Goal: Task Accomplishment & Management: Use online tool/utility

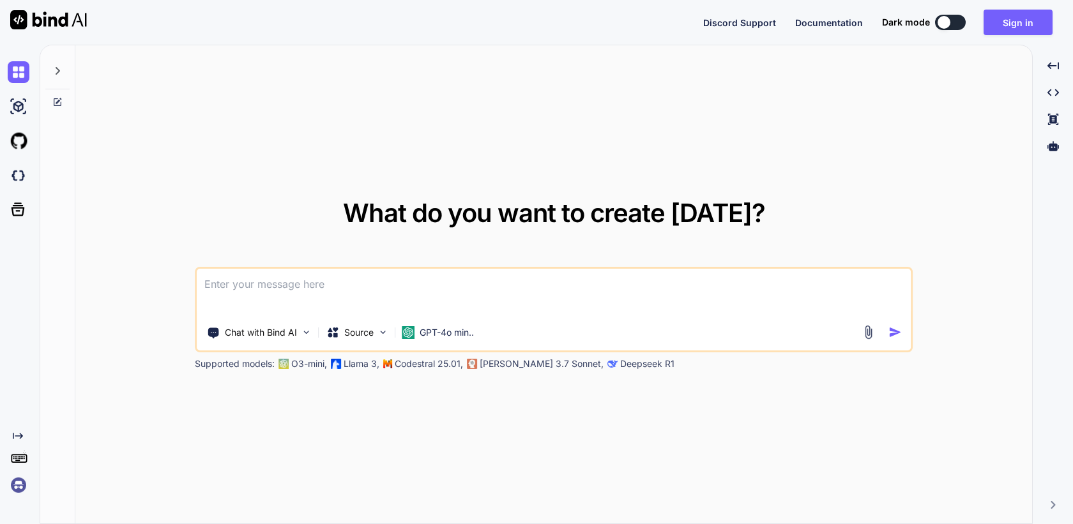
click at [17, 486] on img at bounding box center [19, 485] width 22 height 22
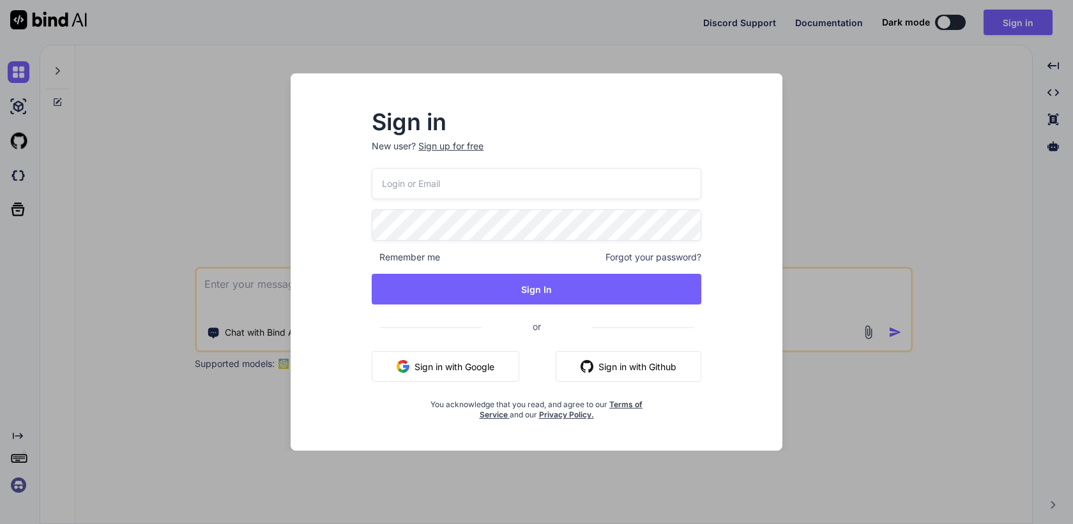
click at [458, 144] on div "Sign up for free" at bounding box center [450, 146] width 65 height 13
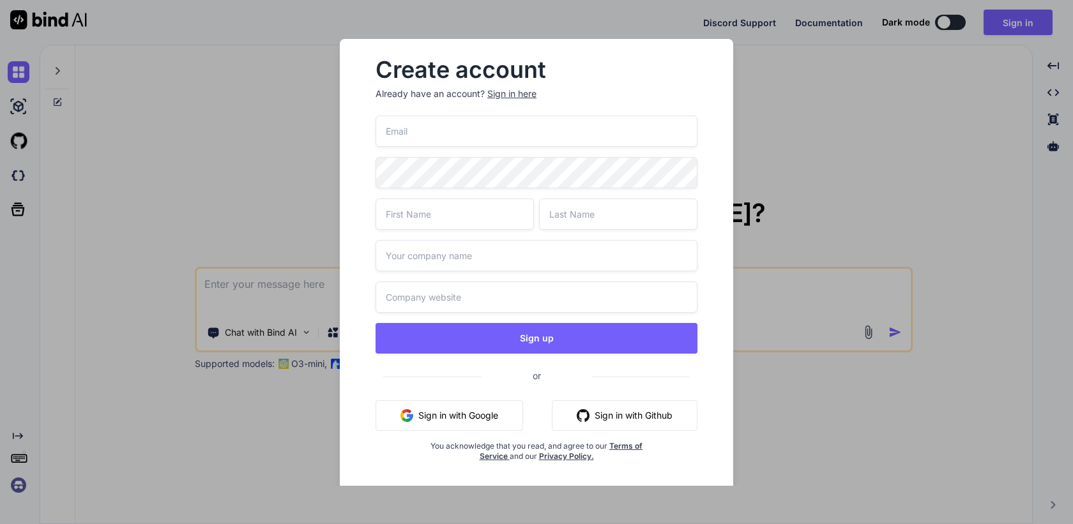
click at [449, 137] on input "email" at bounding box center [536, 131] width 322 height 31
paste input "trappepefrussi-5121@yopmail.com"
type input "trappepefrussi-5121@yopmail.com"
click at [419, 211] on input "text" at bounding box center [454, 214] width 158 height 31
type input "Amogh"
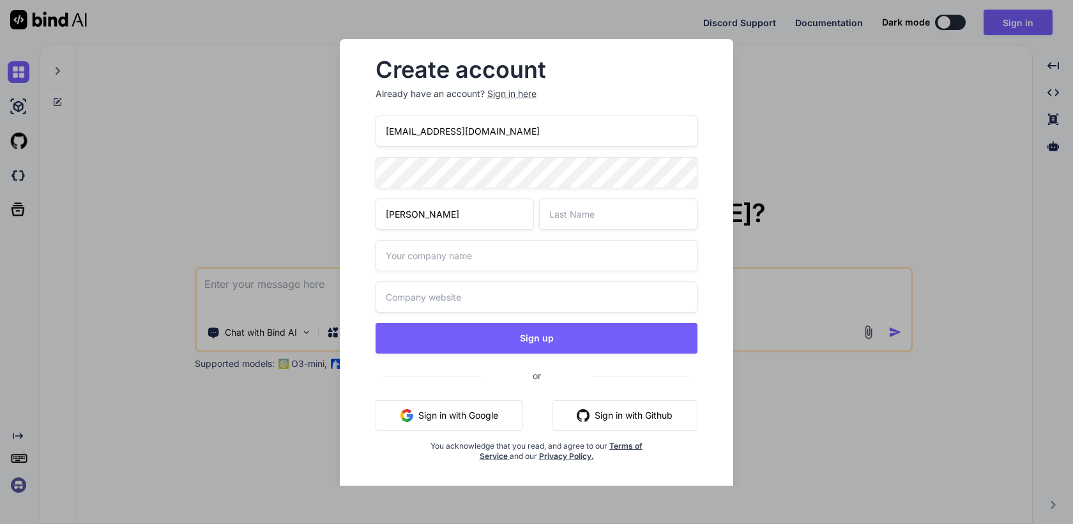
type input ","
type input "M"
click at [522, 248] on input "text" at bounding box center [536, 255] width 322 height 31
type input "Bind AI"
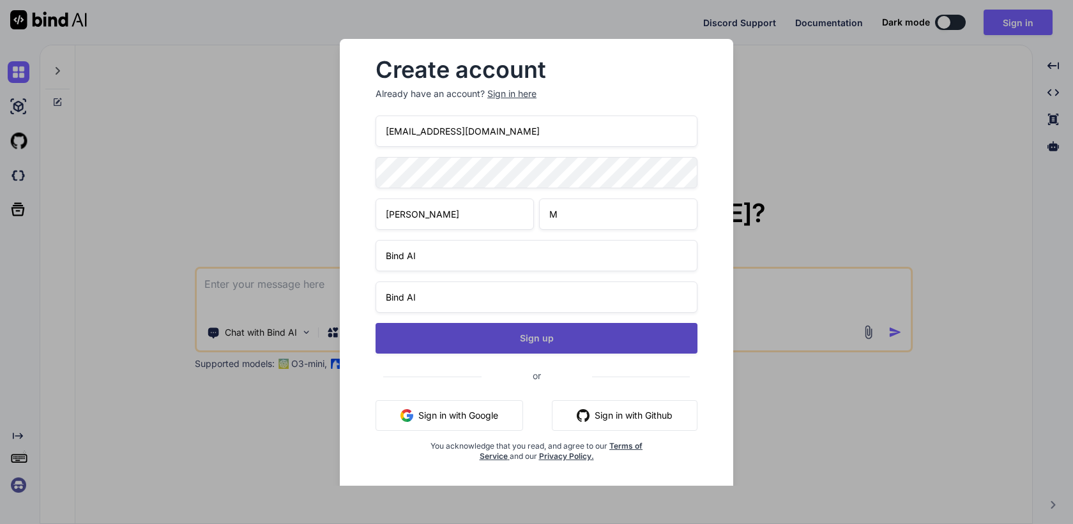
click at [510, 339] on button "Sign up" at bounding box center [536, 338] width 322 height 31
click at [541, 339] on button "Sign up" at bounding box center [536, 338] width 322 height 31
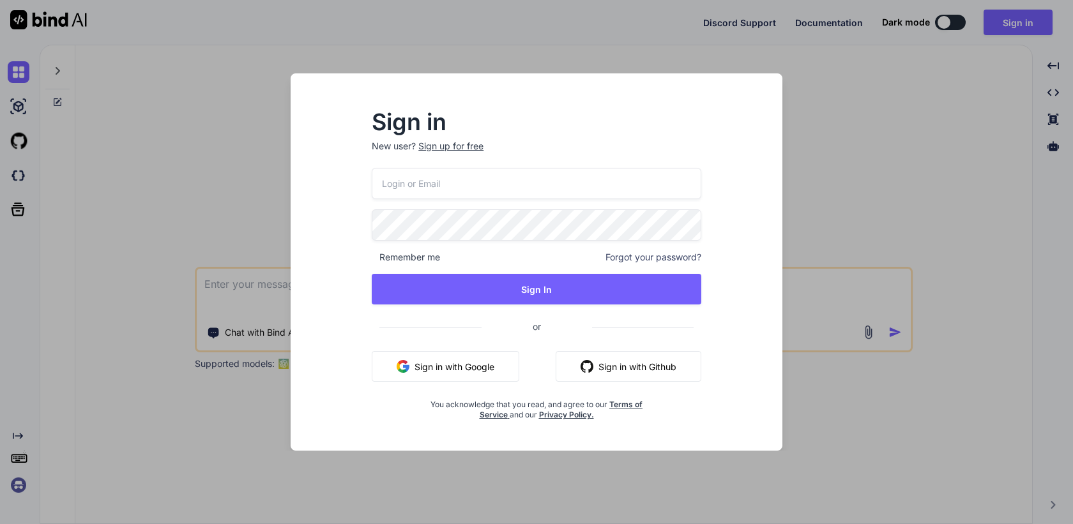
click at [432, 183] on input "email" at bounding box center [536, 183] width 329 height 31
paste input "trappepefrussi-5121@yopmail.com"
type input "trappepefrussi-5121@yopmail.com"
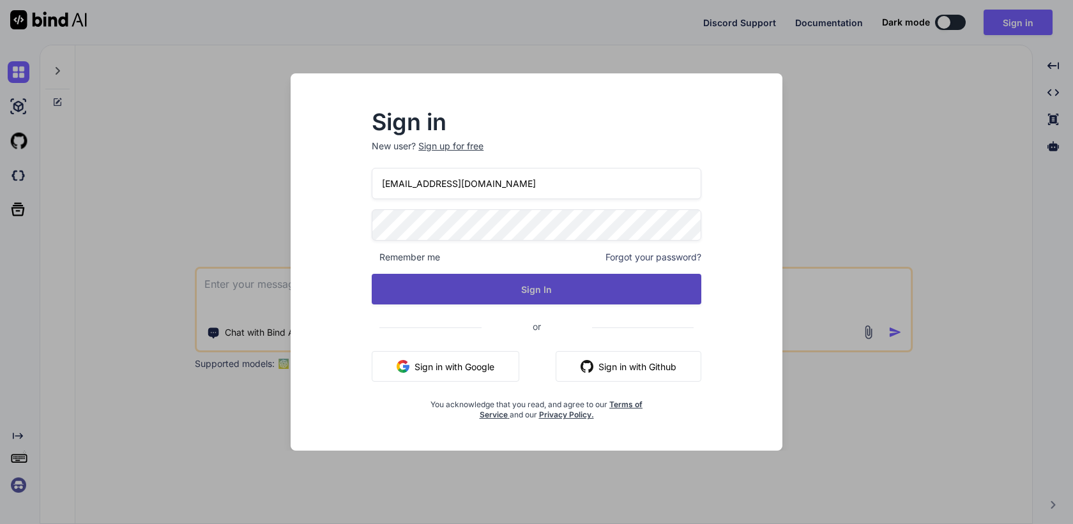
click at [458, 292] on button "Sign In" at bounding box center [536, 289] width 329 height 31
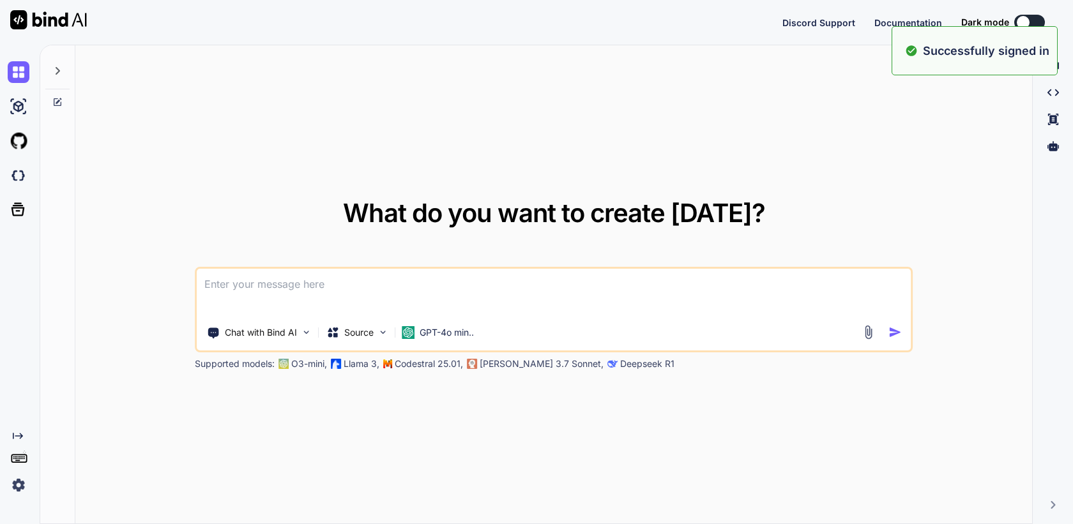
click at [18, 485] on img at bounding box center [19, 485] width 22 height 22
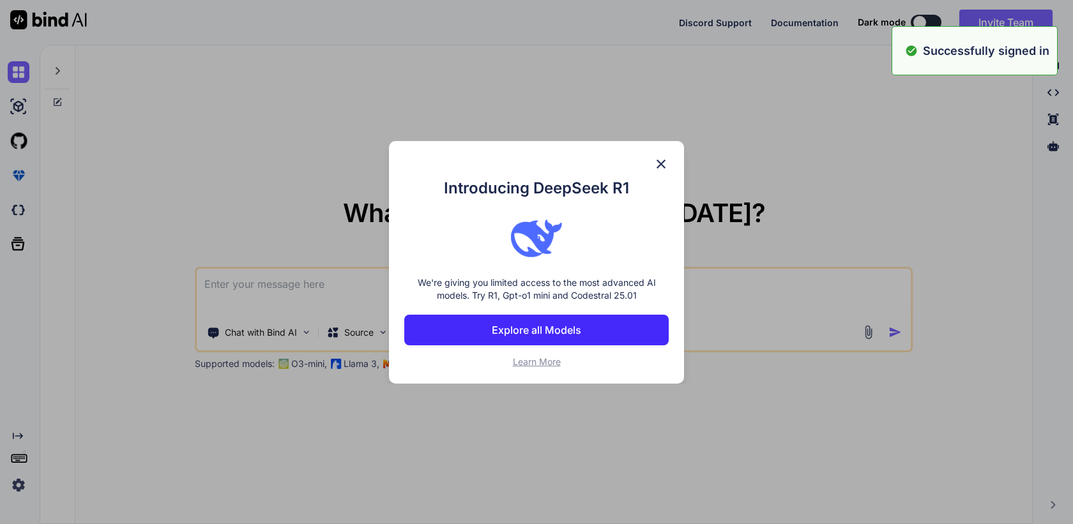
type textarea "x"
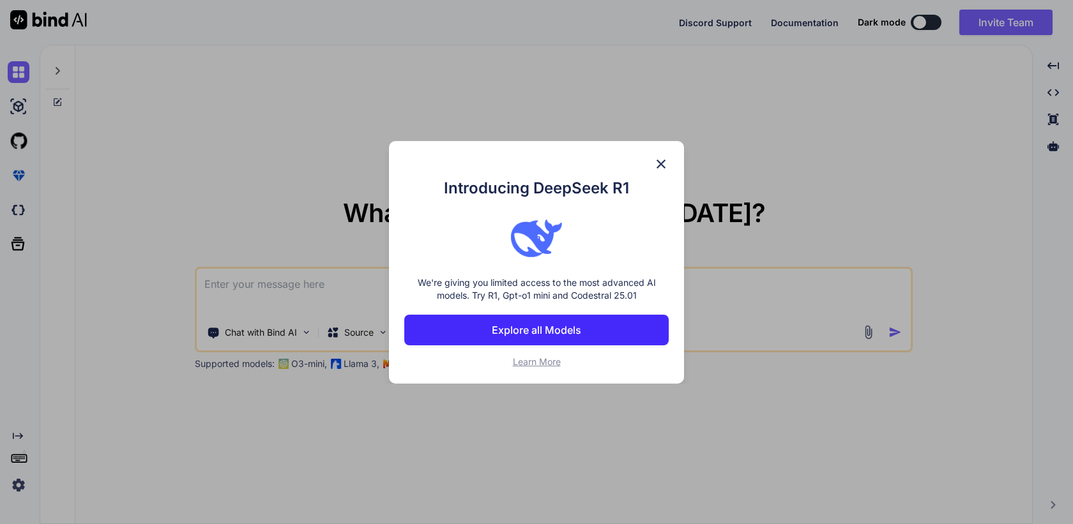
click at [546, 332] on p "Explore all Models" at bounding box center [536, 329] width 89 height 15
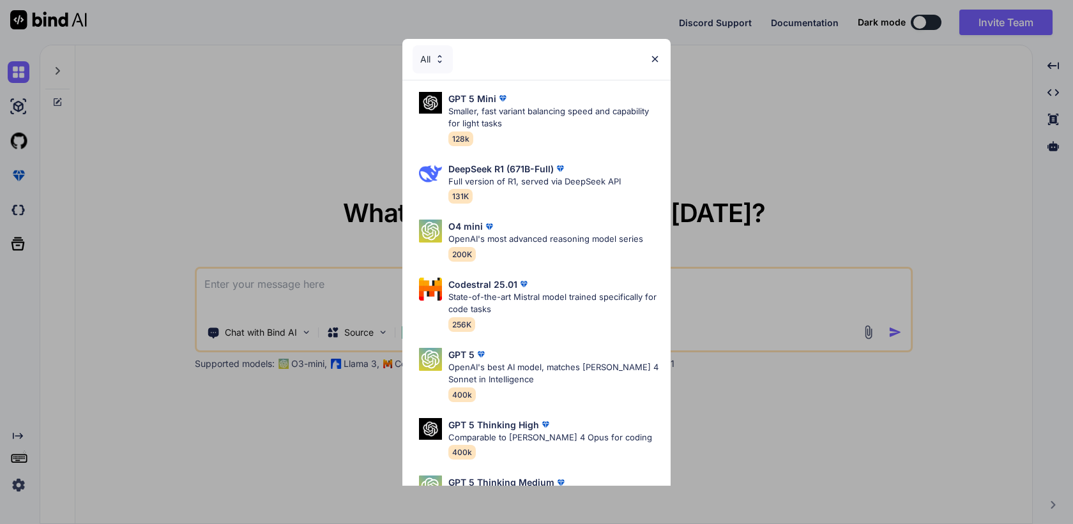
click at [431, 63] on div "All" at bounding box center [432, 59] width 40 height 28
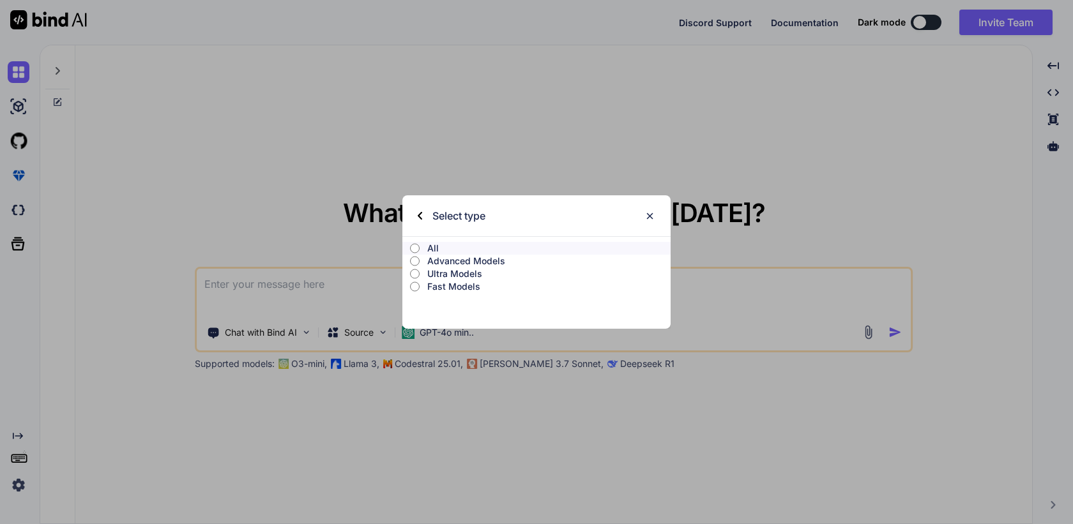
click at [464, 275] on p "Ultra Models" at bounding box center [548, 274] width 243 height 13
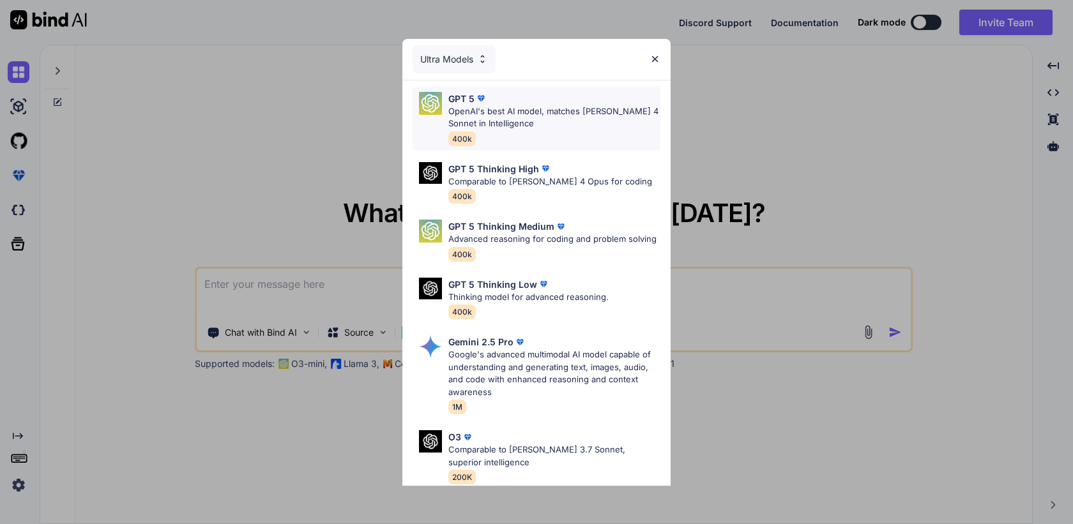
click at [556, 117] on p "OpenAI's best AI model, matches Claude 4 Sonnet in Intelligence" at bounding box center [554, 117] width 212 height 25
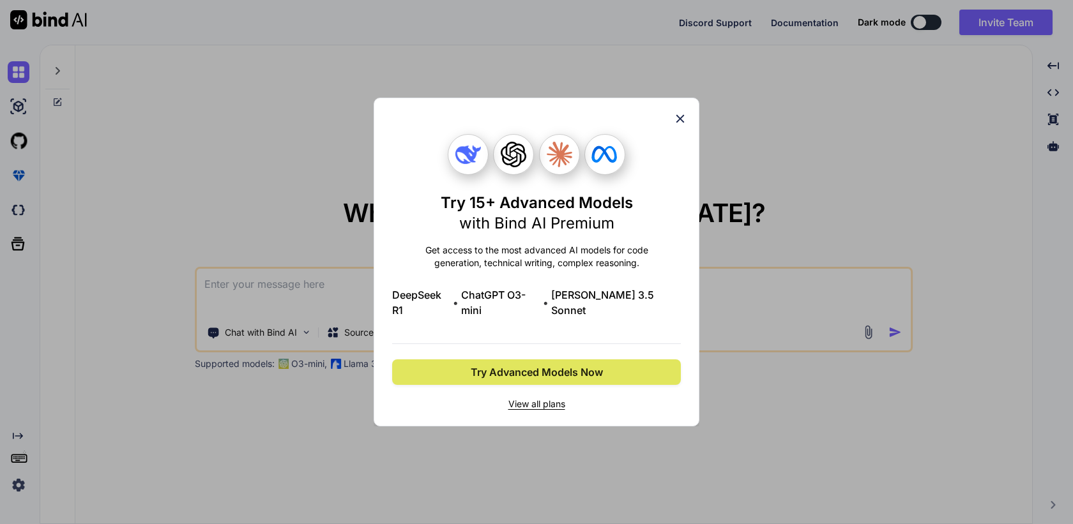
click at [534, 372] on span "Try Advanced Models Now" at bounding box center [537, 372] width 132 height 15
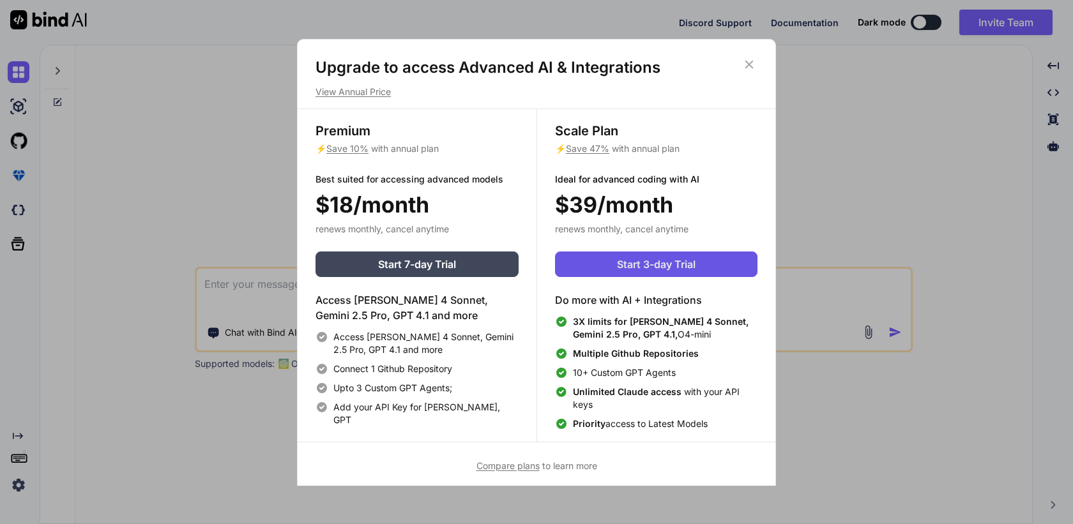
click at [668, 263] on span "Start 3-day Trial" at bounding box center [656, 264] width 79 height 15
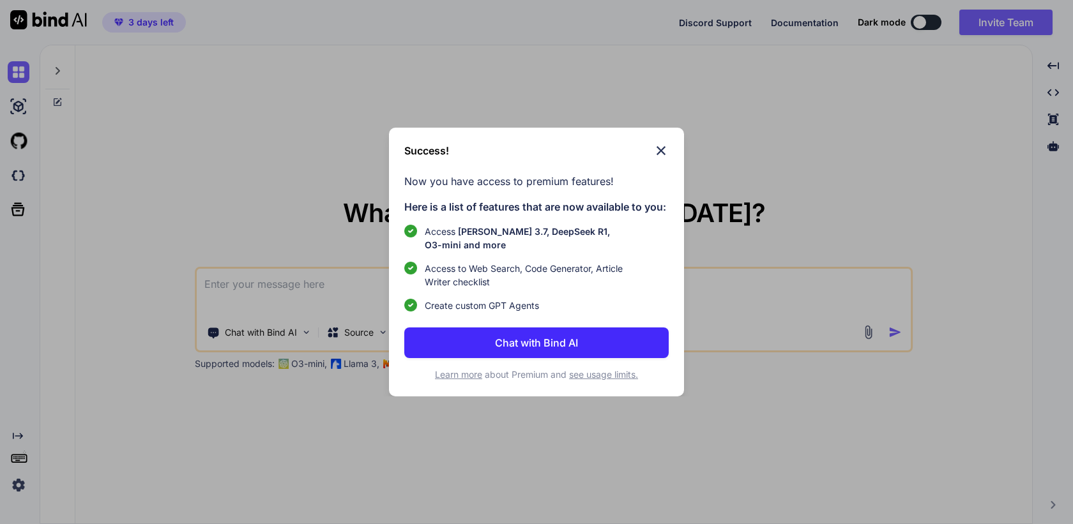
click at [658, 153] on img at bounding box center [660, 150] width 15 height 15
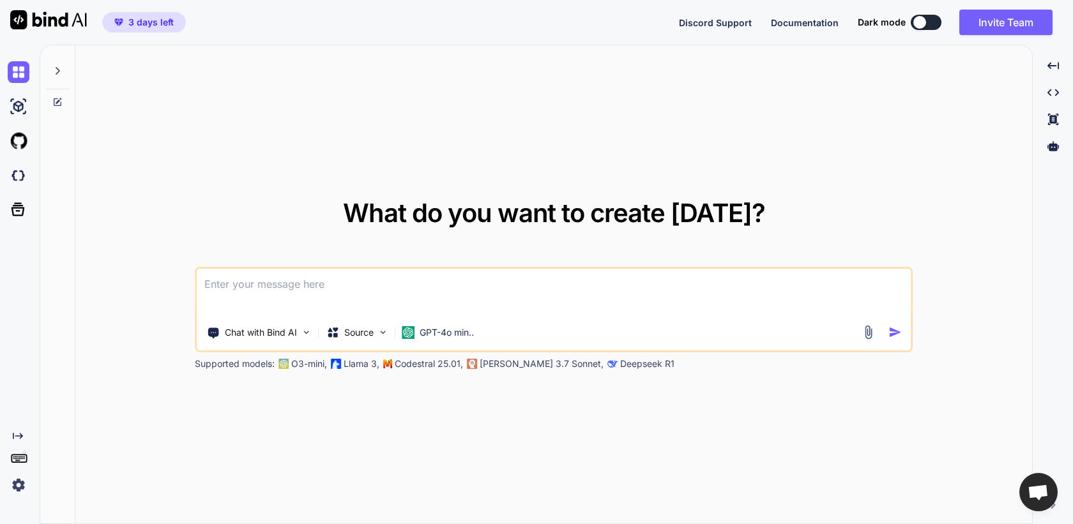
click at [930, 28] on button at bounding box center [925, 22] width 31 height 15
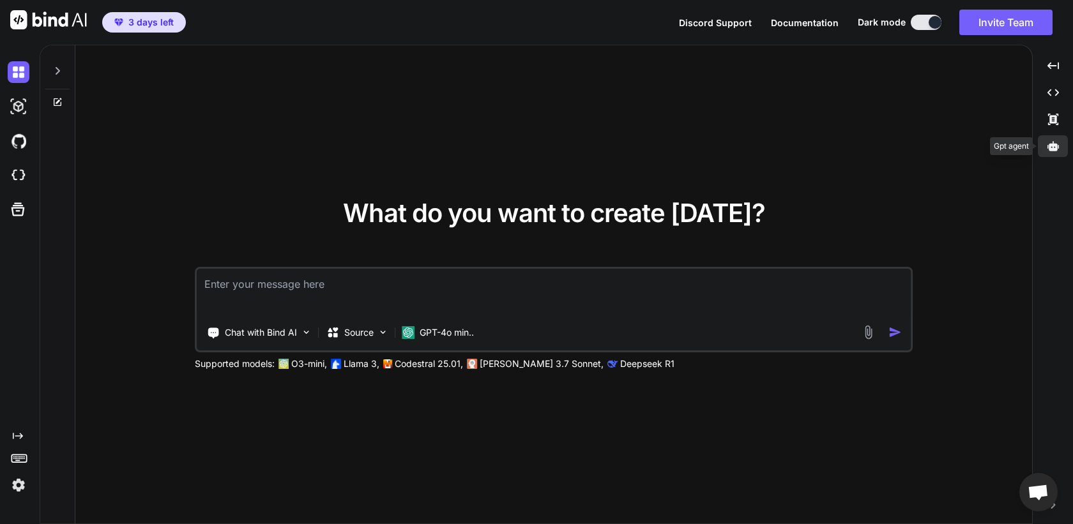
click at [1050, 147] on icon at bounding box center [1052, 146] width 11 height 10
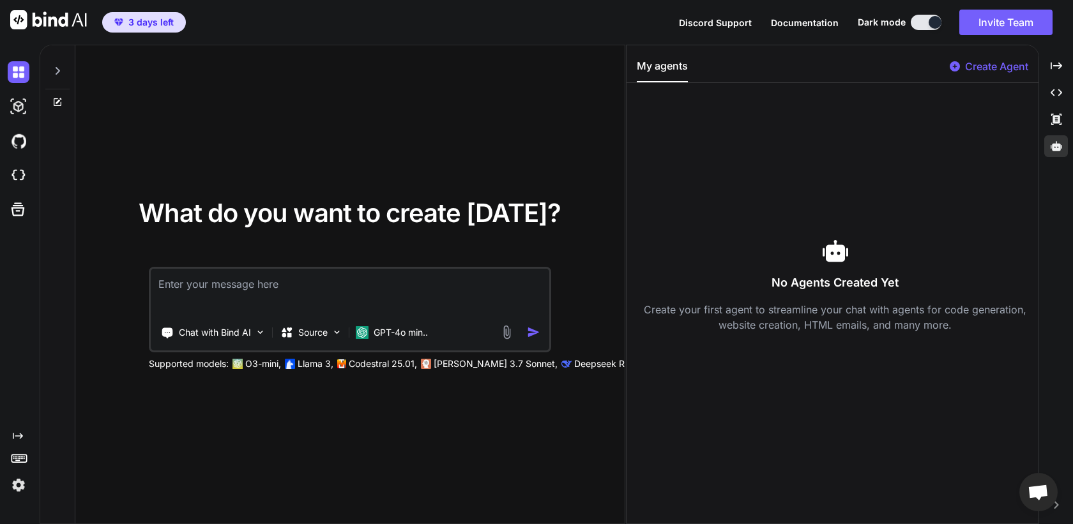
click at [978, 68] on p "Create Agent" at bounding box center [996, 66] width 63 height 15
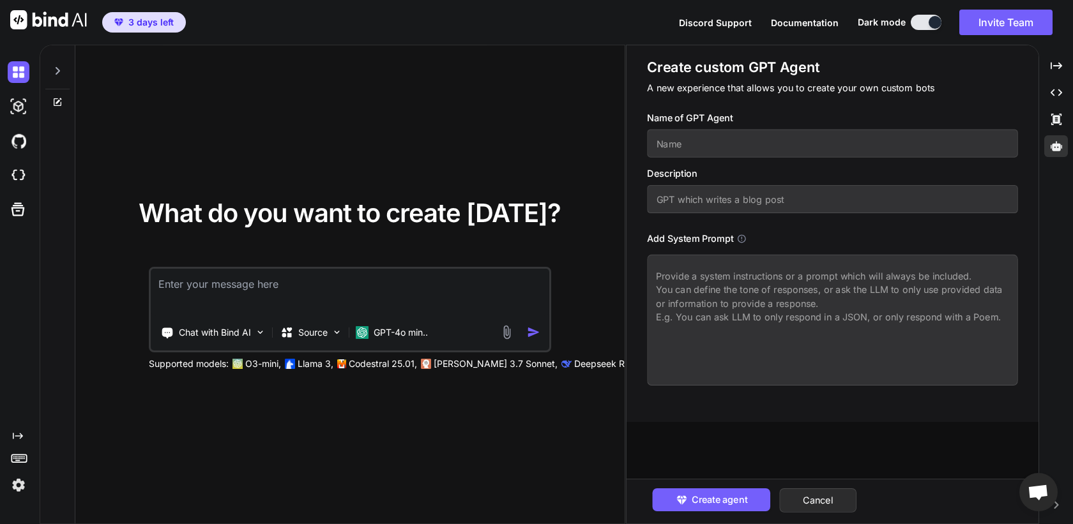
click at [727, 136] on input "text" at bounding box center [832, 144] width 371 height 28
type textarea "x"
type input "S"
type textarea "x"
type input "SE"
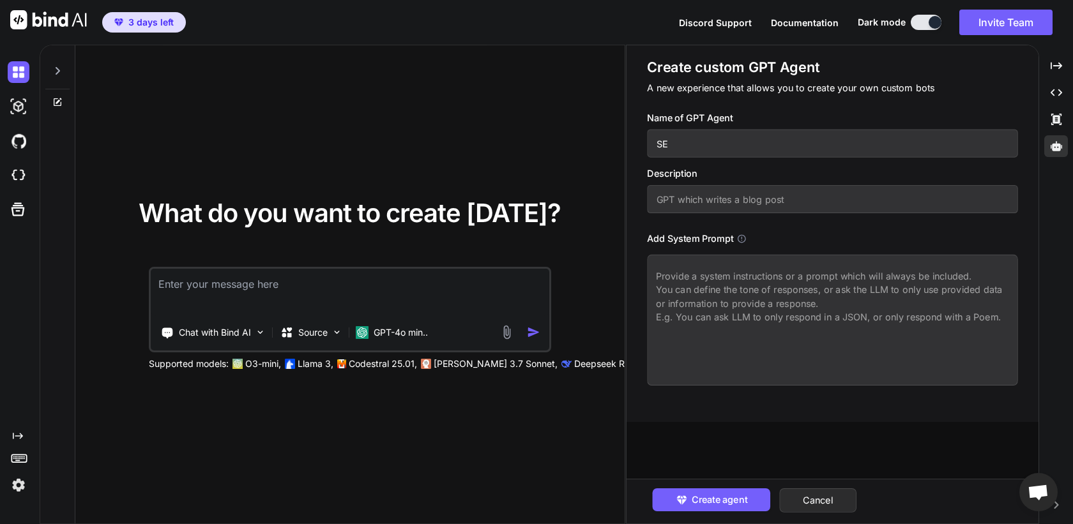
type textarea "x"
type input "SEO"
type textarea "x"
type input "SEO"
type textarea "x"
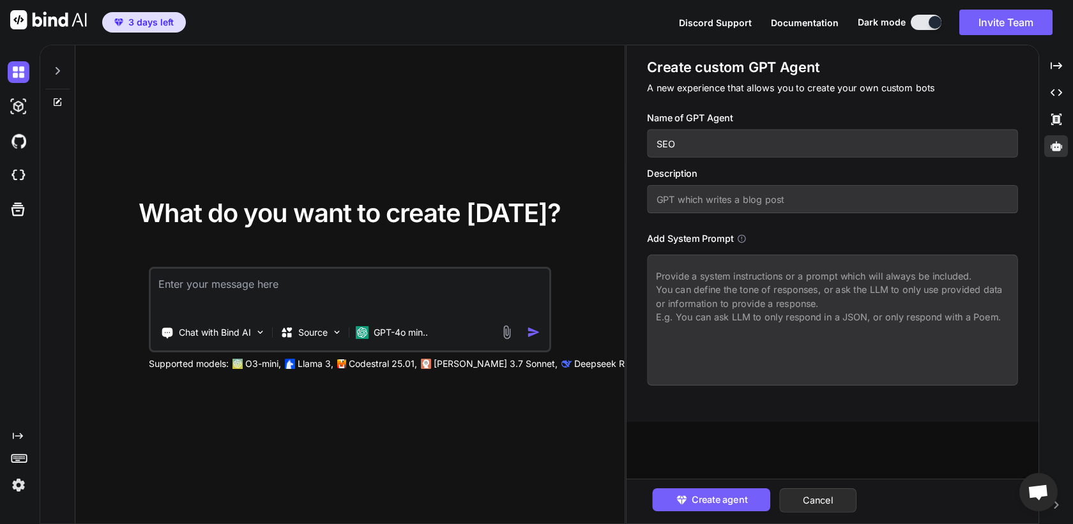
type input "SEO L"
type textarea "x"
type input "SEO La"
type textarea "x"
type input "SEO Lan"
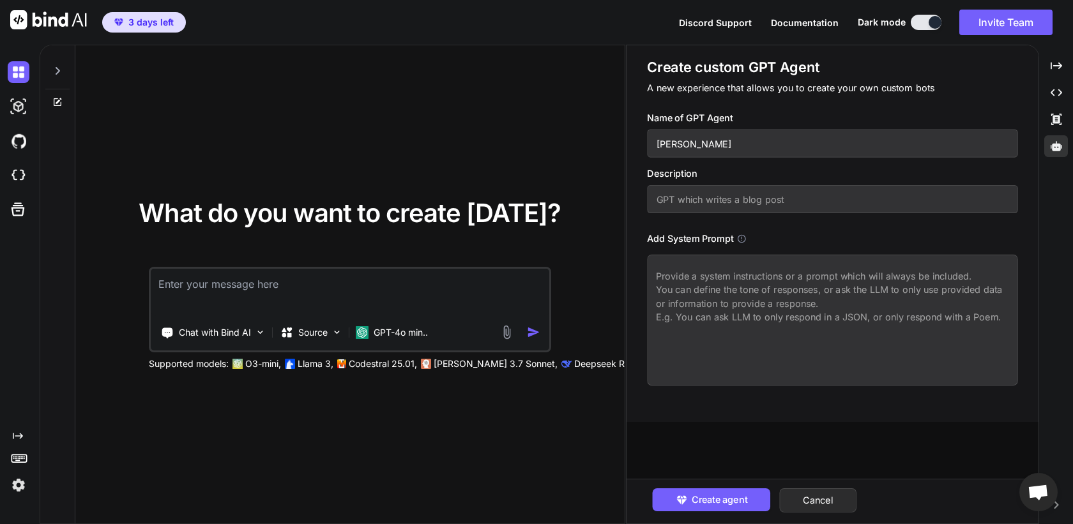
type textarea "x"
type input "SEO Landi"
type textarea "x"
type input "SEO Landin"
type textarea "x"
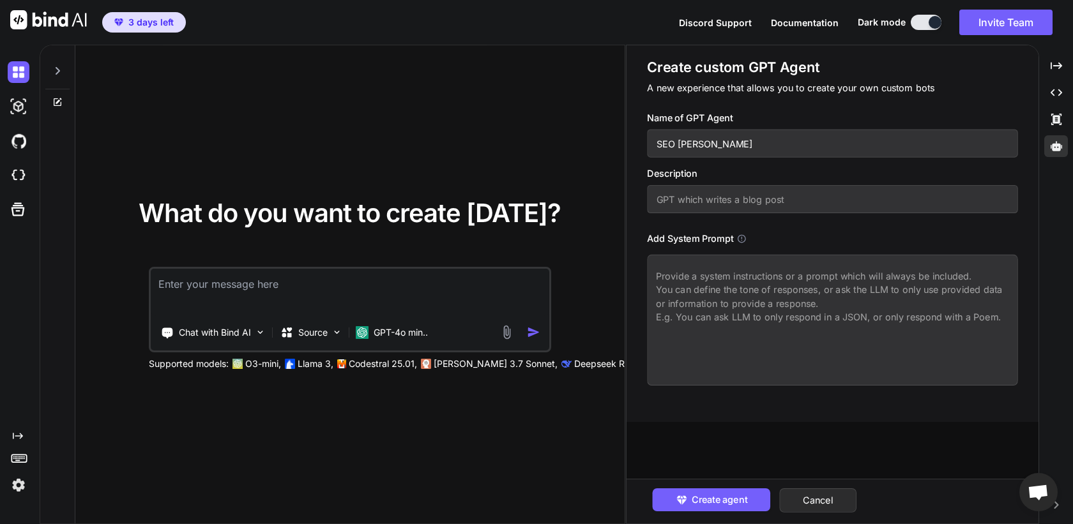
type input "SEO Landing"
type textarea "x"
type input "SEO Landing"
type textarea "x"
type input "SEO Landing P"
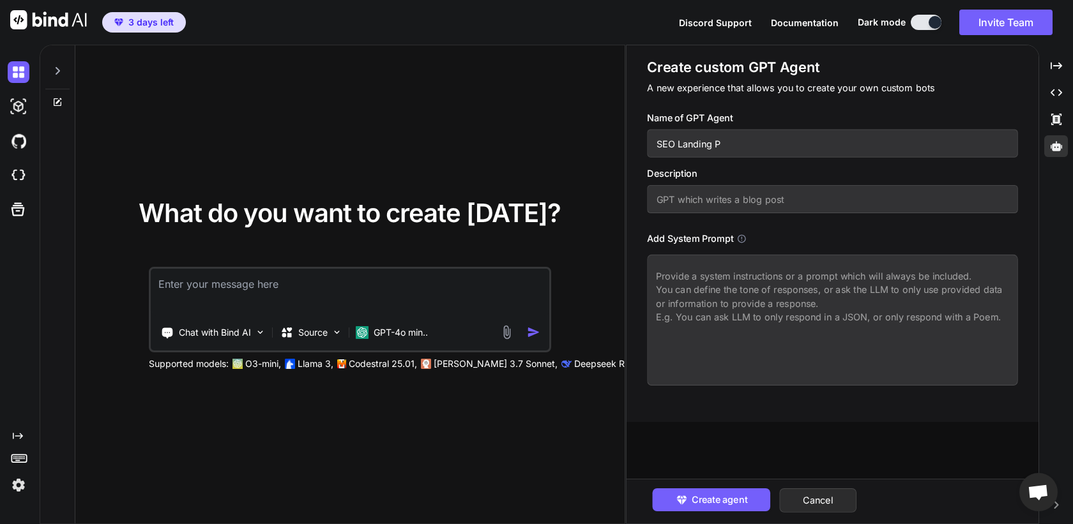
type textarea "x"
type input "SEO Landing Pa"
type textarea "x"
type input "SEO Landing Pag"
type textarea "x"
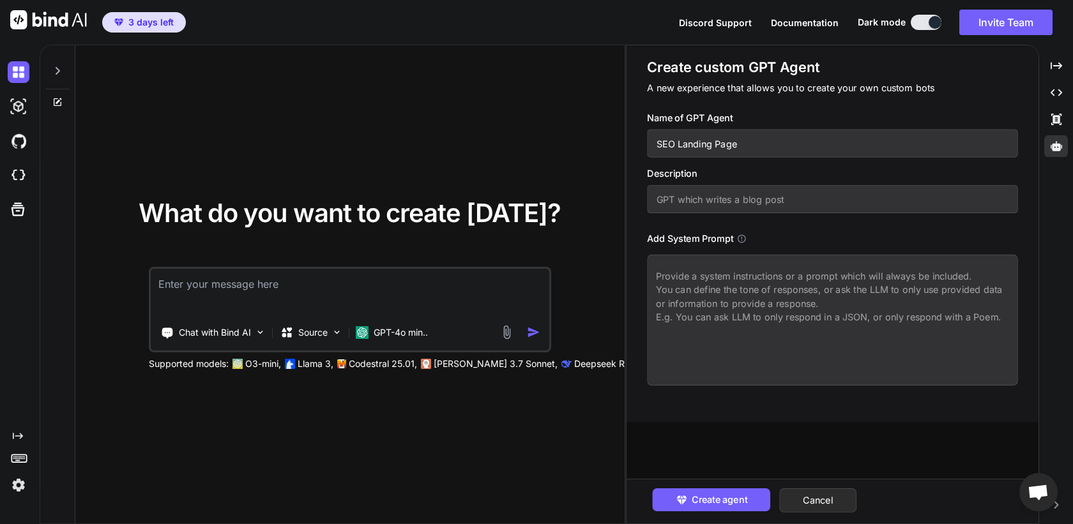
type input "SEO Landing Page"
click at [721, 201] on input "text" at bounding box center [832, 199] width 371 height 28
type textarea "x"
type input "C"
type textarea "x"
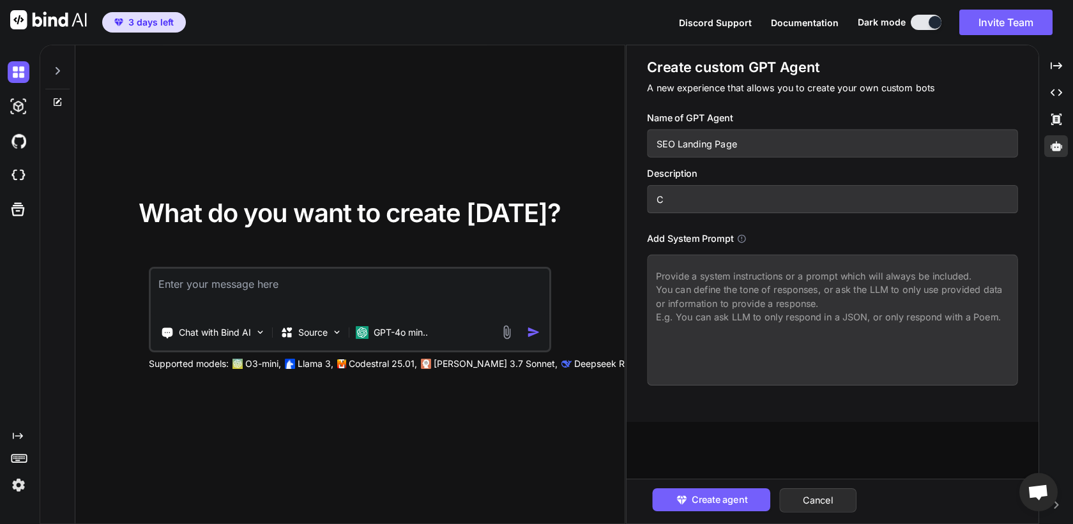
type input "Cr"
type textarea "x"
type input "Cre"
type textarea "x"
type input "Crea"
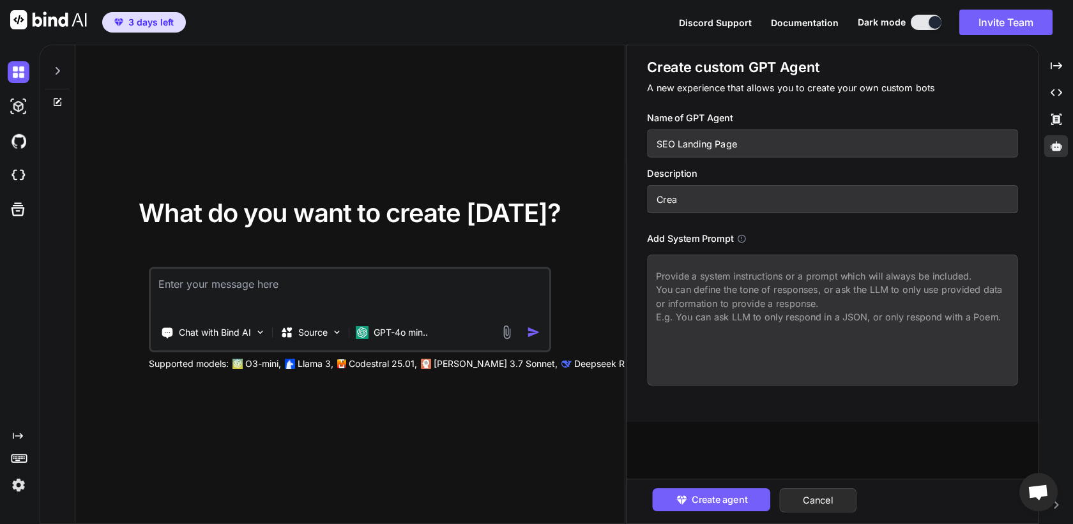
type textarea "x"
type input "Creat"
type textarea "x"
type input "Create"
type textarea "x"
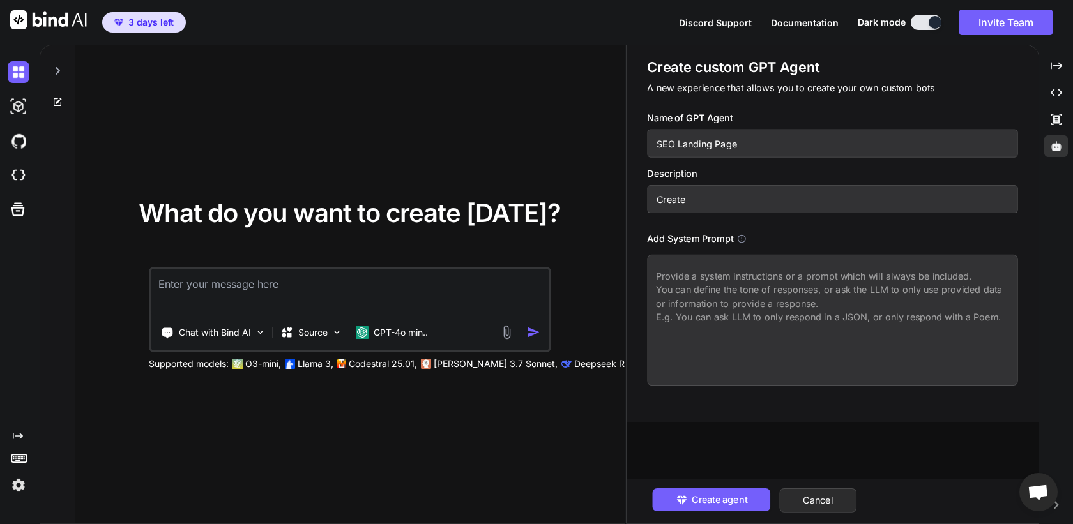
type input "Create"
type textarea "x"
type input "Create S"
type textarea "x"
type input "Create SW"
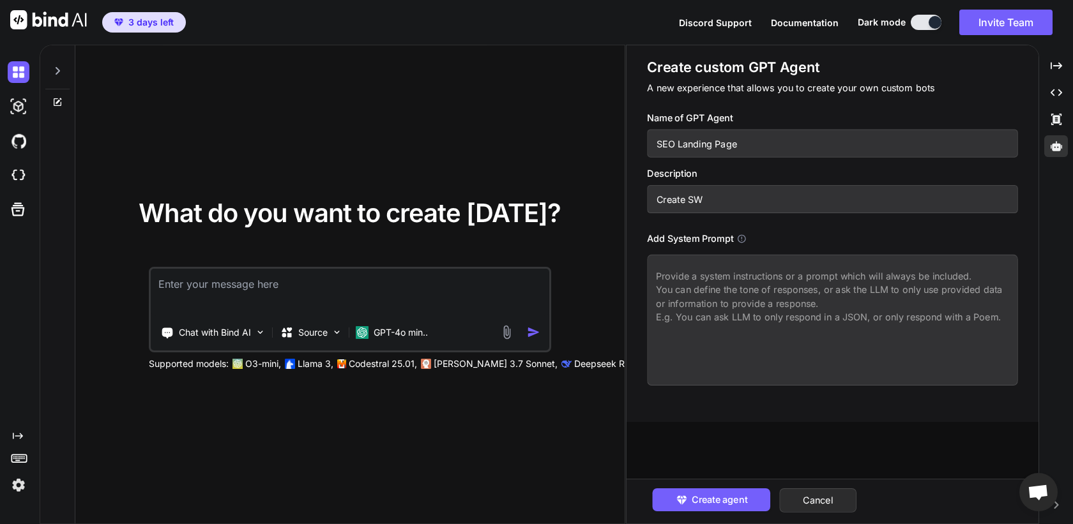
type textarea "x"
type input "Create S"
type textarea "x"
type input "Create SE"
type textarea "x"
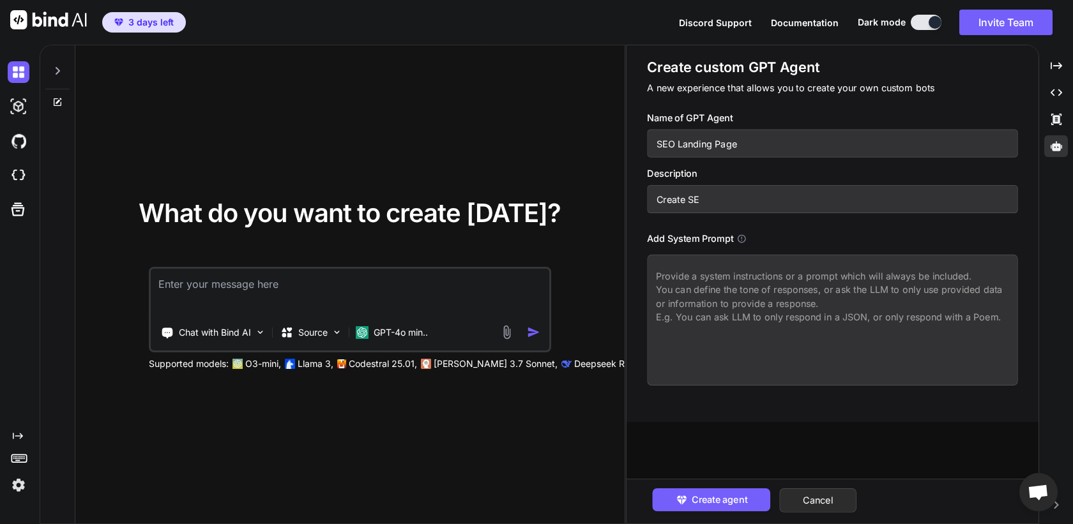
type input "Create SEO"
type textarea "x"
type input "Create SEO"
type textarea "x"
type input "Create SEO o"
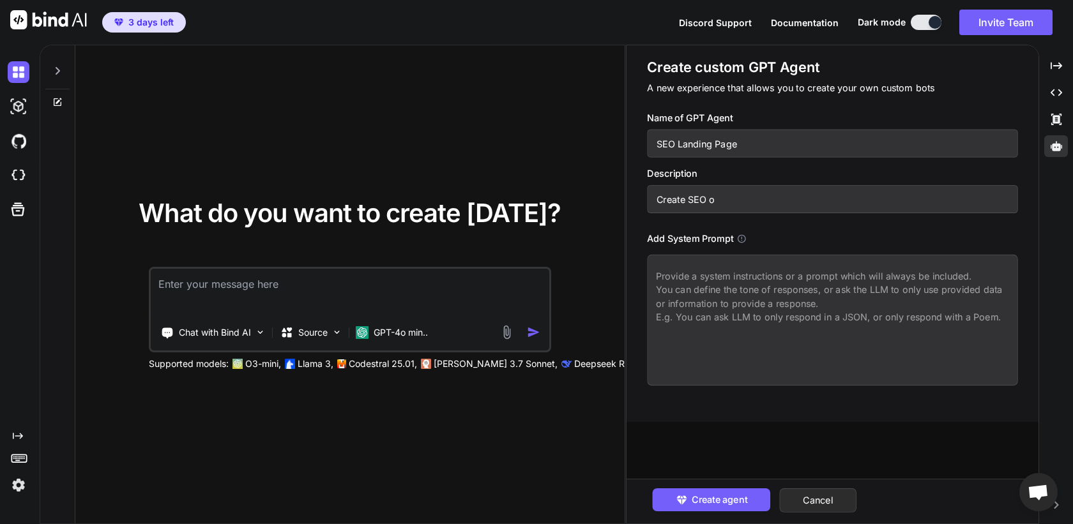
type textarea "x"
type input "Create SEO op"
type textarea "x"
type input "Create SEO opt"
type textarea "x"
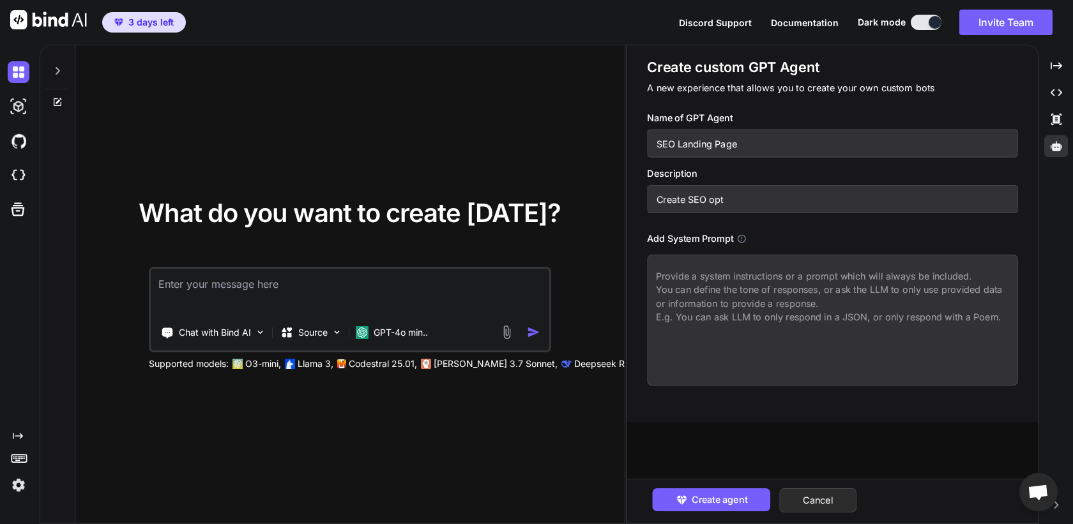
type input "Create SEO opti"
type textarea "x"
type input "Create SEO optim"
type textarea "x"
type input "Create SEO optimiz"
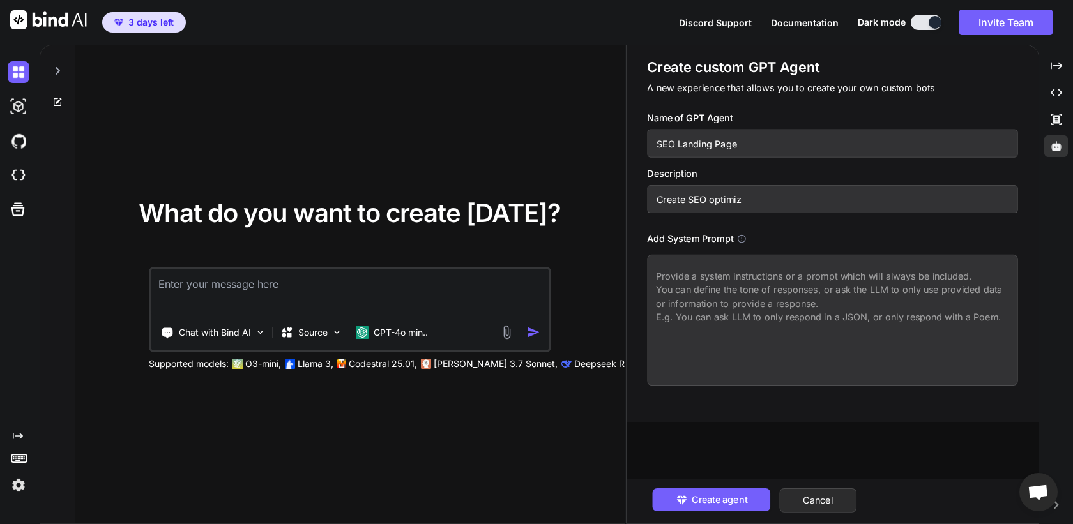
type textarea "x"
type input "Create SEO optimize"
type textarea "x"
type input "Create SEO optimized"
type textarea "x"
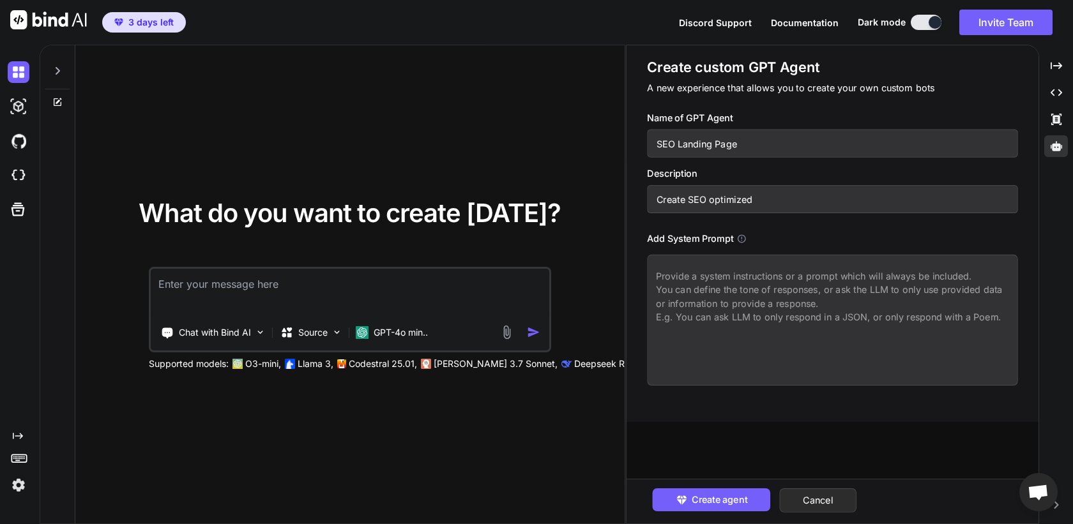
type input "Create SEO optimized"
type textarea "x"
type input "Create SEO optimized l"
type textarea "x"
type input "Create SEO optimized la"
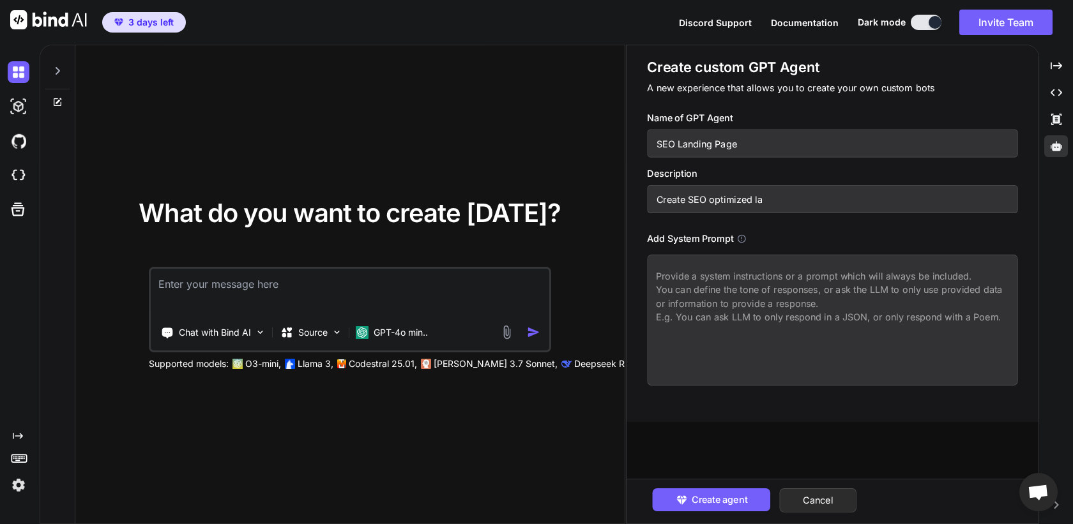
type textarea "x"
type input "Create SEO optimized lan"
type textarea "x"
type input "Create SEO optimized landi"
type textarea "x"
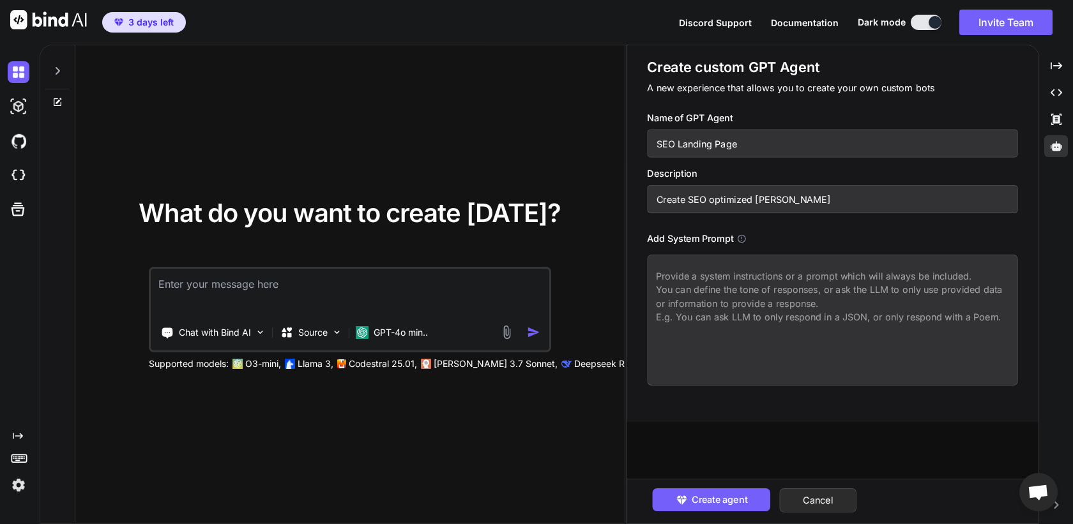
type input "Create SEO optimized landin"
type textarea "x"
type input "Create SEO optimized landing"
type textarea "x"
type input "Create SEO optimized landing"
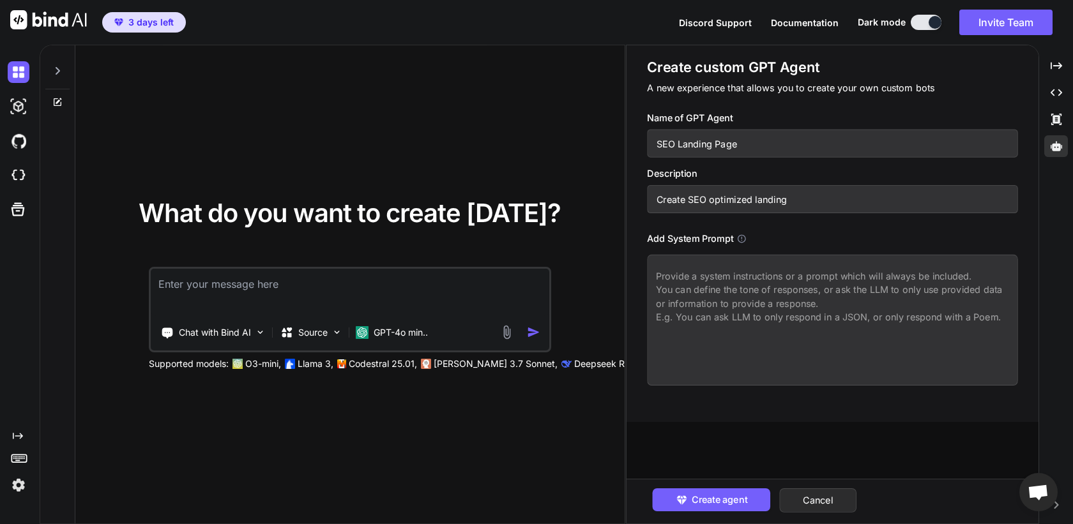
type textarea "x"
type input "Create SEO optimized landing p"
type textarea "x"
type input "Create SEO optimized landing pa"
type textarea "x"
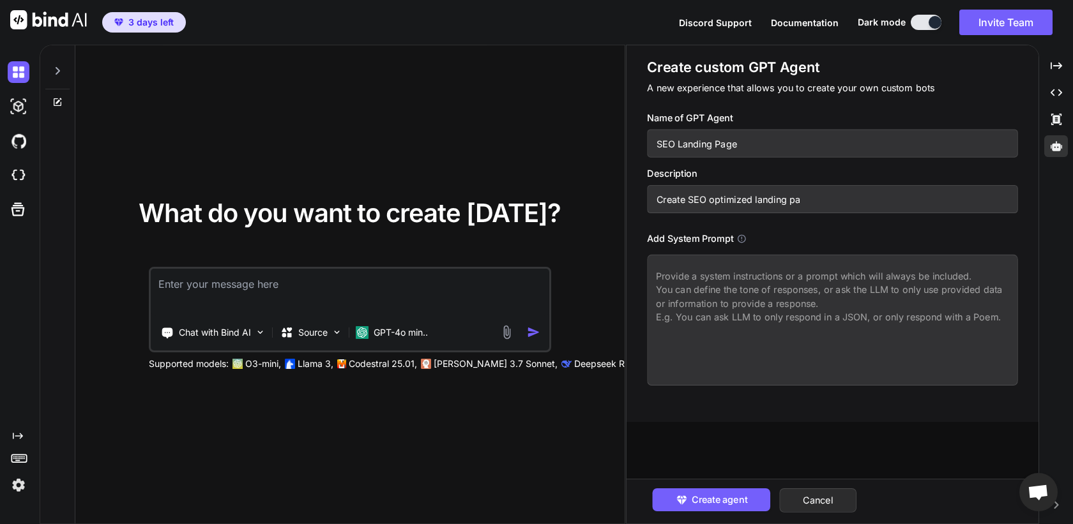
type input "Create SEO optimized landing pag"
type textarea "x"
type input "Create SEO optimized landing page"
click at [706, 299] on textarea at bounding box center [832, 320] width 371 height 131
type textarea "x"
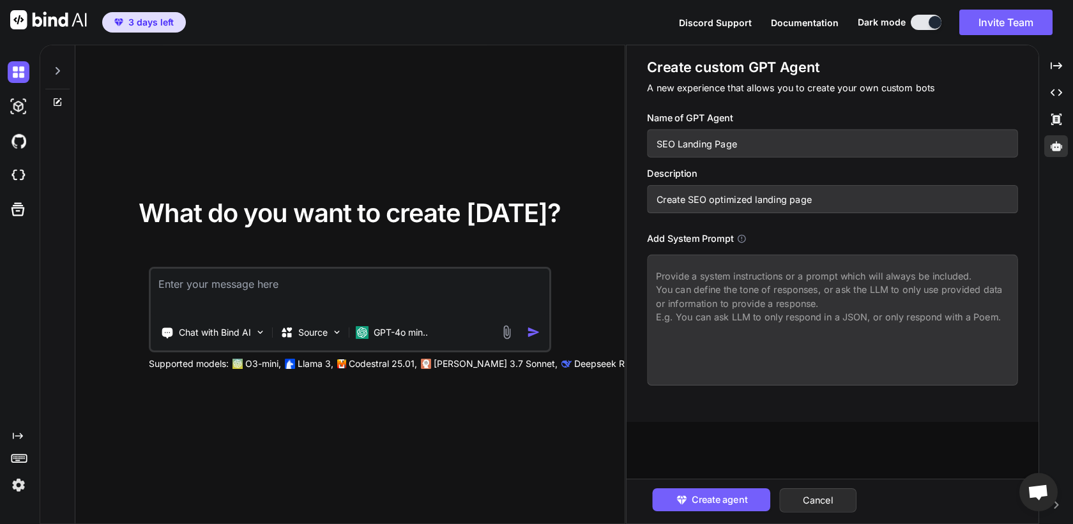
type textarea "Y"
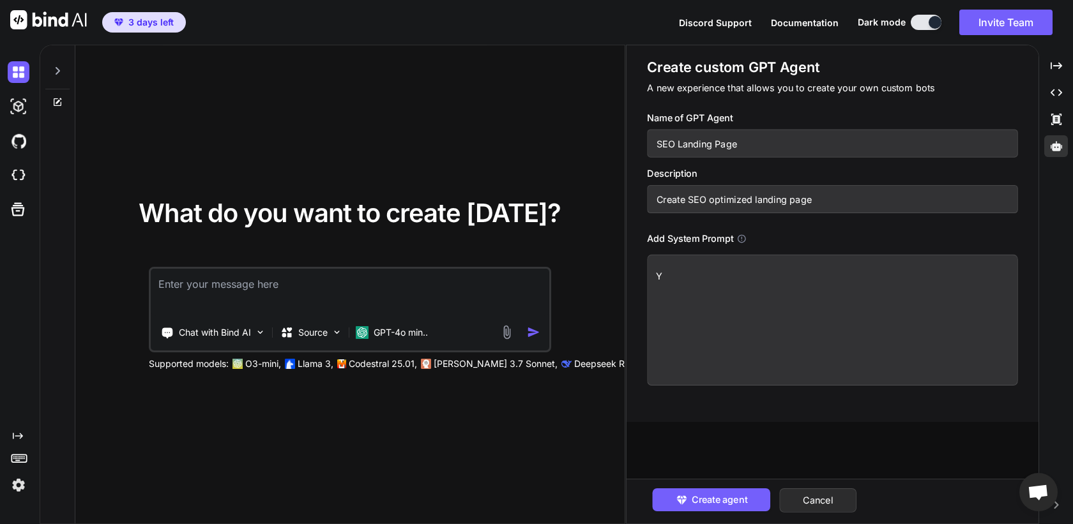
type textarea "x"
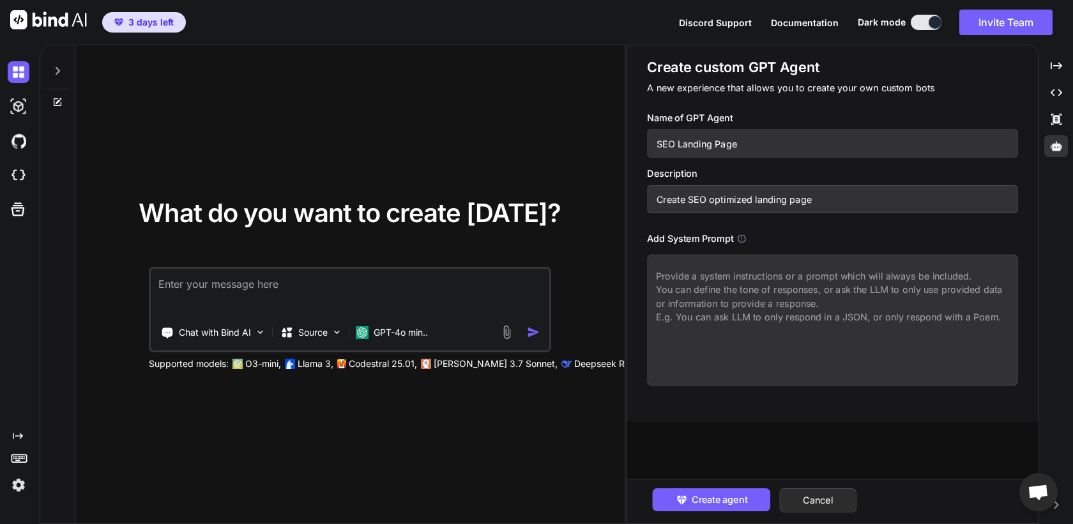
type textarea "x"
type textarea "Y"
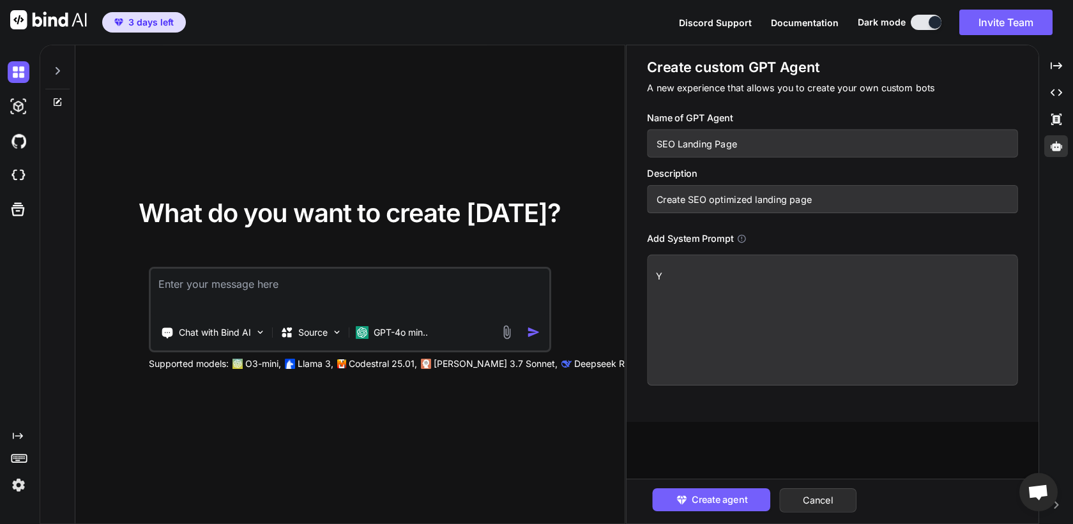
type textarea "x"
type textarea "Yo"
type textarea "x"
type textarea "You"
type textarea "x"
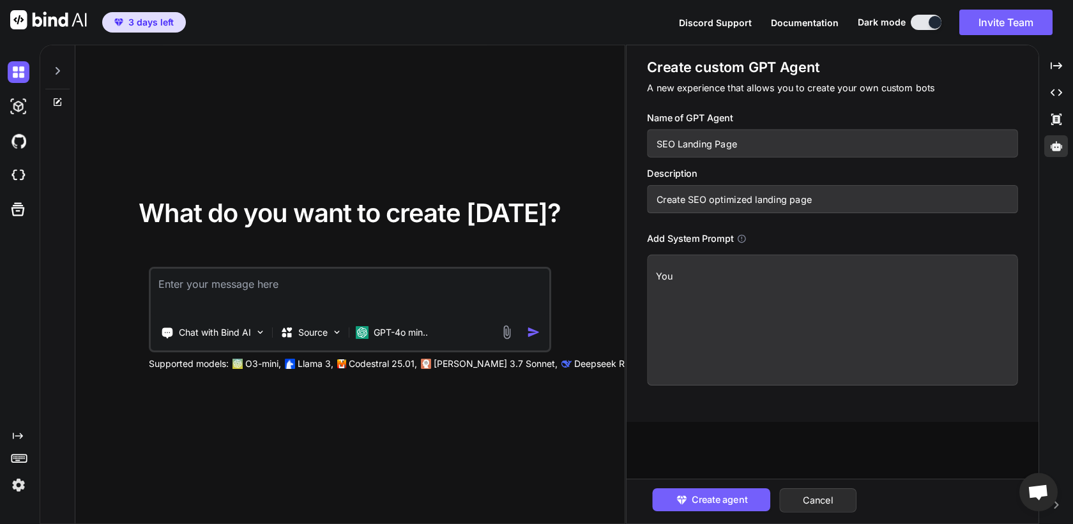
type textarea "You"
type textarea "x"
type textarea "You a"
type textarea "x"
type textarea "You an"
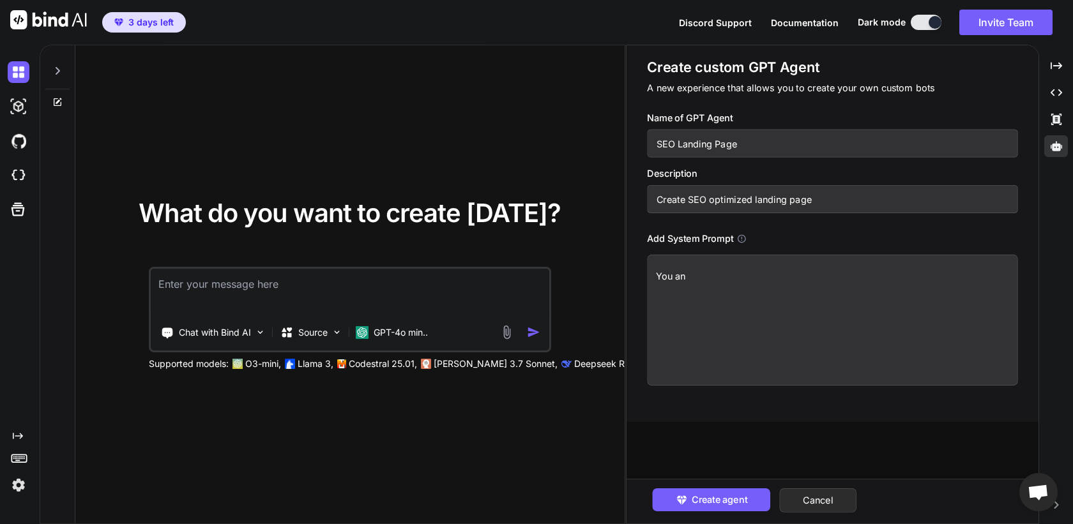
type textarea "x"
type textarea "You an"
type textarea "x"
type textarea "You an a"
type textarea "x"
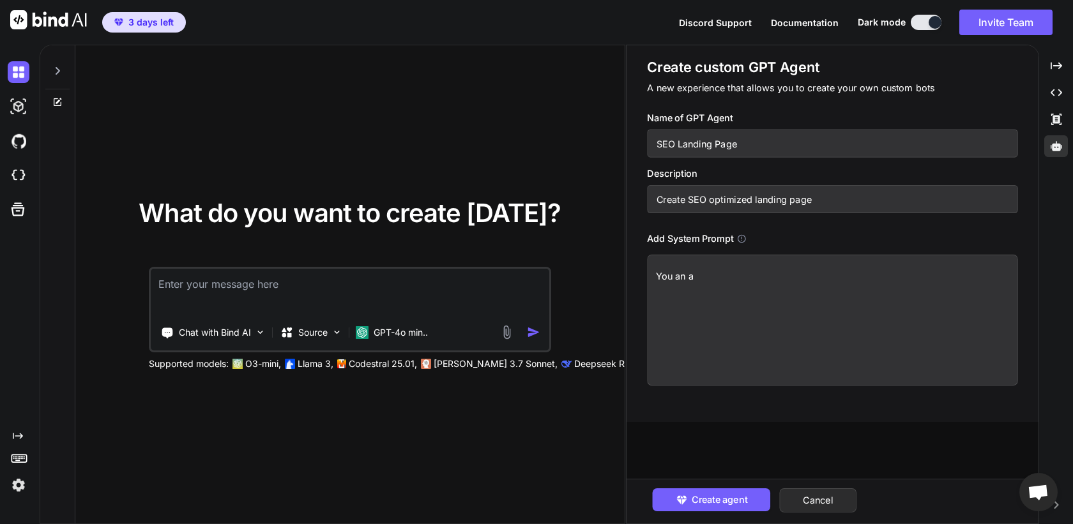
type textarea "You an an"
type textarea "x"
type textarea "You an a"
type textarea "x"
type textarea "You an"
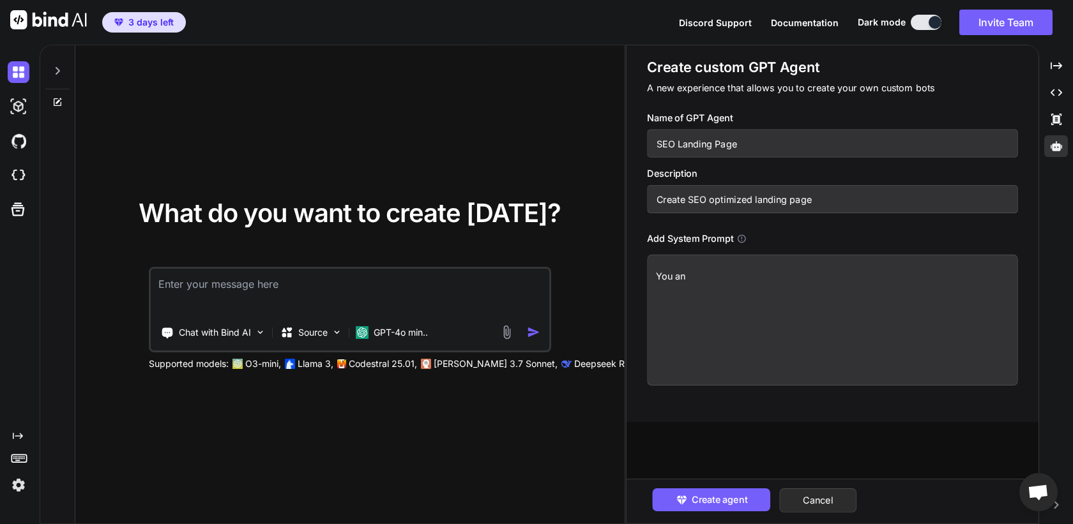
type textarea "x"
type textarea "You an"
type textarea "x"
type textarea "You a"
type textarea "x"
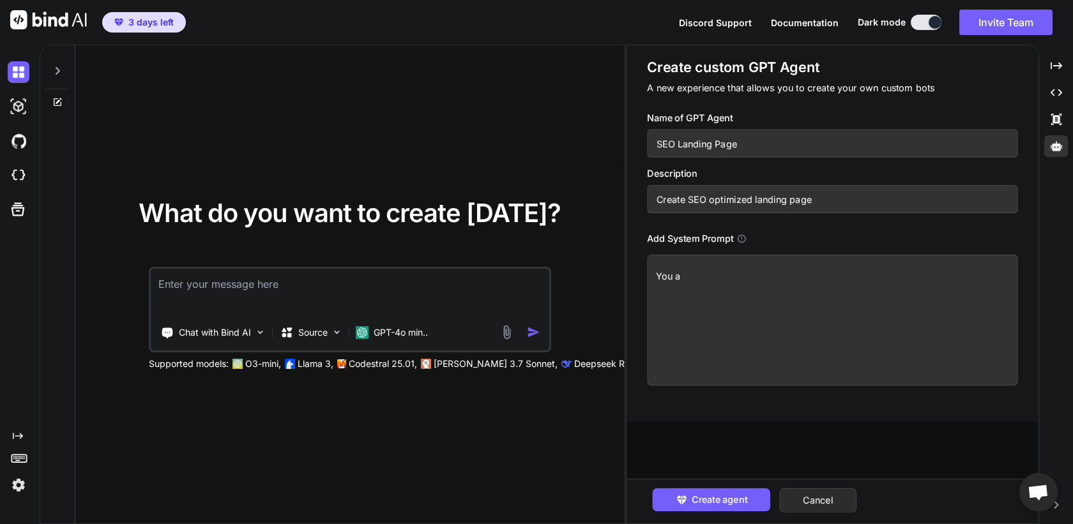
type textarea "You ar"
type textarea "x"
type textarea "You are"
type textarea "x"
type textarea "You are"
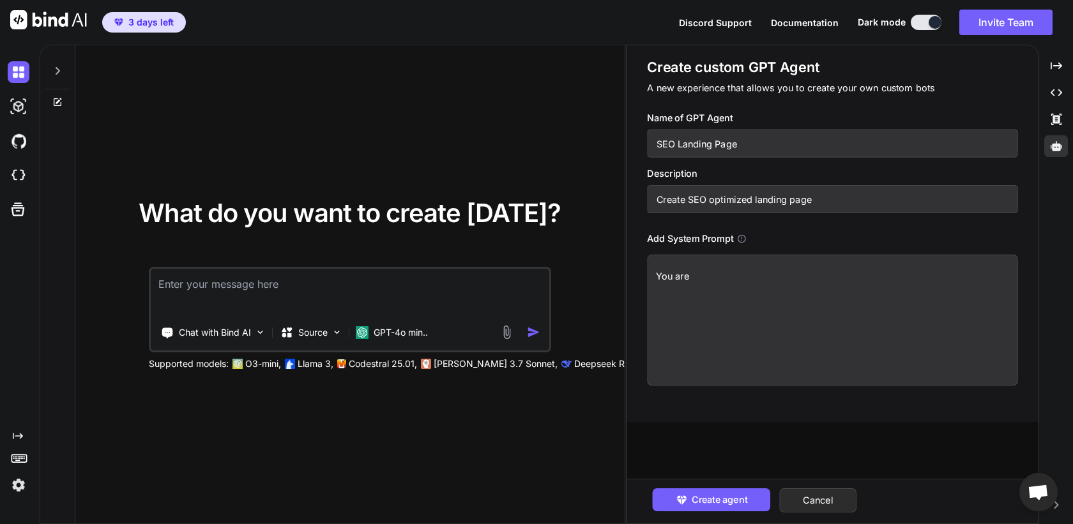
type textarea "x"
type textarea "You are a"
type textarea "x"
type textarea "You are a"
type textarea "x"
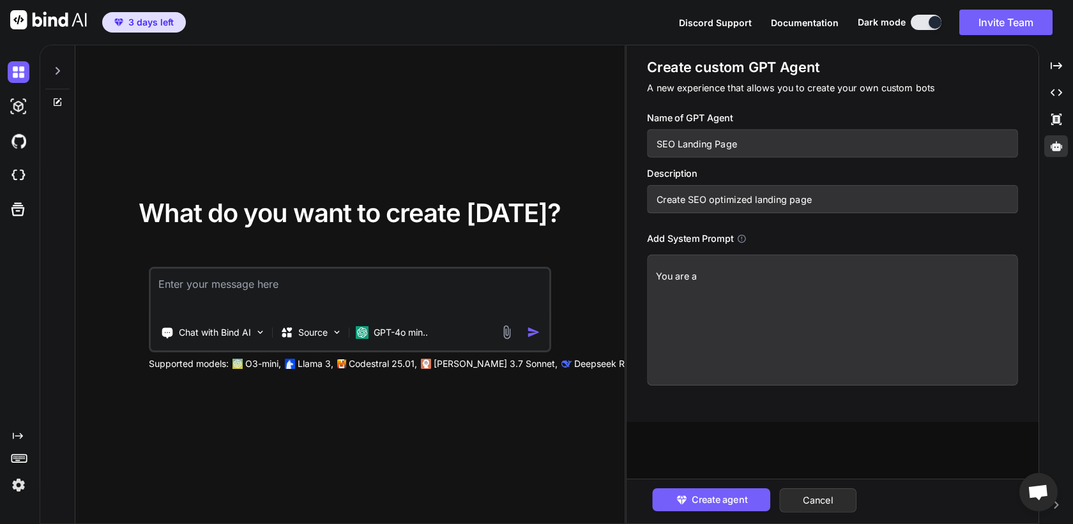
type textarea "You are a w"
type textarea "x"
type textarea "You are a we"
type textarea "x"
type textarea "You are a web"
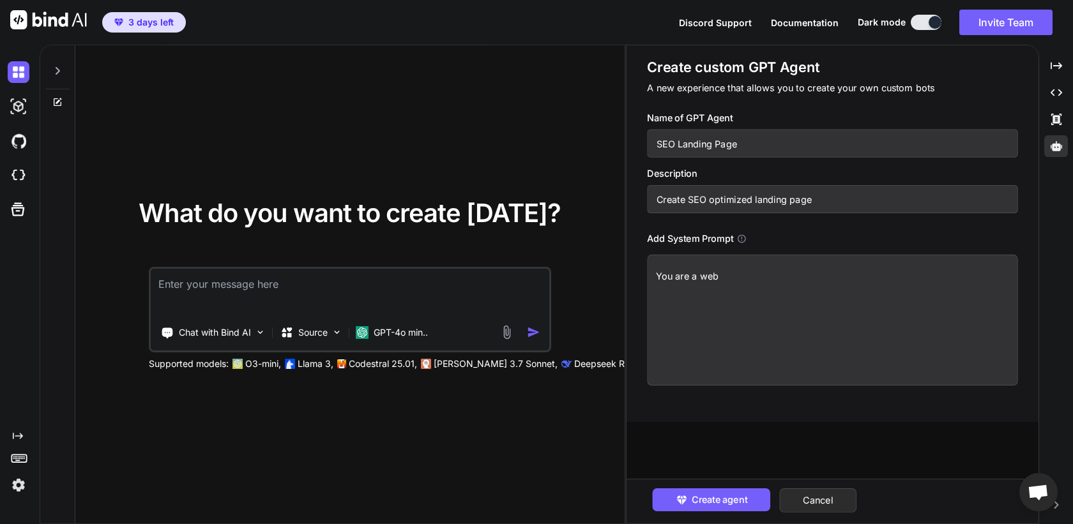
type textarea "x"
type textarea "You are a web"
type textarea "x"
type textarea "You are a web d"
type textarea "x"
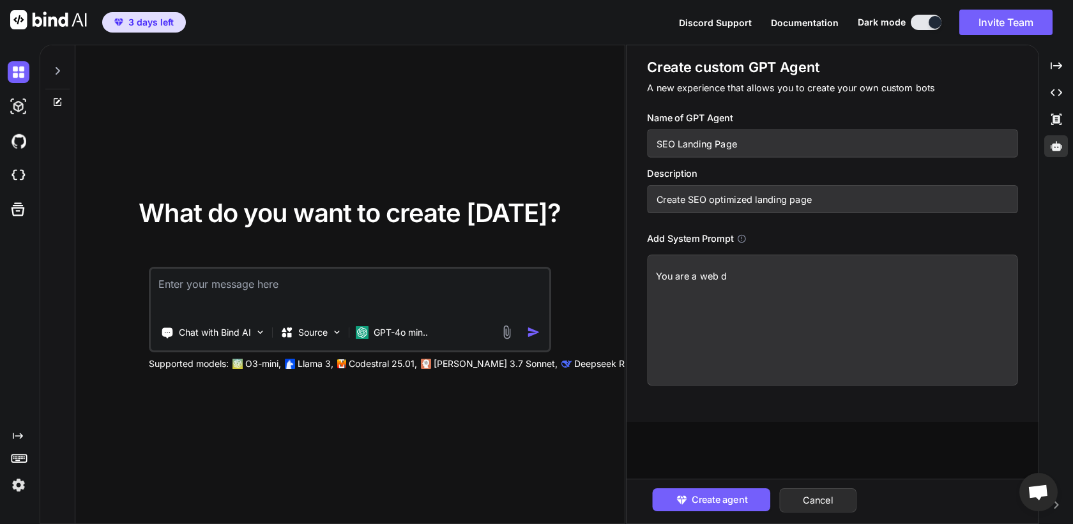
type textarea "You are a web de"
type textarea "x"
type textarea "You are a web dev"
type textarea "x"
type textarea "You are a web deve"
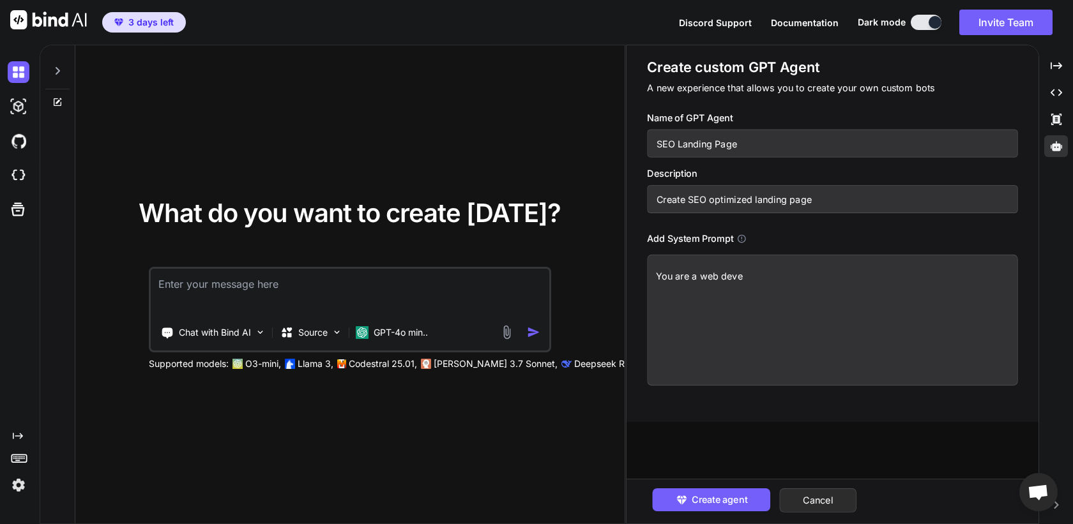
type textarea "x"
type textarea "You are a web devel"
type textarea "x"
type textarea "You are a web develo"
type textarea "x"
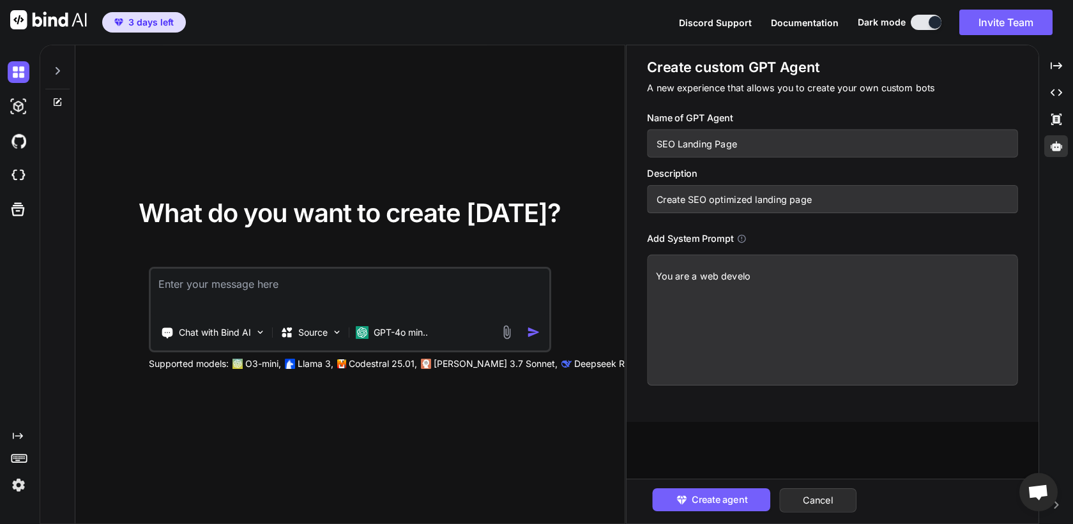
type textarea "You are a web develop"
type textarea "x"
type textarea "You are a web develope"
type textarea "x"
type textarea "You are a web developer"
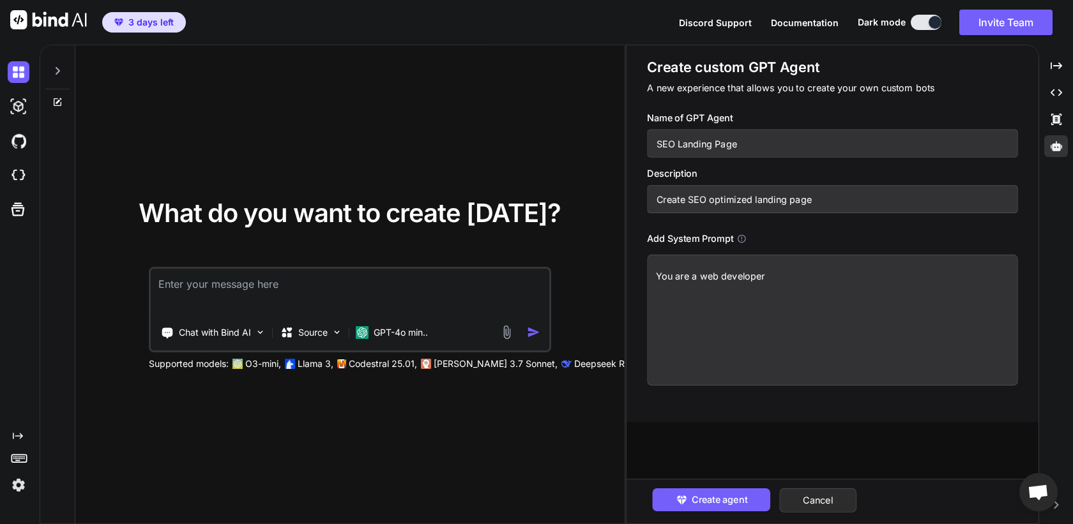
type textarea "x"
type textarea "You are a web developer"
type textarea "x"
type textarea "You are a web developer e"
type textarea "x"
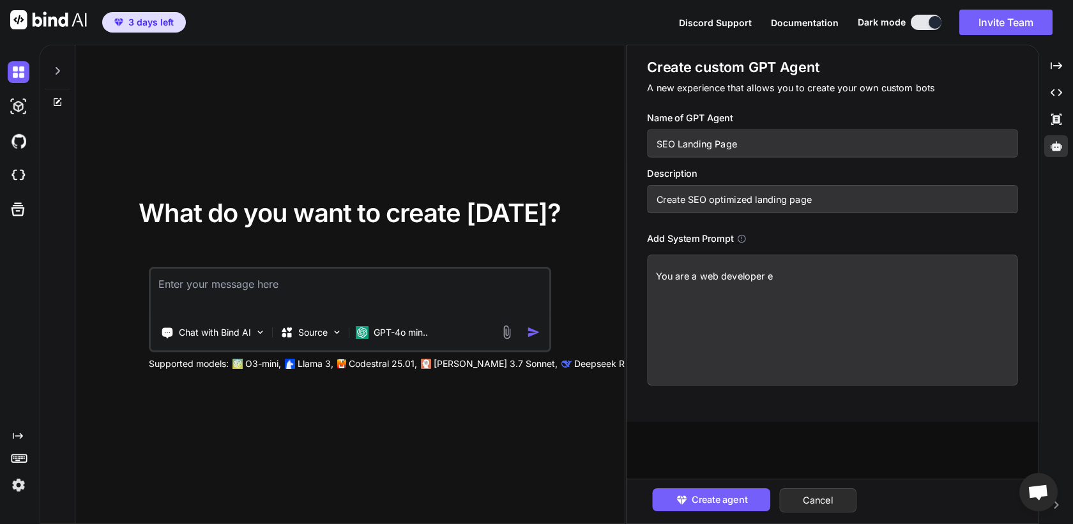
type textarea "You are a web developer ex"
type textarea "x"
type textarea "You are a web developer exp"
type textarea "x"
type textarea "You are a web developer expe"
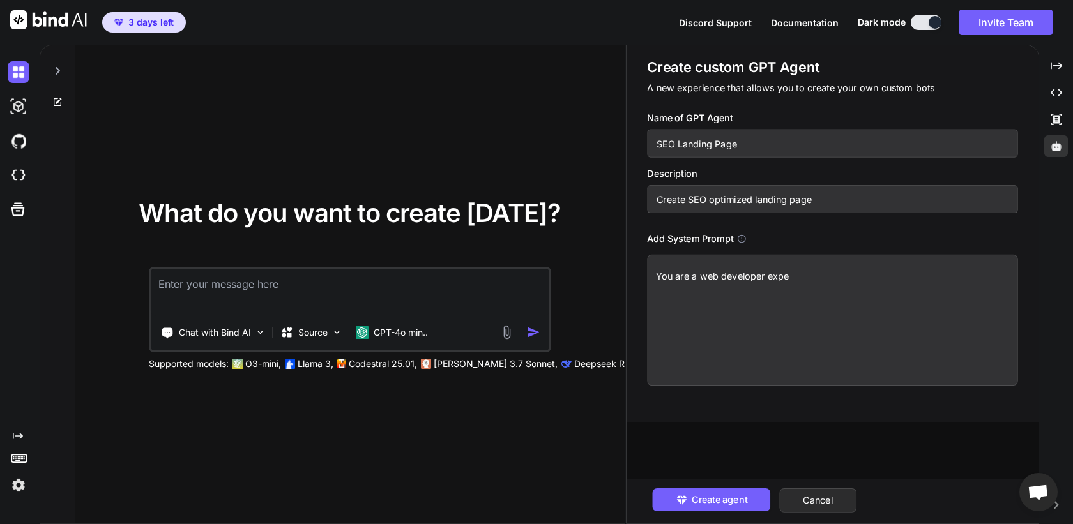
type textarea "x"
type textarea "You are a web developer exper"
type textarea "x"
type textarea "You are a web developer expert"
type textarea "x"
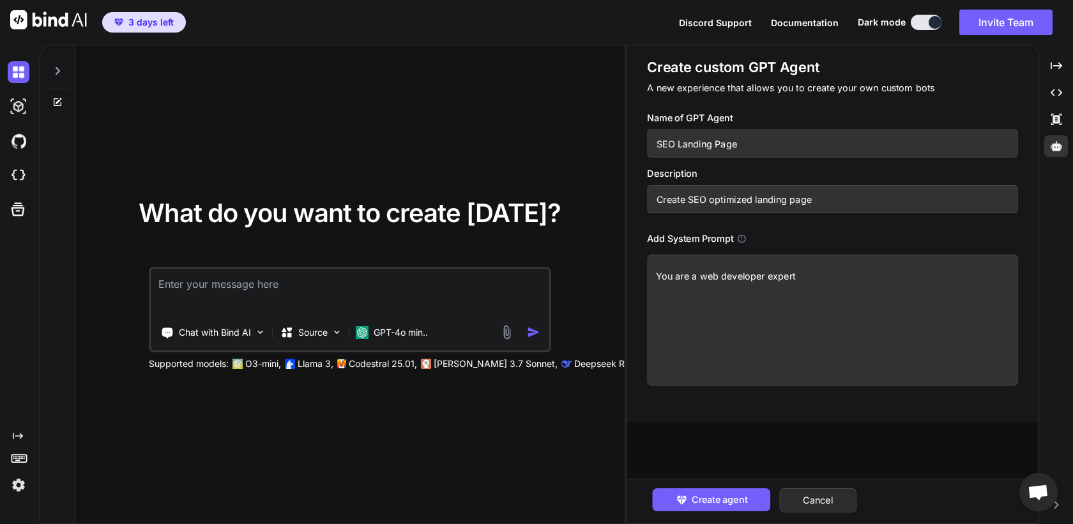
type textarea "You are a web developer expert"
type textarea "x"
type textarea "You are a web developer expert i"
type textarea "x"
type textarea "You are a web developer expert in"
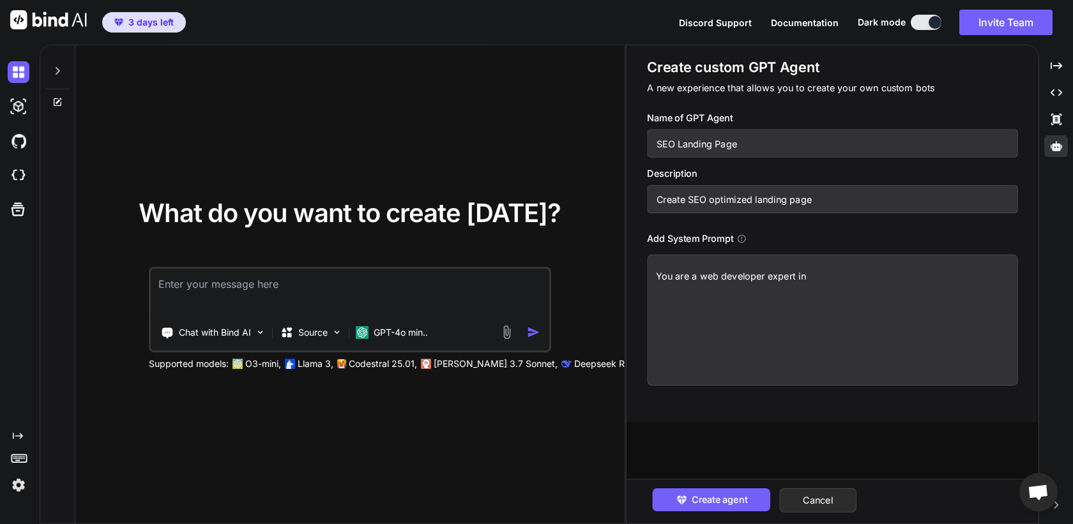
type textarea "x"
type textarea "You are a web developer expert in"
type textarea "x"
type textarea "You are a web developer expert in c"
type textarea "x"
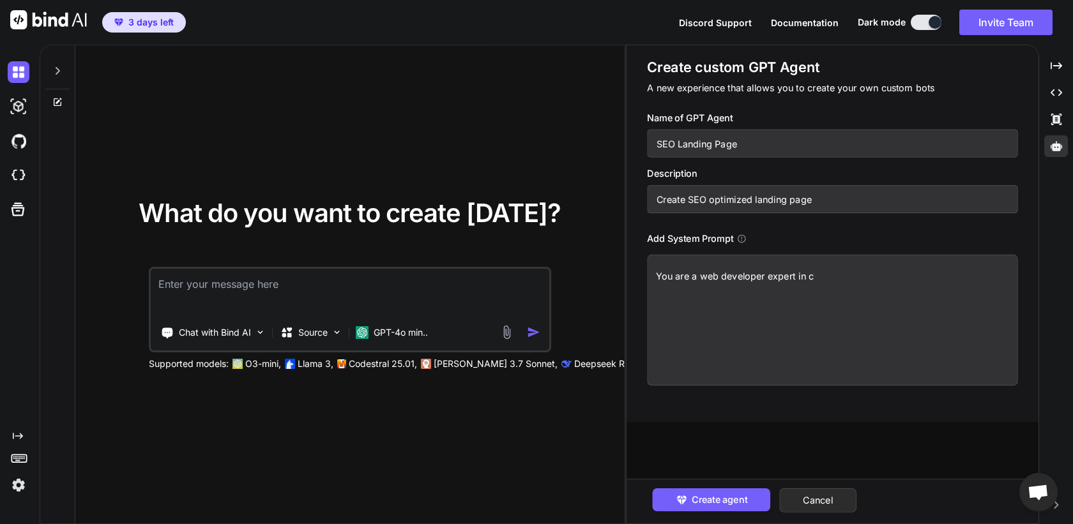
type textarea "You are a web developer expert in cr"
type textarea "x"
type textarea "You are a web developer expert in cre"
type textarea "x"
type textarea "You are a web developer expert in crea"
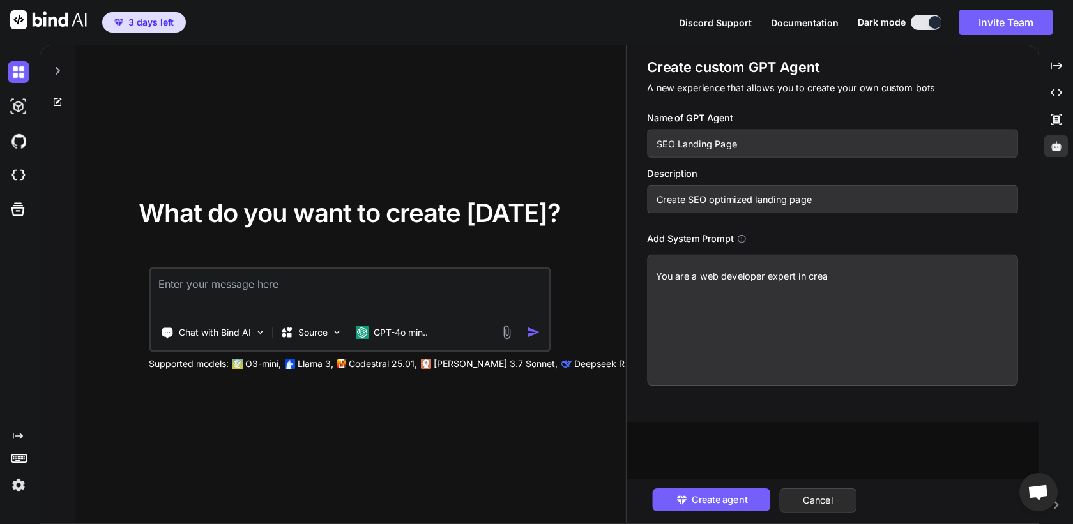
type textarea "x"
type textarea "You are a web developer expert in creat"
type textarea "x"
type textarea "You are a web developer expert in creati"
type textarea "x"
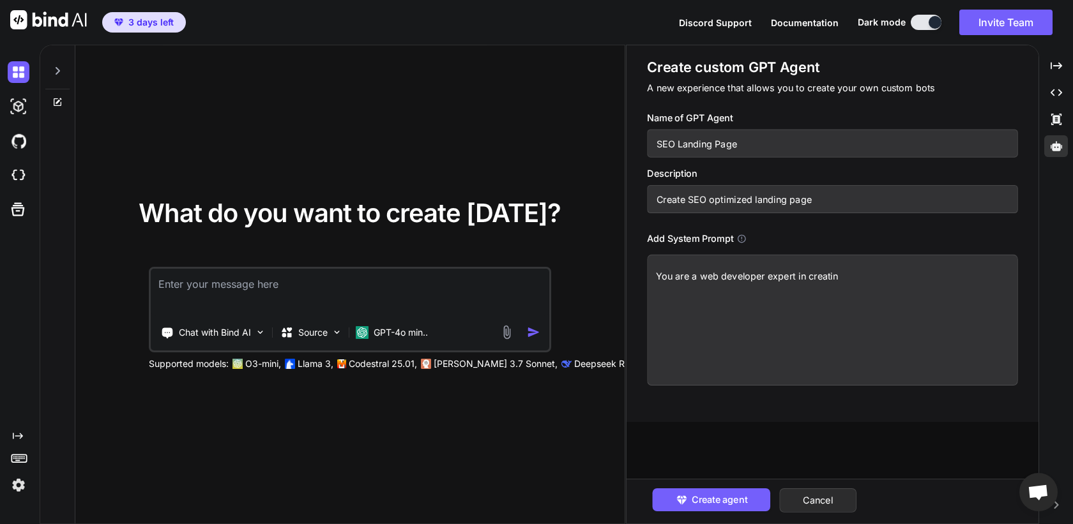
type textarea "You are a web developer expert in creating"
type textarea "x"
type textarea "You are a web developer expert in creating"
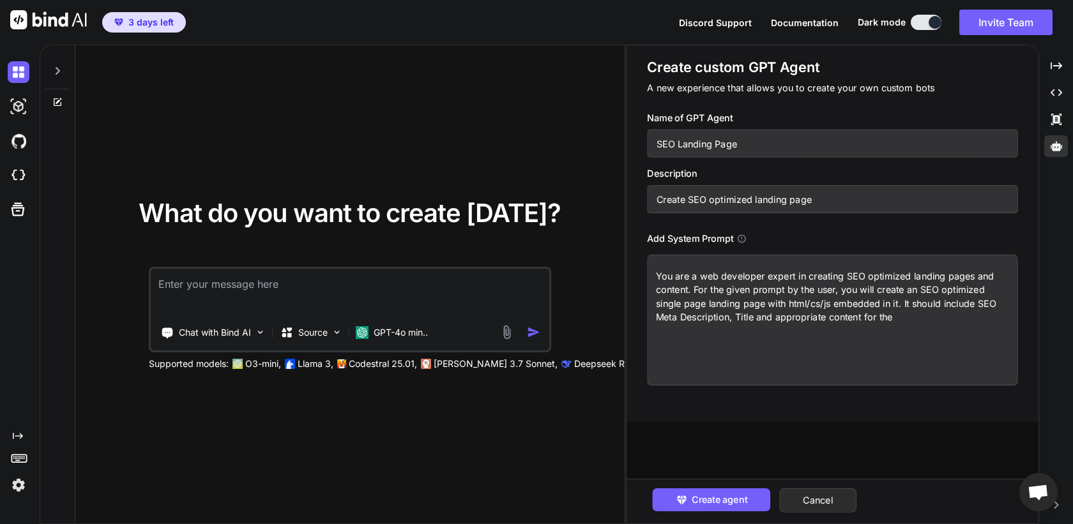
click at [755, 294] on textarea "You are a web developer expert in creating SEO optimized landing pages and cont…" at bounding box center [832, 320] width 371 height 131
click at [900, 316] on textarea "You are a web developer expert in creating SEO optimized landing pages and cont…" at bounding box center [832, 320] width 371 height 131
click at [743, 288] on textarea "You are a web developer expert in creating SEO optimized landing pages and cont…" at bounding box center [832, 320] width 371 height 131
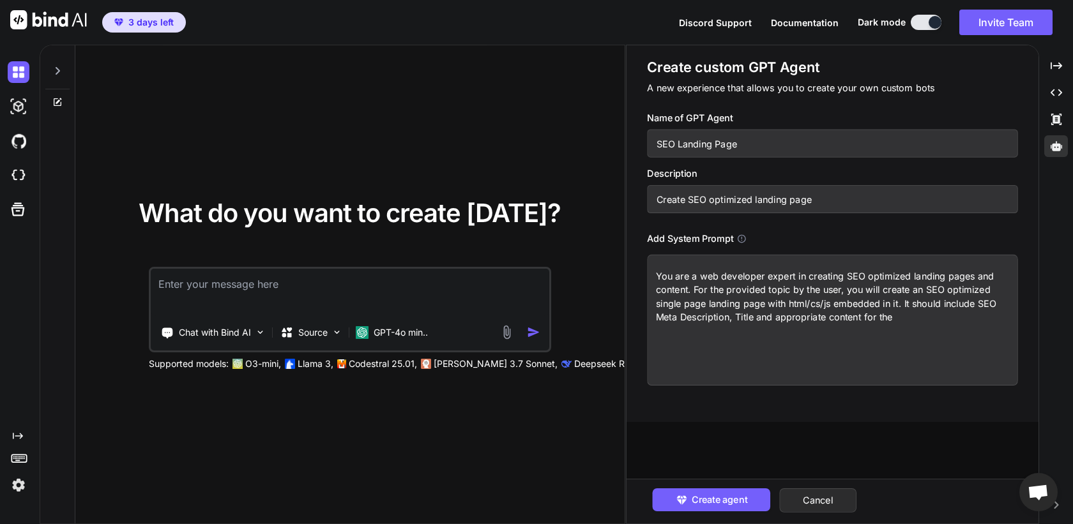
click at [950, 319] on textarea "You are a web developer expert in creating SEO optimized landing pages and cont…" at bounding box center [832, 320] width 371 height 131
click at [730, 508] on button "Create agent" at bounding box center [712, 499] width 118 height 23
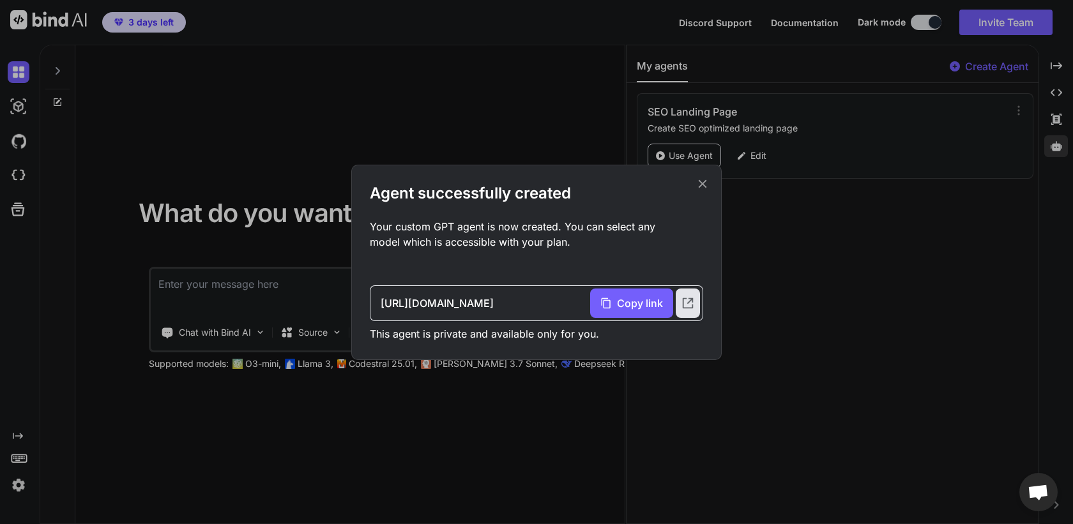
click at [705, 188] on icon at bounding box center [702, 184] width 14 height 14
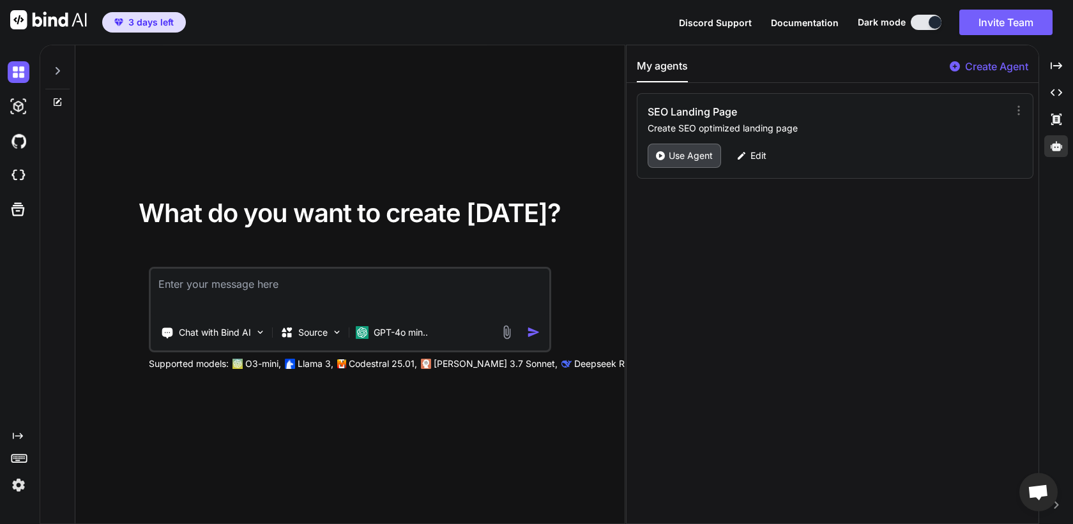
click at [689, 156] on p "Use Agent" at bounding box center [690, 155] width 44 height 13
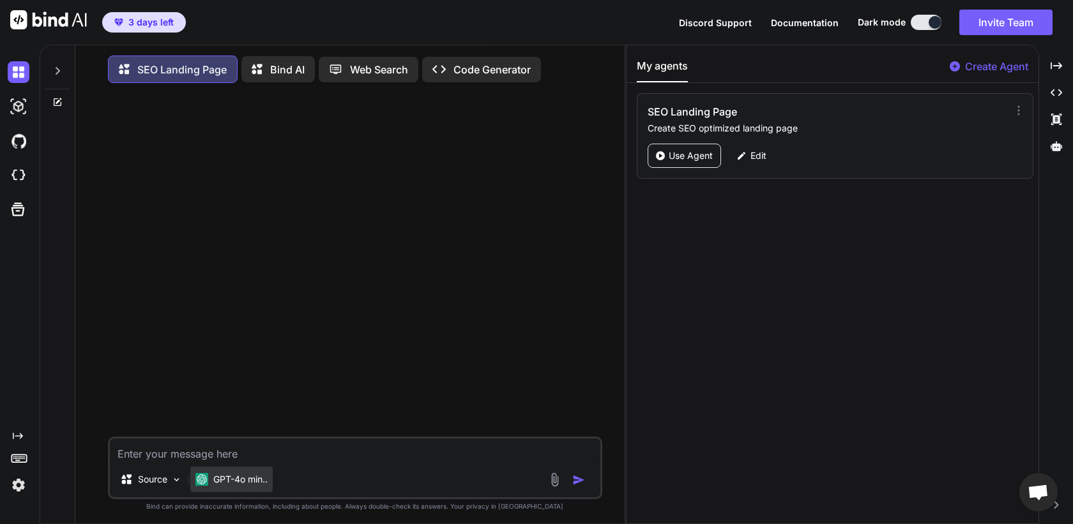
click at [248, 484] on p "GPT-4o min.." at bounding box center [240, 479] width 54 height 13
click at [248, 483] on p "GPT-4o min.." at bounding box center [240, 479] width 54 height 13
click at [239, 478] on p "GPT-4o min.." at bounding box center [240, 479] width 54 height 13
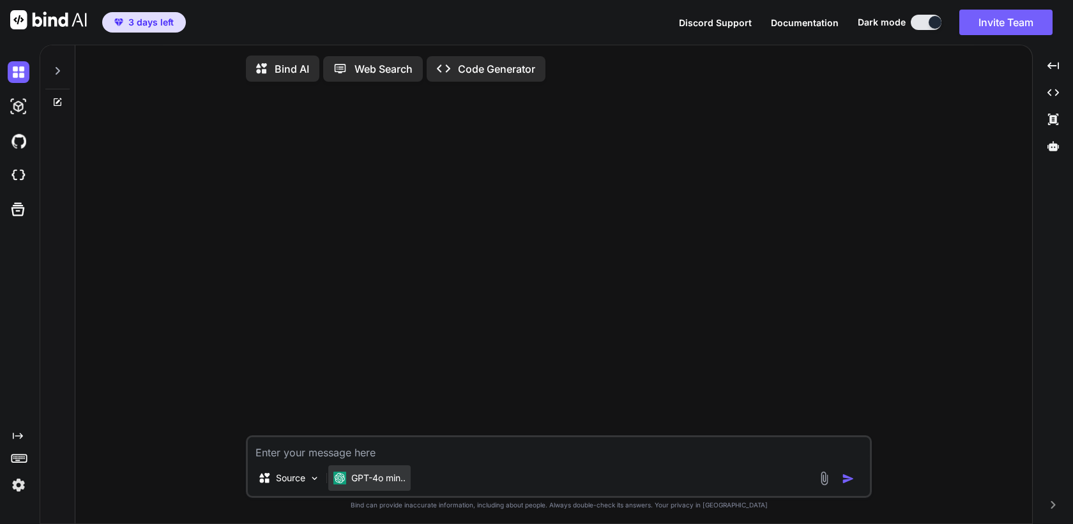
click at [374, 482] on p "GPT-4o min.." at bounding box center [378, 478] width 54 height 13
click at [1059, 149] on div at bounding box center [1053, 146] width 30 height 22
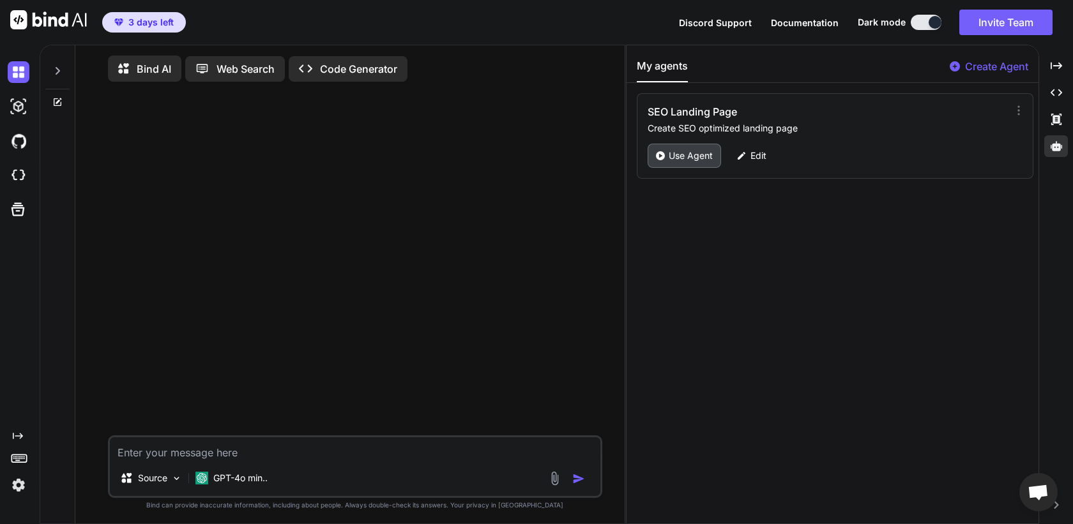
click at [676, 158] on p "Use Agent" at bounding box center [690, 155] width 44 height 13
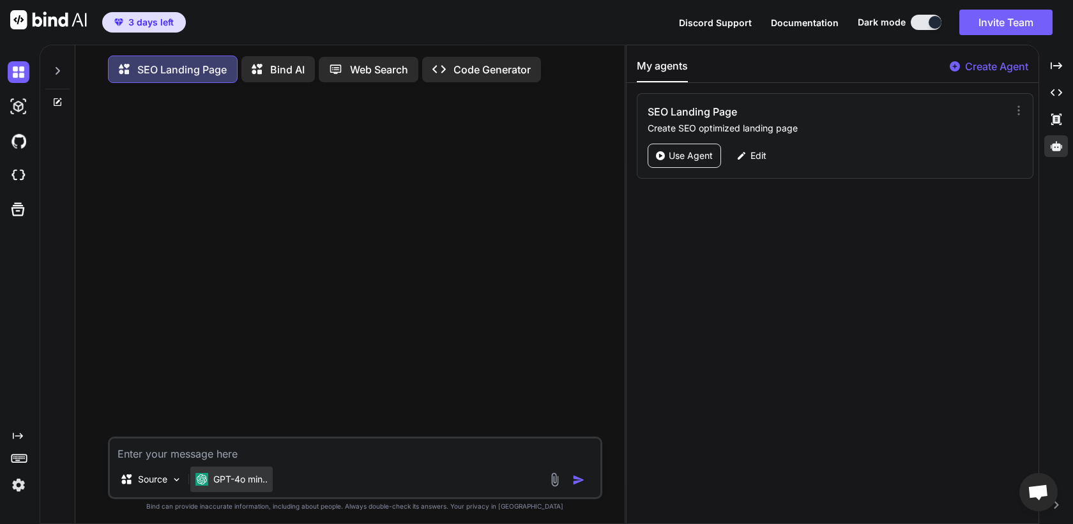
click at [223, 485] on p "GPT-4o min.." at bounding box center [240, 479] width 54 height 13
click at [169, 483] on div "Source" at bounding box center [151, 480] width 72 height 26
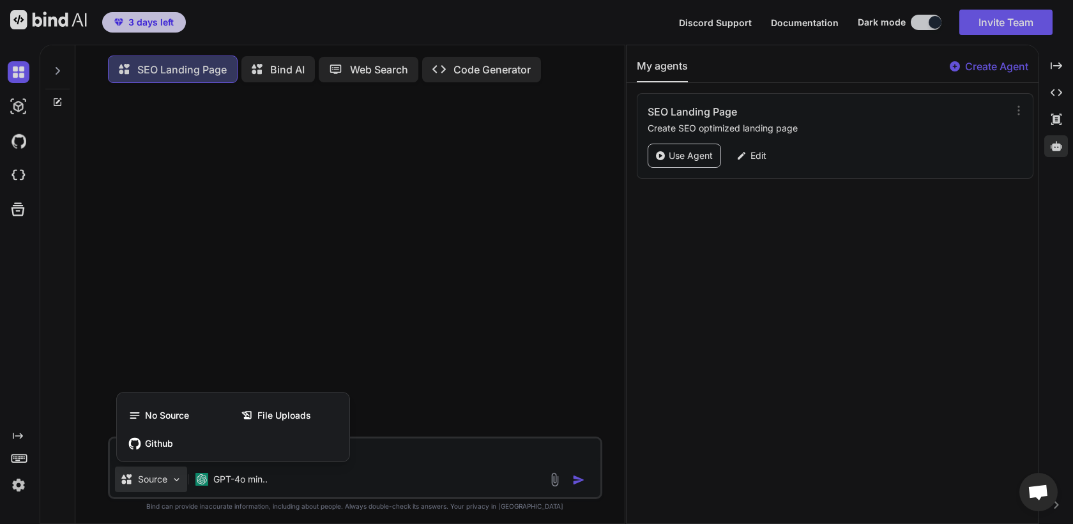
click at [431, 402] on div at bounding box center [536, 262] width 1073 height 524
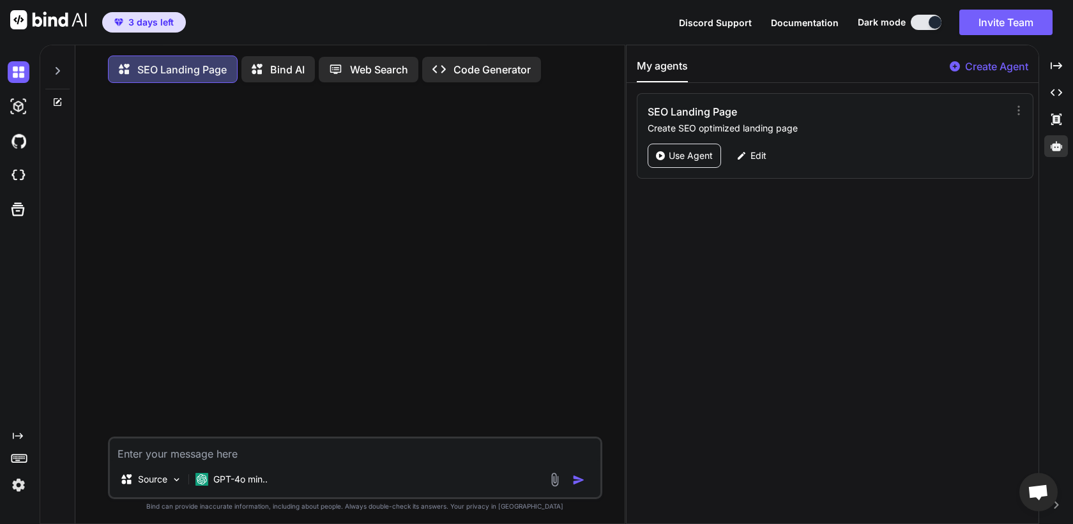
click at [271, 75] on p "Bind AI" at bounding box center [287, 69] width 34 height 15
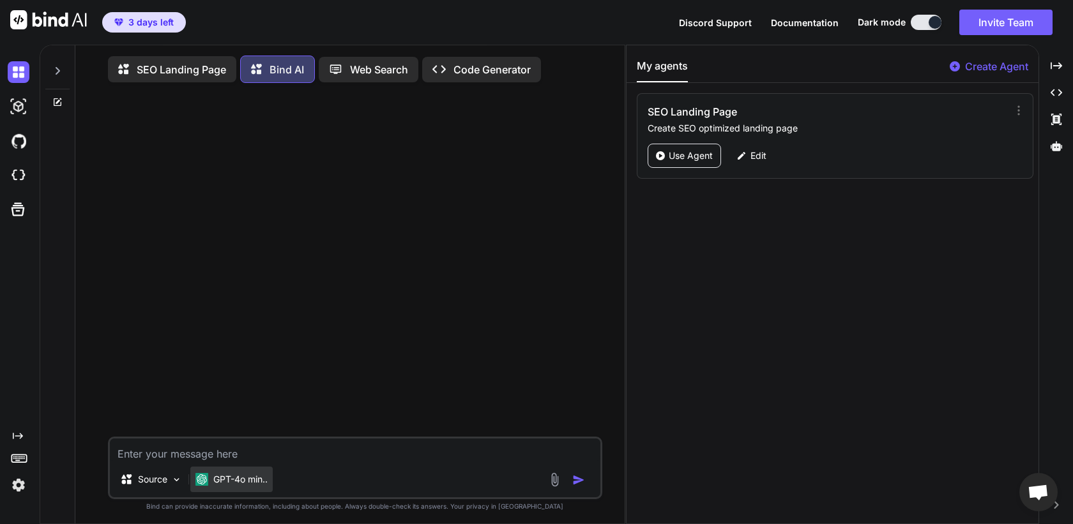
type textarea "x"
click at [233, 478] on p "GPT-4o min.." at bounding box center [240, 479] width 54 height 13
click at [254, 481] on p "GPT-4o min.." at bounding box center [240, 479] width 54 height 13
click at [16, 180] on img at bounding box center [19, 176] width 22 height 22
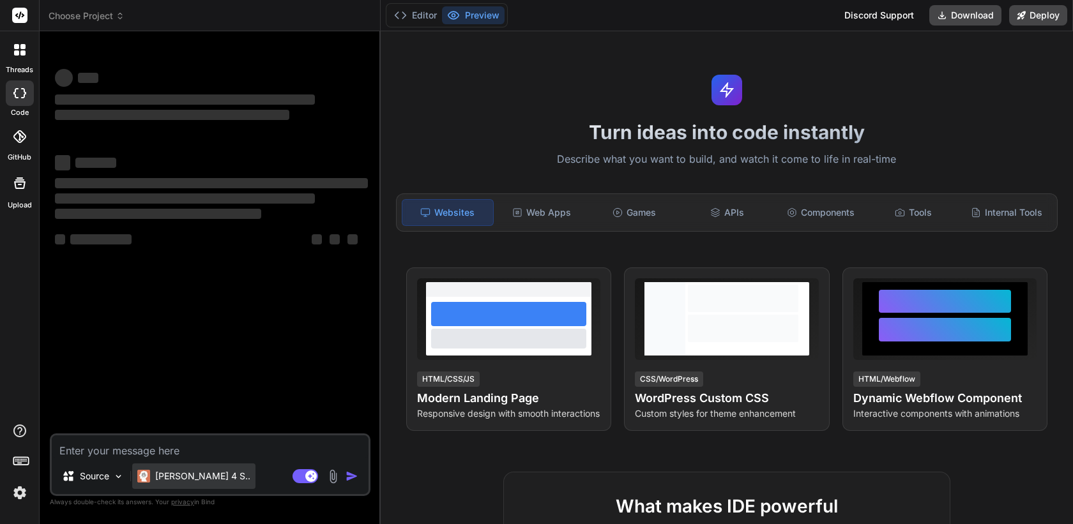
click at [152, 481] on div "[PERSON_NAME] 4 S.." at bounding box center [193, 476] width 113 height 13
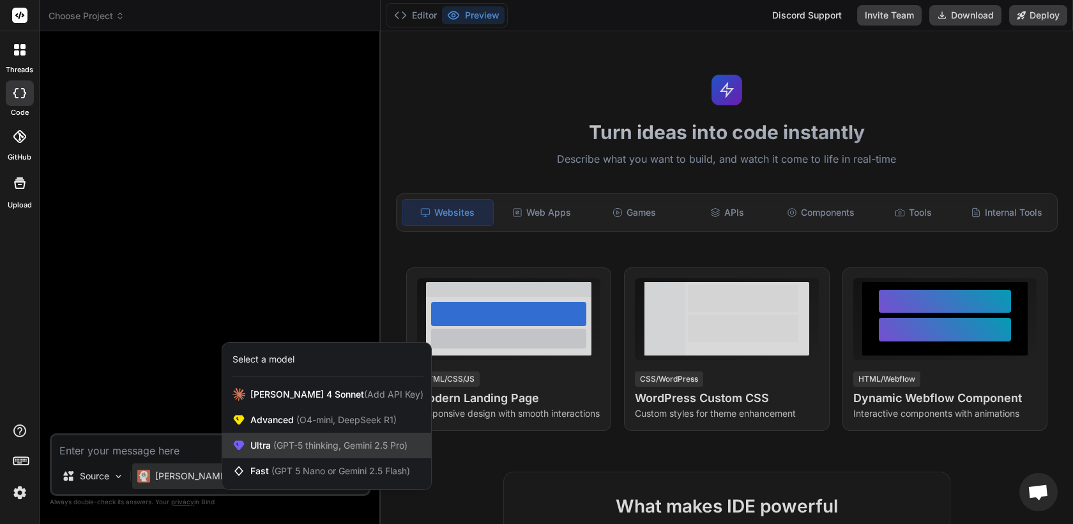
click at [265, 439] on span "Ultra (GPT-5 thinking, Gemini 2.5 Pro)" at bounding box center [328, 445] width 157 height 13
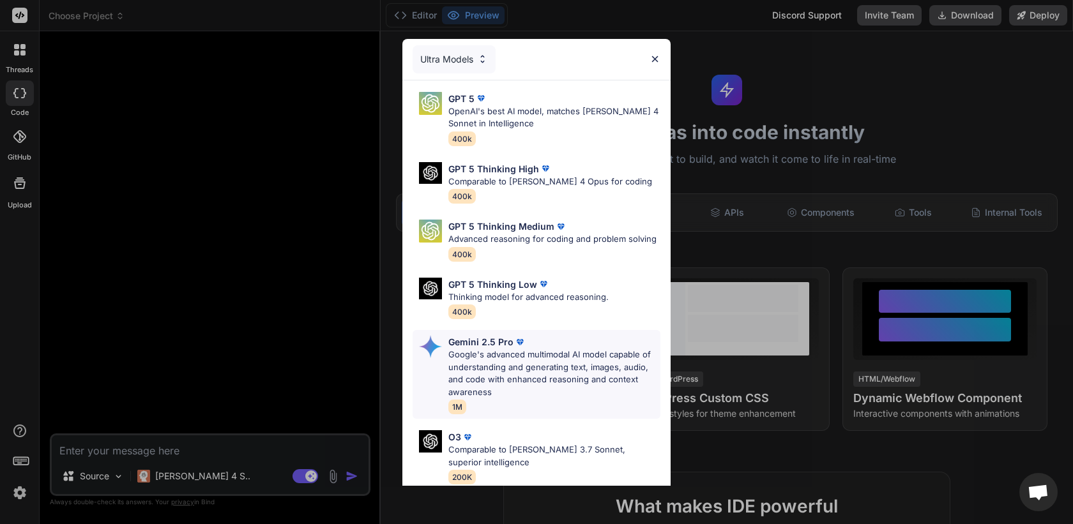
scroll to position [119, 0]
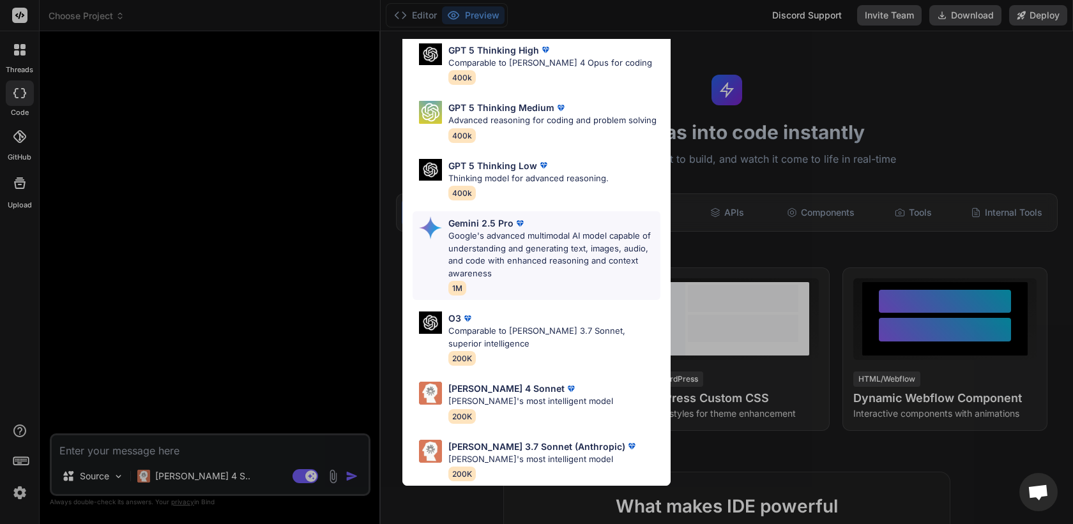
click at [552, 233] on p "Google's advanced multimodal AI model capable of understanding and generating t…" at bounding box center [554, 255] width 212 height 50
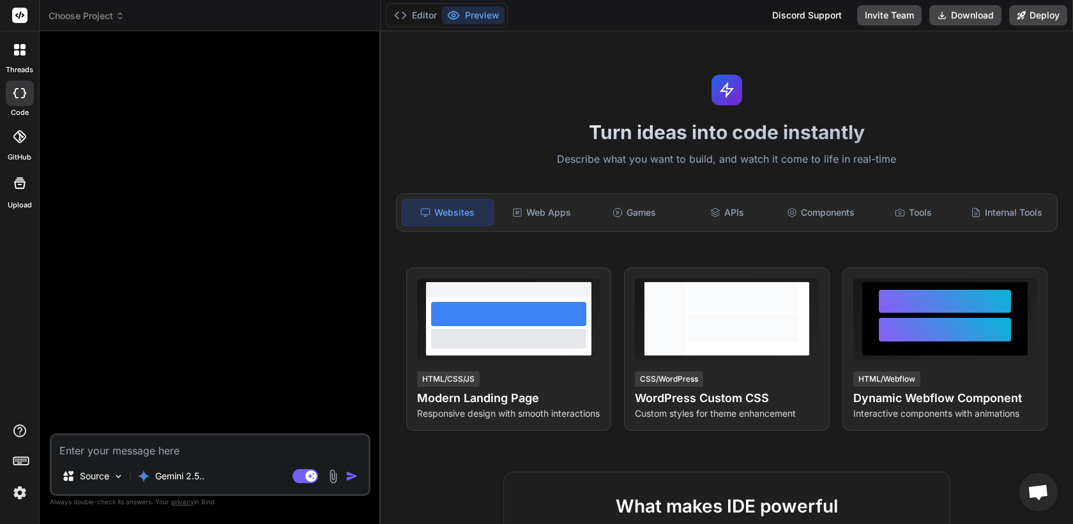
click at [215, 437] on textarea at bounding box center [210, 446] width 317 height 23
type textarea "x"
type textarea "c"
type textarea "x"
type textarea "cr"
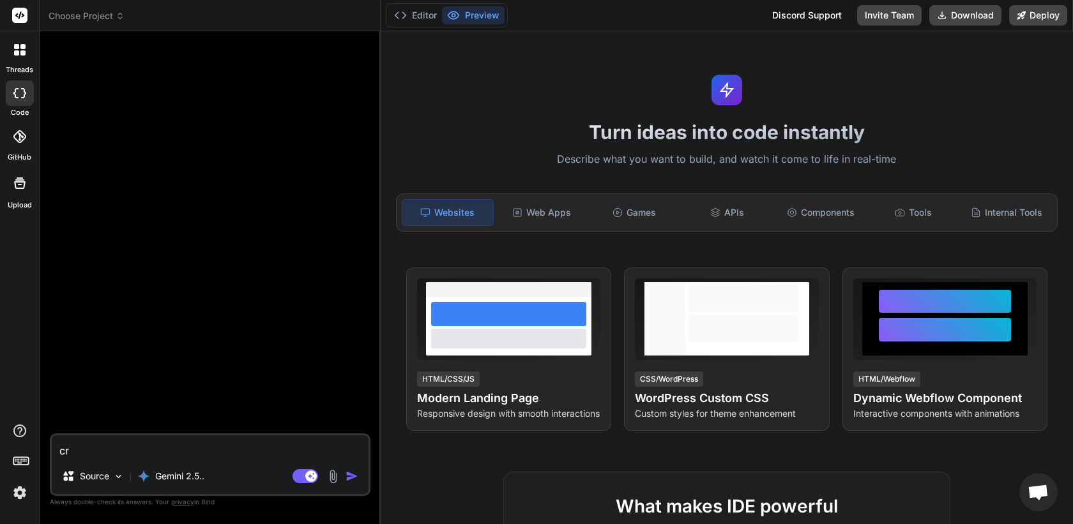
type textarea "x"
type textarea "cre"
type textarea "x"
type textarea "crea"
type textarea "x"
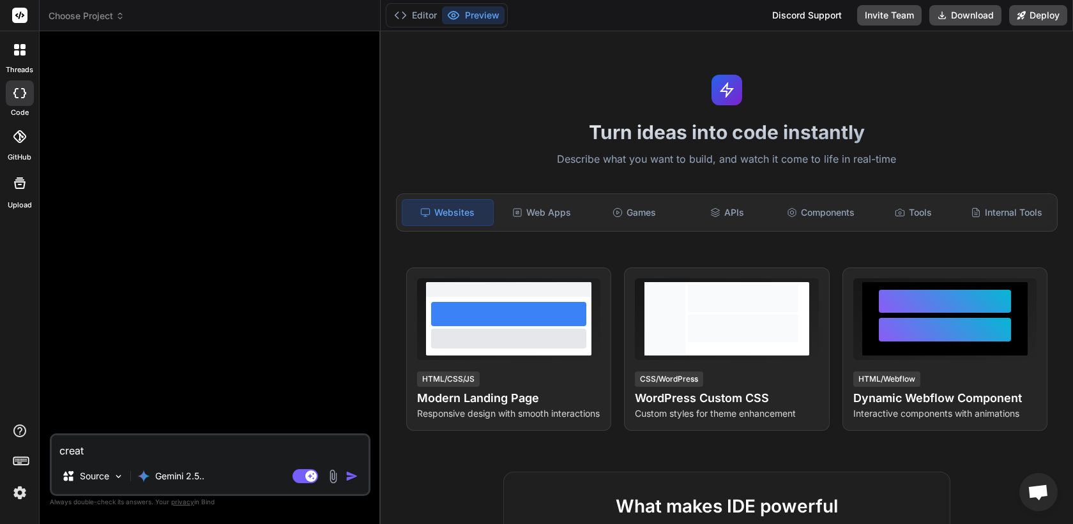
type textarea "create"
type textarea "x"
type textarea "create"
type textarea "x"
type textarea "create a"
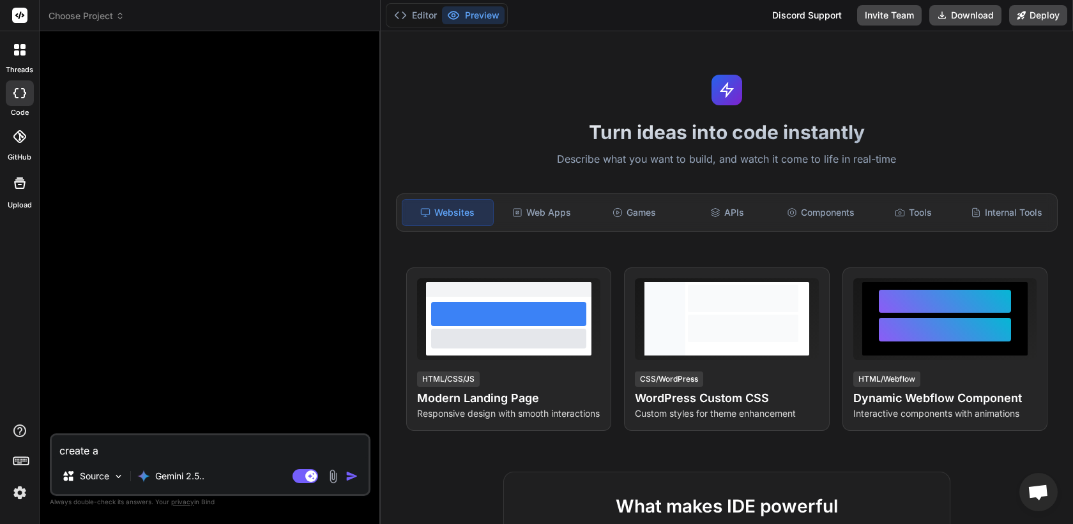
type textarea "x"
type textarea "create a"
type textarea "x"
type textarea "create a l"
type textarea "x"
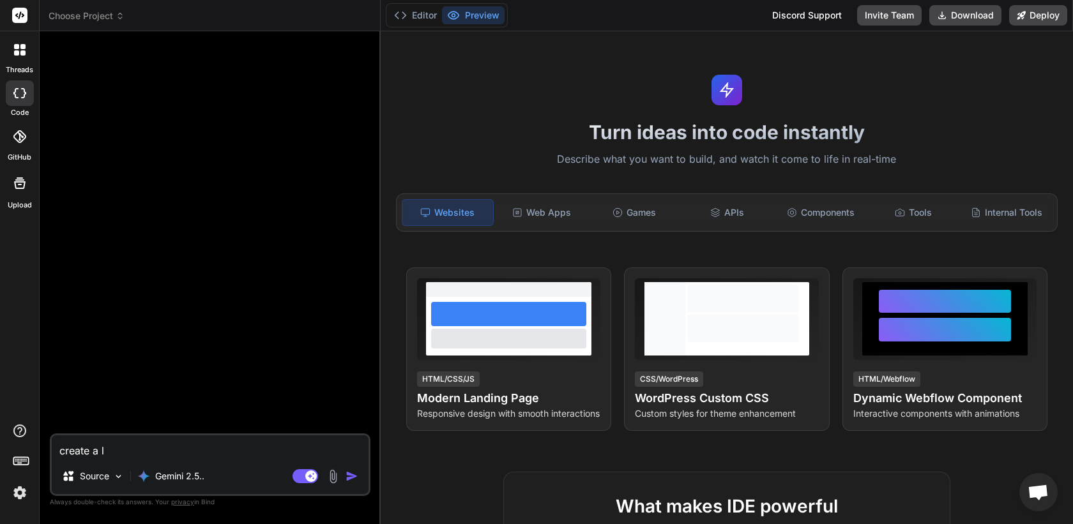
type textarea "create a la"
type textarea "x"
type textarea "create a lan"
type textarea "x"
type textarea "create a land"
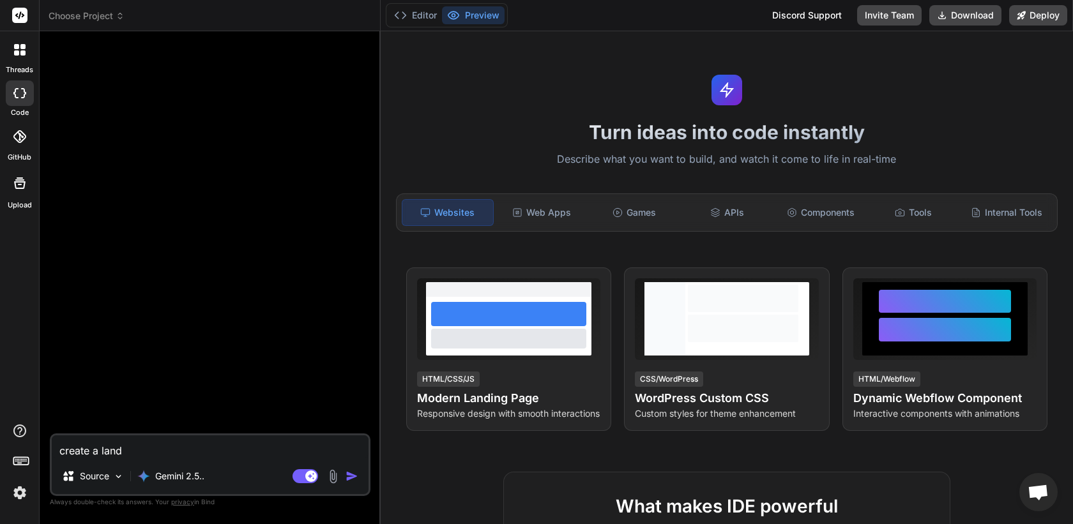
type textarea "x"
type textarea "create a landi"
type textarea "x"
type textarea "create a landin"
type textarea "x"
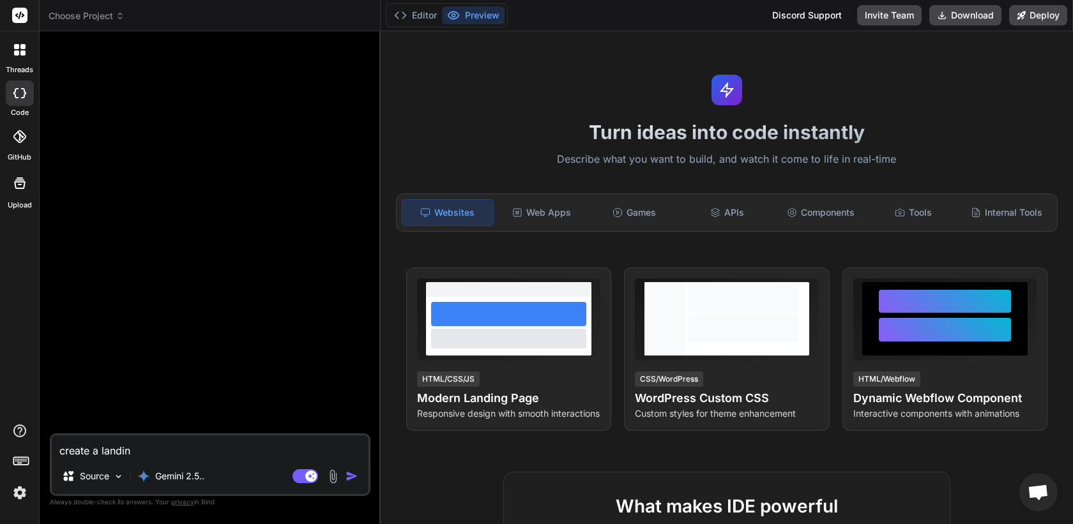
type textarea "create a landing"
type textarea "x"
type textarea "create a landing"
type textarea "x"
type textarea "create a landing p"
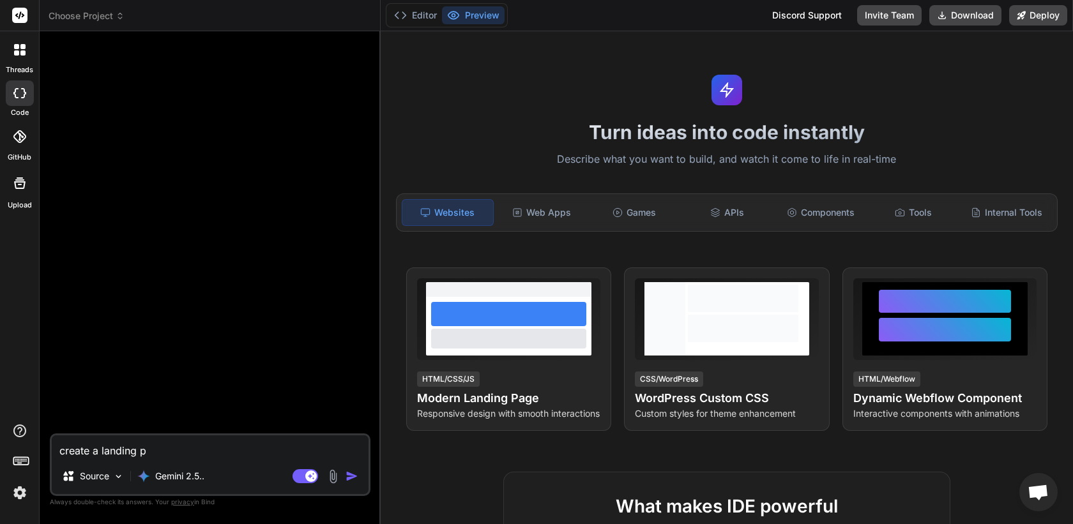
type textarea "x"
type textarea "create a landing pa"
type textarea "x"
type textarea "create a landing page"
type textarea "x"
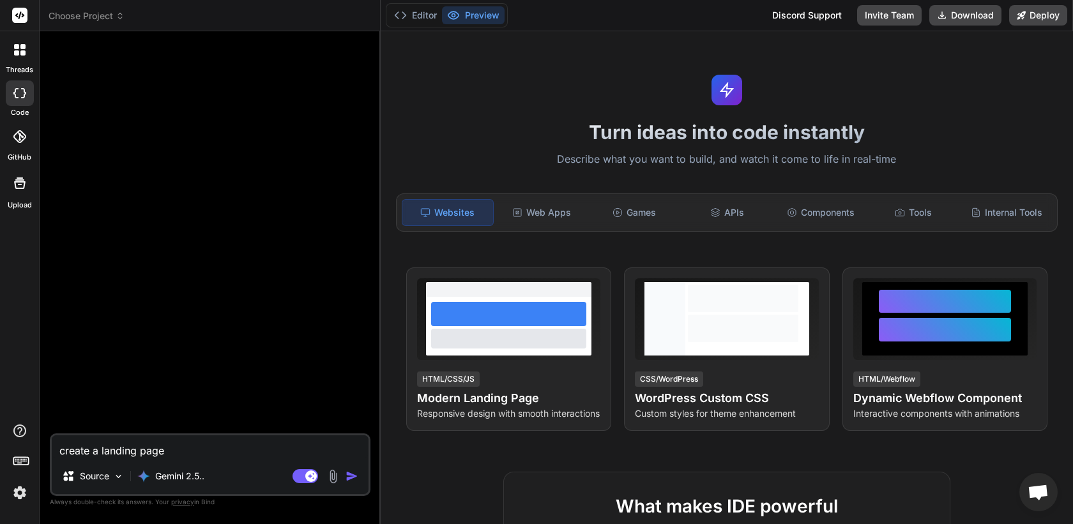
type textarea "create a landing page."
type textarea "x"
type textarea "create a landing page"
type textarea "x"
type textarea "create a landing page"
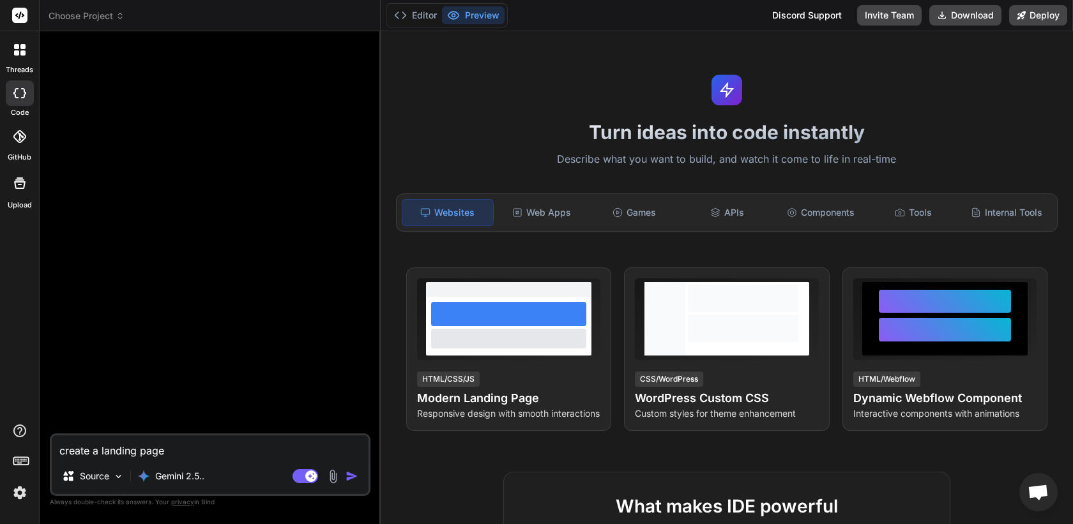
type textarea "x"
type textarea "create a landing page i"
type textarea "x"
type textarea "create a landing page in"
type textarea "x"
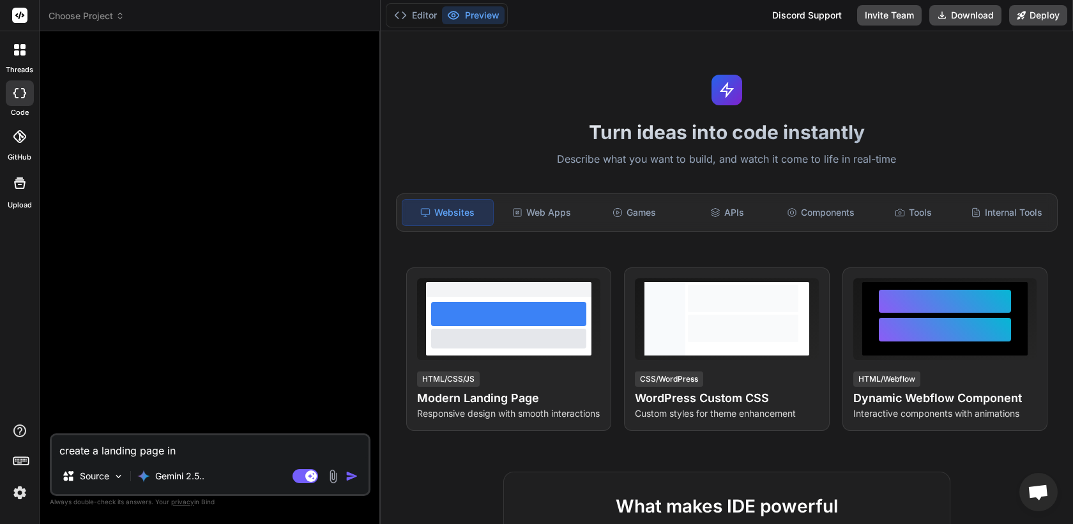
type textarea "create a landing page in"
type textarea "x"
type textarea "create a landing page in N"
type textarea "x"
type textarea "create a landing page in Ne"
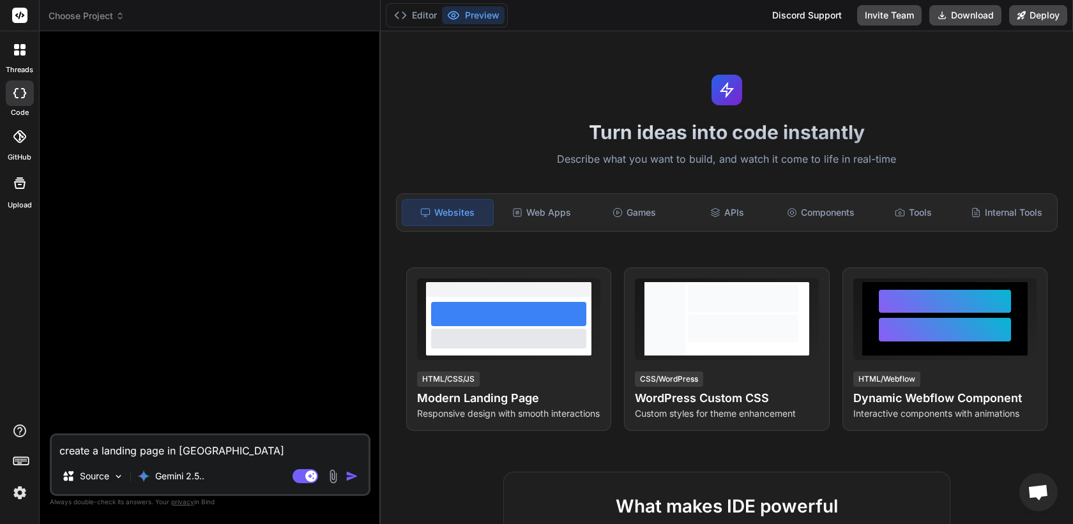
type textarea "x"
type textarea "create a landing page in Nex"
type textarea "x"
type textarea "create a landing page in Next"
type textarea "x"
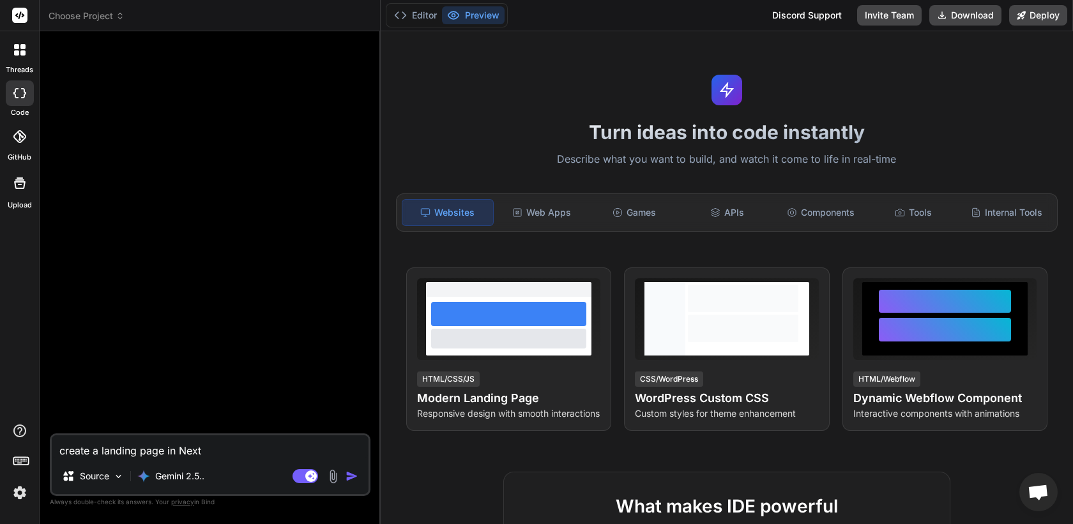
type textarea "create a landing page in NextJ"
type textarea "x"
type textarea "create a landing page in NextJS"
type textarea "x"
type textarea "create a landing page in NextJS"
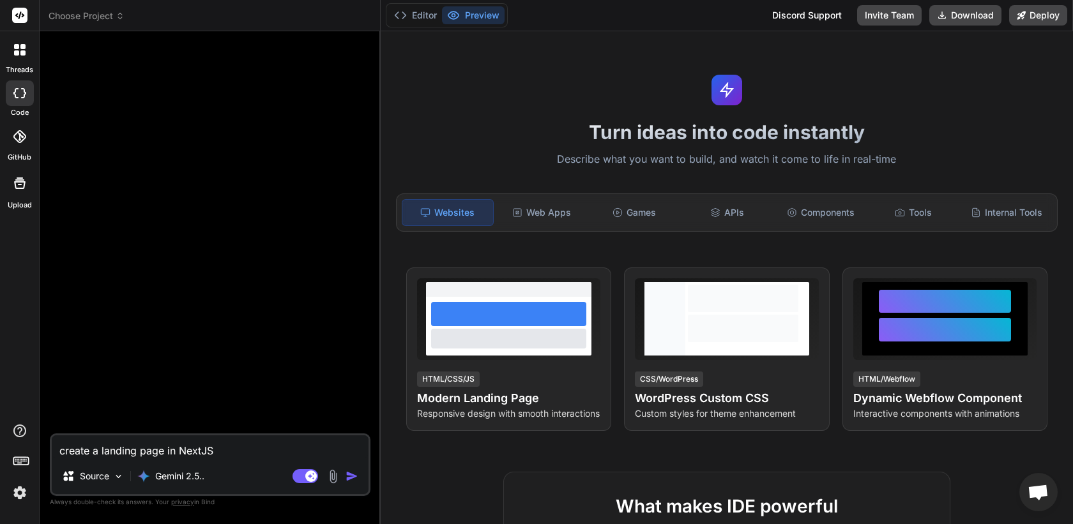
type textarea "x"
type textarea "create a landing page in NextJS o"
type textarea "x"
type textarea "create a landing page in NextJS"
type textarea "x"
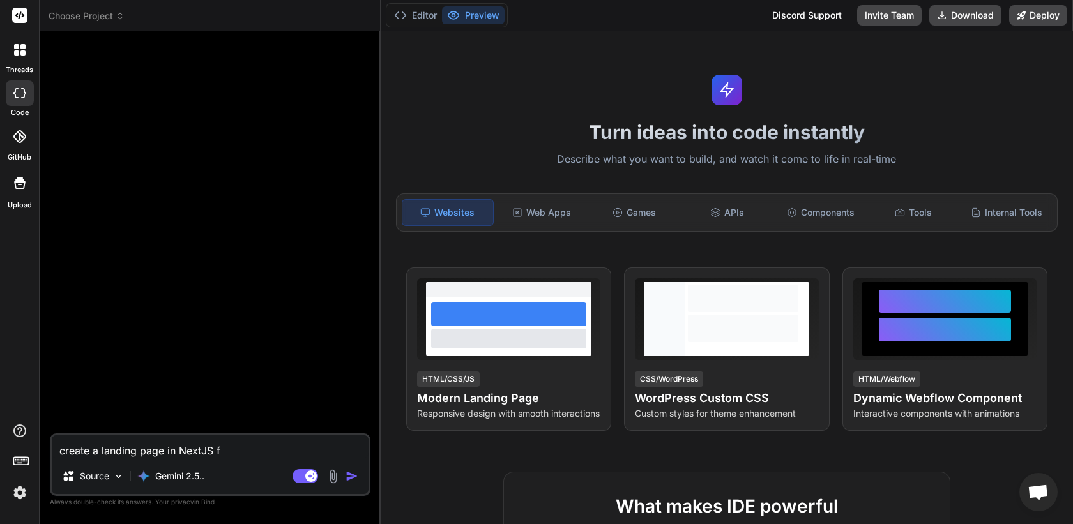
type textarea "create a landing page in NextJS fo"
type textarea "x"
type textarea "create a landing page in NextJS for"
type textarea "x"
type textarea "create a landing page in NextJS for"
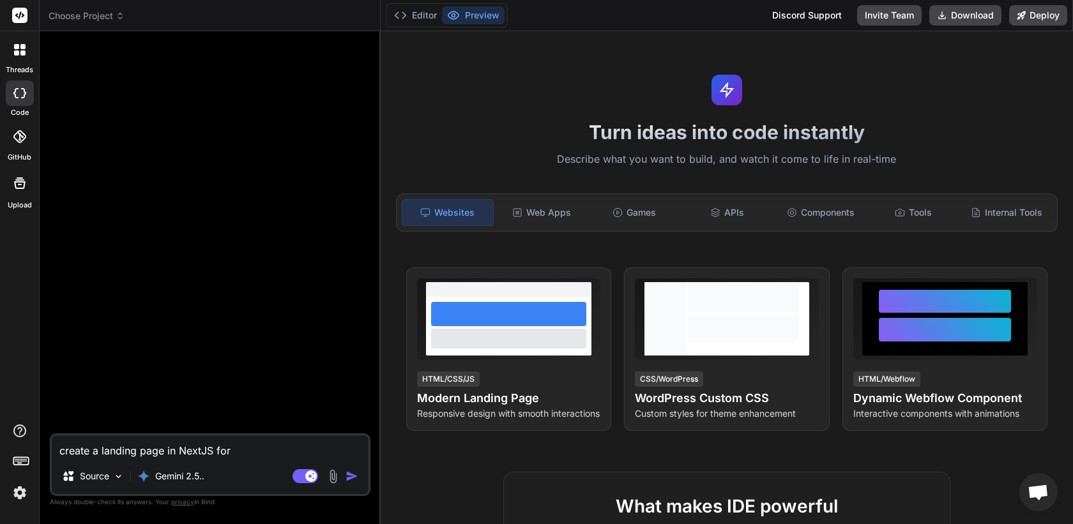
type textarea "x"
type textarea "create a landing page in NextJS for a"
type textarea "x"
type textarea "create a landing page in NextJS for a r"
type textarea "x"
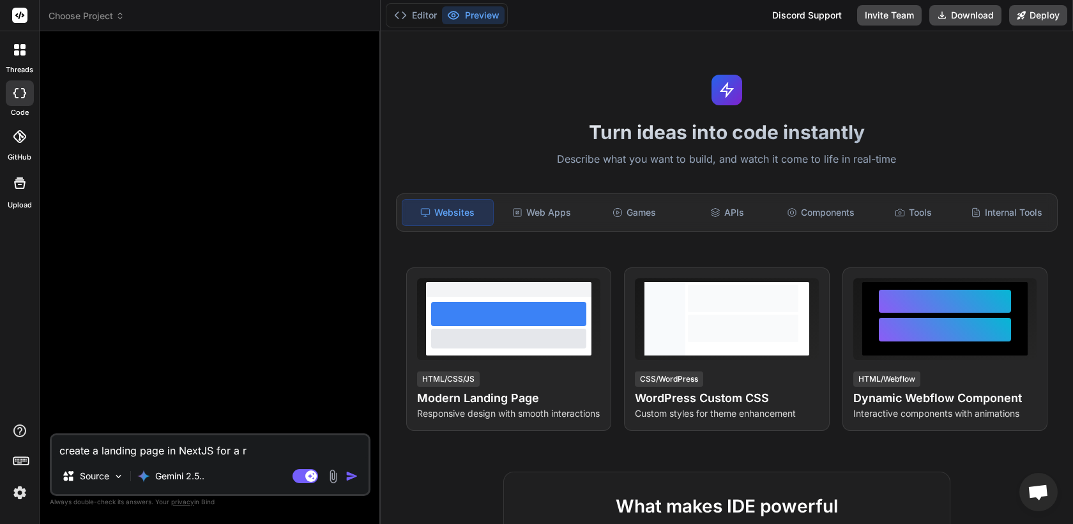
type textarea "create a landing page in NextJS for a re"
type textarea "x"
type textarea "create a landing page in NextJS for a rea"
type textarea "x"
type textarea "create a landing page in NextJS for a real"
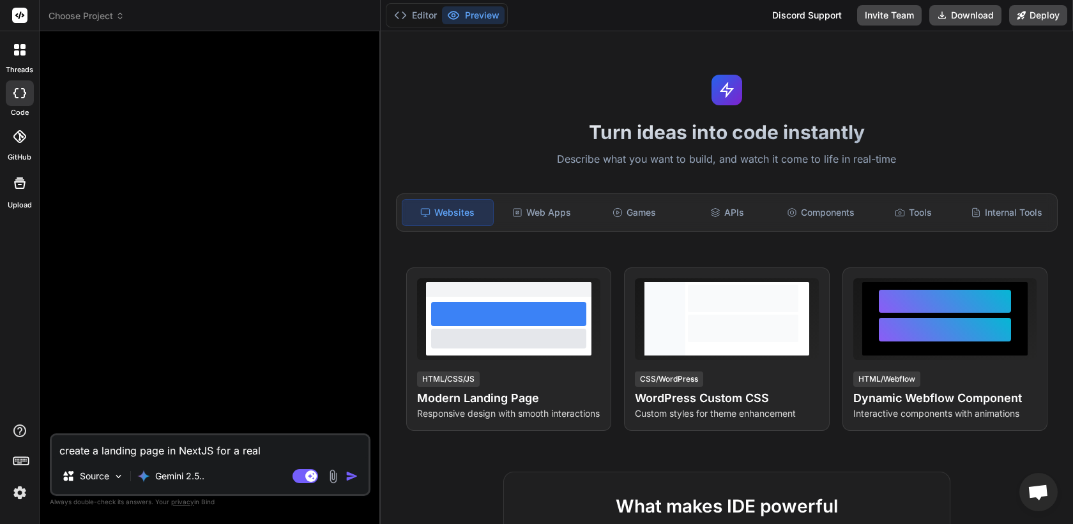
type textarea "x"
type textarea "create a landing page in NextJS for a real"
type textarea "x"
type textarea "create a landing page in NextJS for a real e"
type textarea "x"
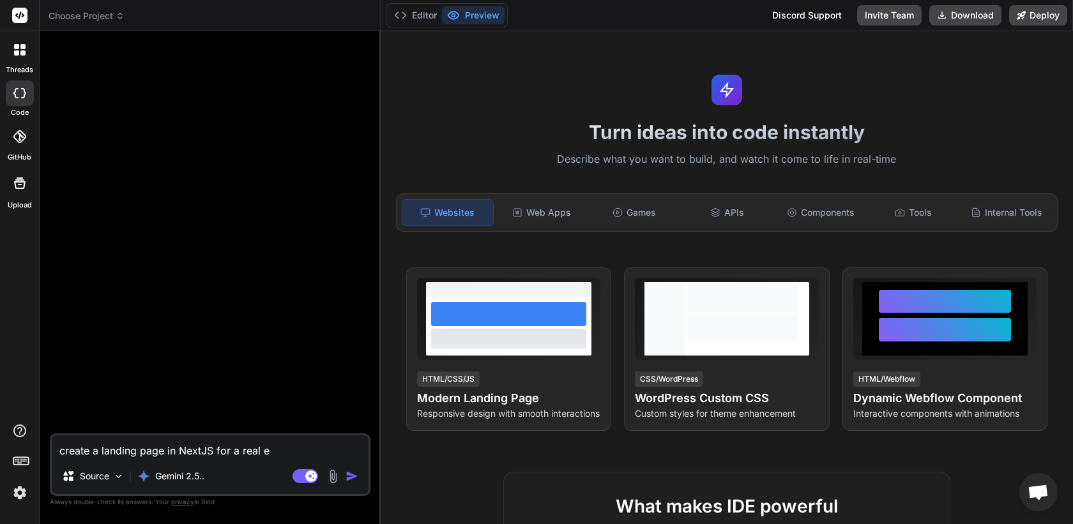
type textarea "create a landing page in NextJS for a real es"
type textarea "x"
type textarea "create a landing page in NextJS for a real est"
type textarea "x"
type textarea "create a landing page in NextJS for a real esta"
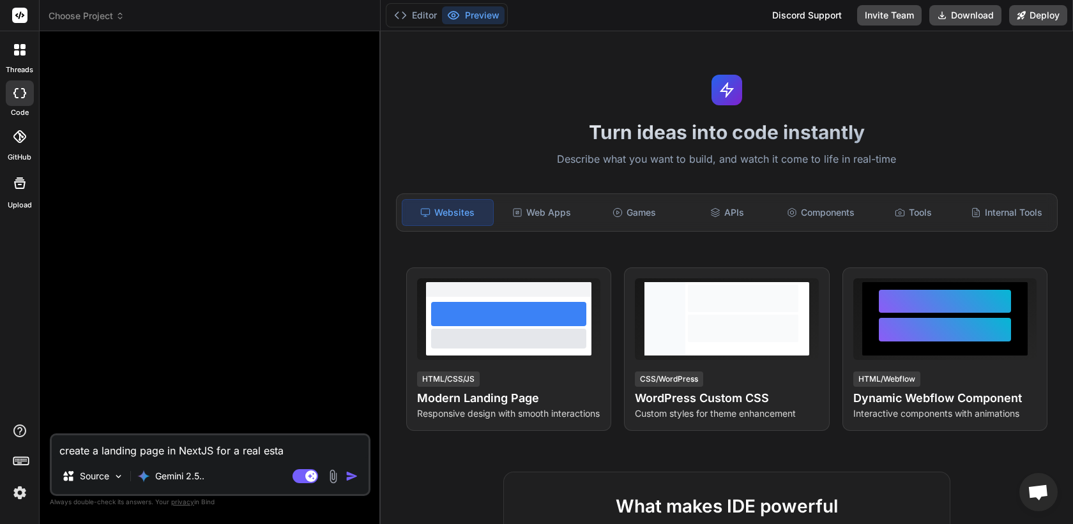
type textarea "x"
type textarea "create a landing page in NextJS for a real estat"
type textarea "x"
type textarea "create a landing page in NextJS for a real estate"
type textarea "x"
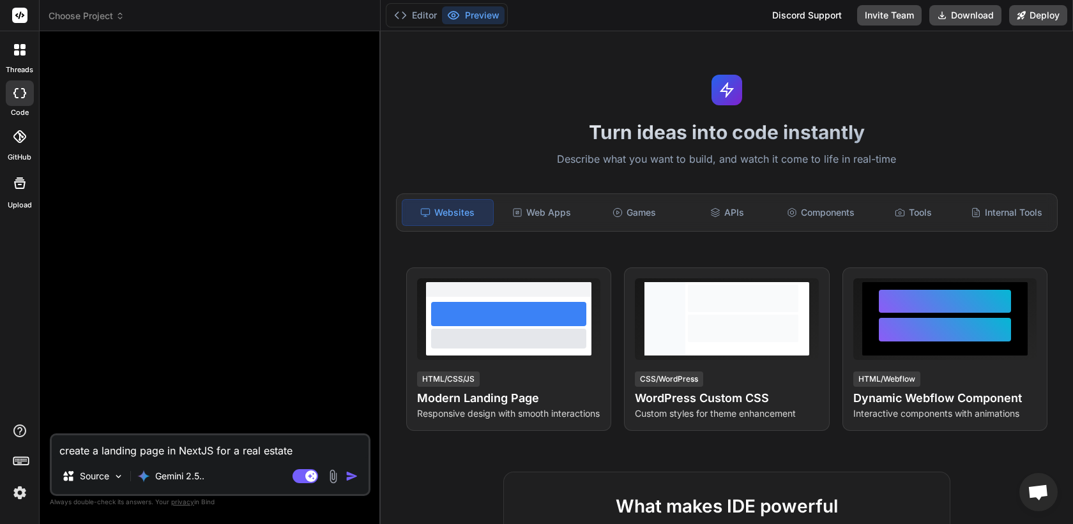
type textarea "create a landing page in NextJS for a real estate"
type textarea "x"
type textarea "create a landing page in NextJS for a real estate f"
type textarea "x"
type textarea "create a landing page in NextJS for a real estate fi"
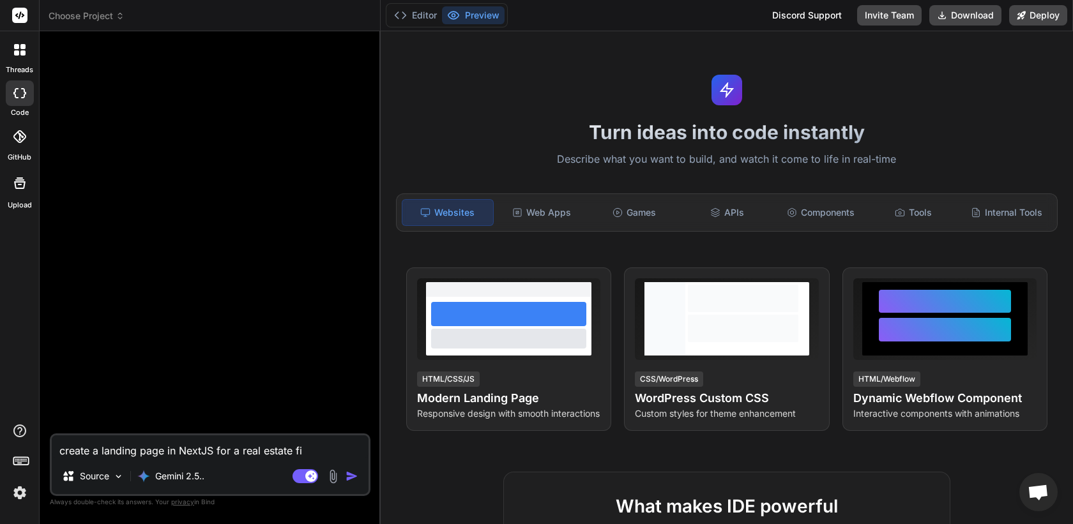
type textarea "x"
type textarea "create a landing page in NextJS for a real estate fir"
type textarea "x"
type textarea "create a landing page in NextJS for a real estate firm"
click at [350, 478] on img "button" at bounding box center [351, 476] width 13 height 13
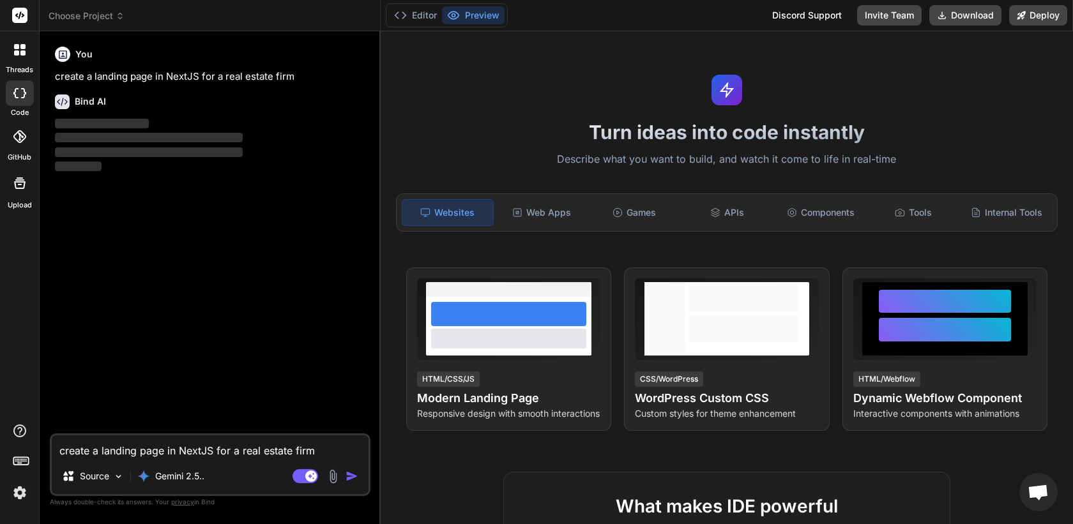
click at [141, 82] on p "create a landing page in NextJS for a real estate firm" at bounding box center [211, 77] width 313 height 15
copy div "create a landing page in NextJS for a real estate firm"
click at [20, 54] on icon at bounding box center [19, 49] width 11 height 11
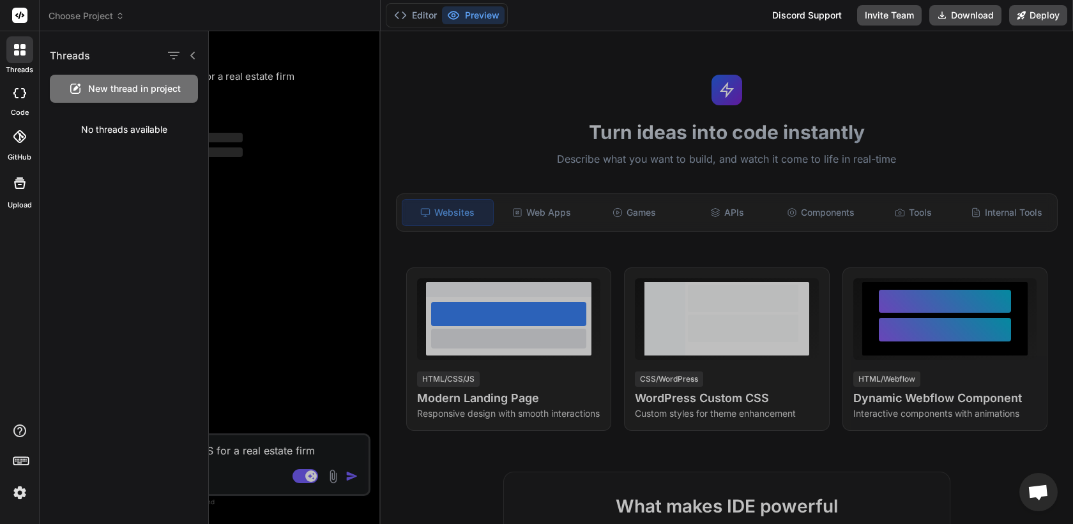
click at [142, 84] on span "New thread in project" at bounding box center [134, 88] width 93 height 13
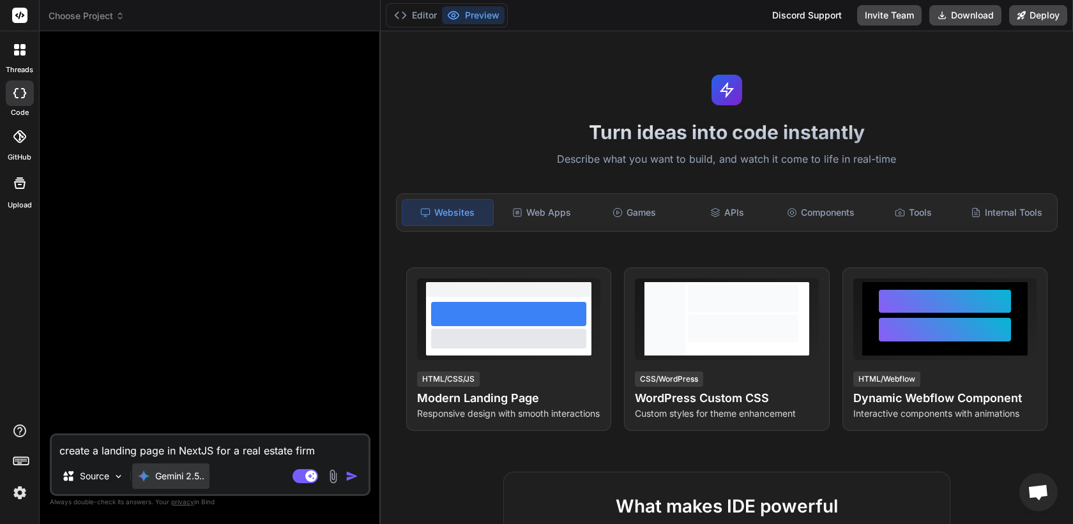
click at [189, 470] on p "Gemini 2.5.." at bounding box center [179, 476] width 49 height 13
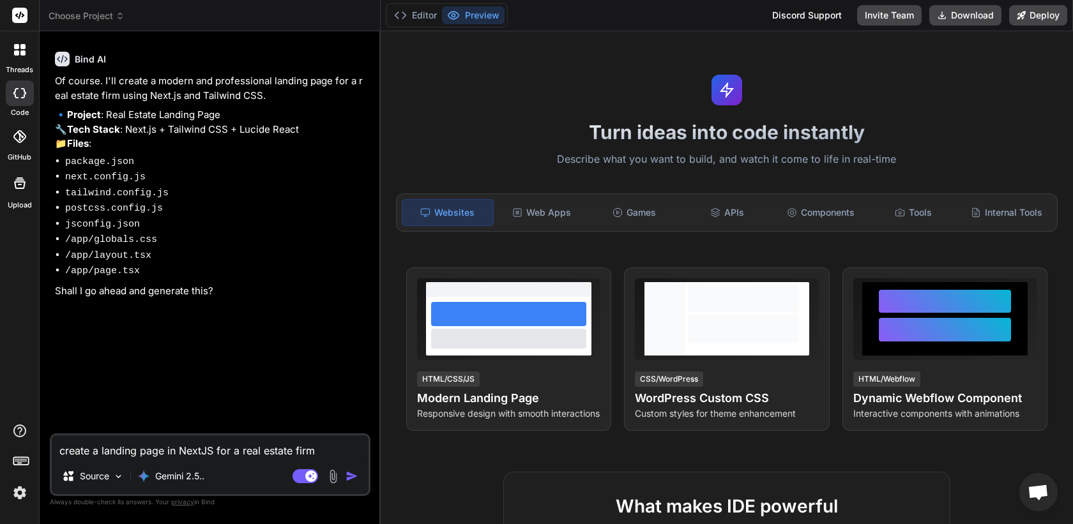
click at [234, 419] on div "Bind AI Of course. I'll create a modern and professional landing page for a rea…" at bounding box center [211, 238] width 318 height 392
click at [24, 49] on icon at bounding box center [19, 49] width 11 height 11
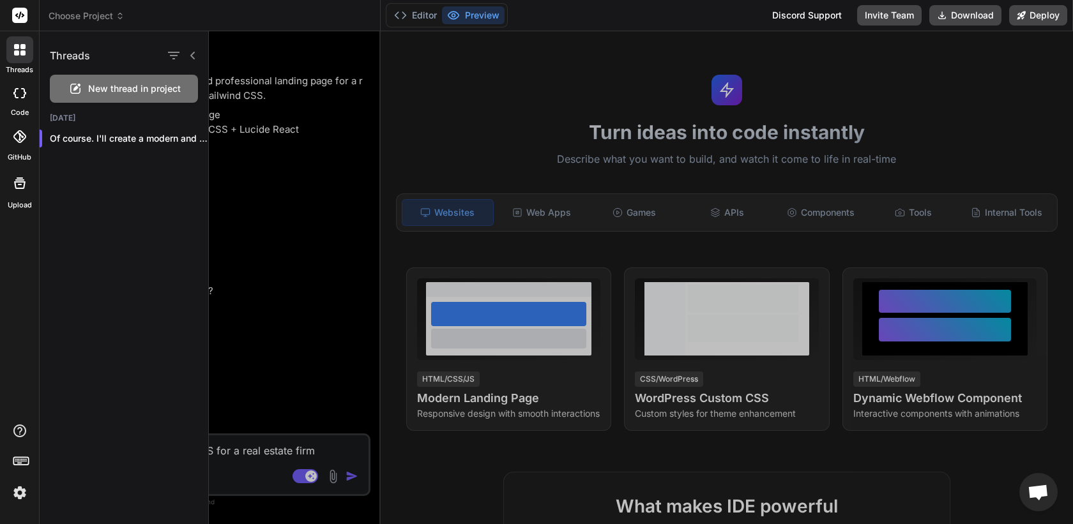
click at [119, 98] on div "New thread in project" at bounding box center [124, 89] width 148 height 28
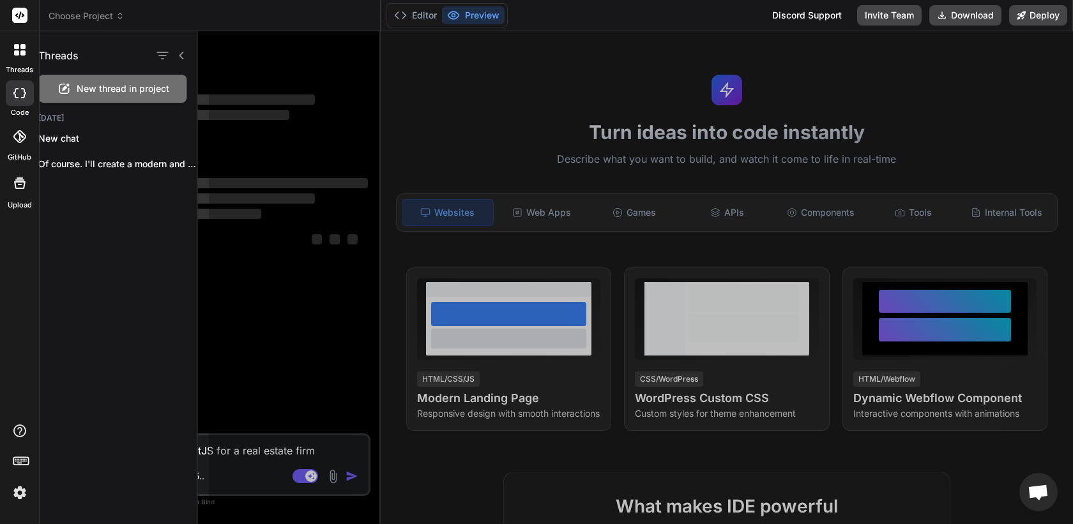
scroll to position [36, 0]
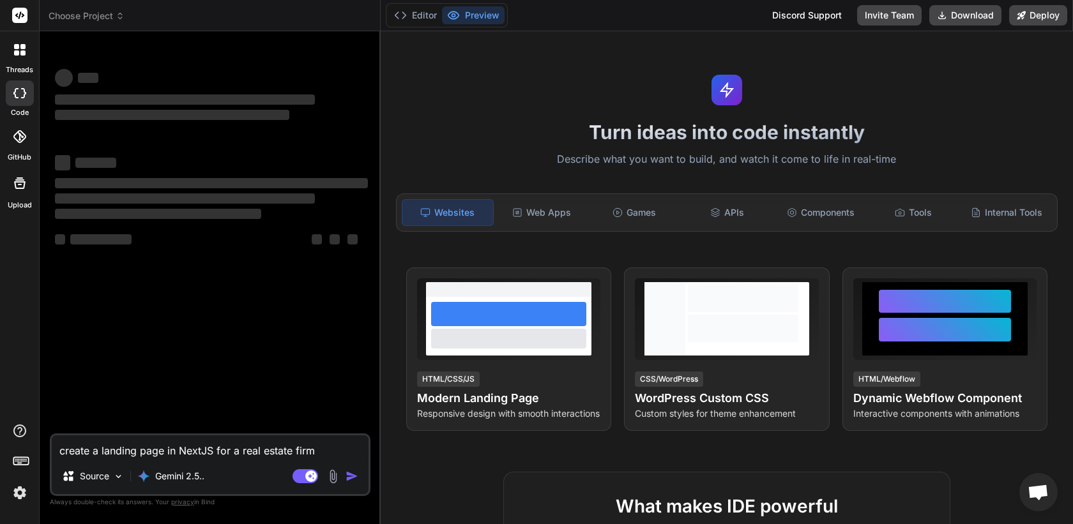
type textarea "x"
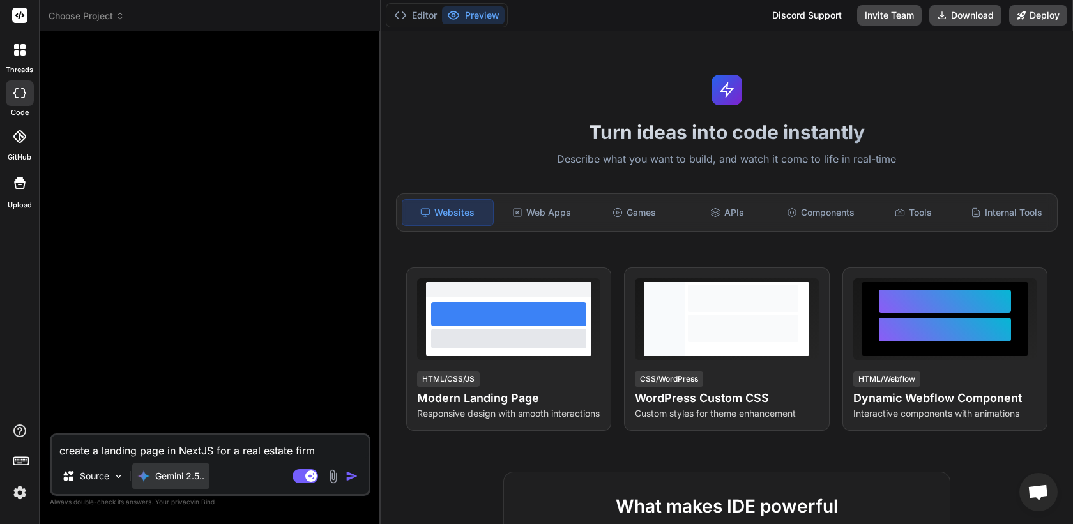
click at [190, 476] on p "Gemini 2.5.." at bounding box center [179, 476] width 49 height 13
click at [186, 475] on p "Gemini 2.5.." at bounding box center [179, 476] width 49 height 13
type textarea "x"
click at [167, 464] on div "Gemini 2.5.." at bounding box center [170, 477] width 77 height 26
click at [192, 474] on p "Gemini 2.5.." at bounding box center [179, 476] width 49 height 13
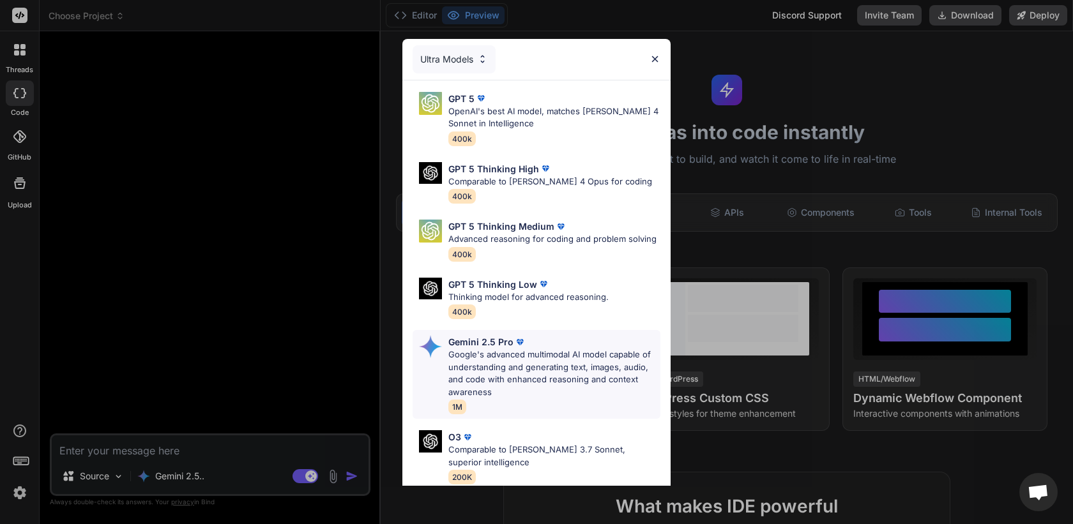
scroll to position [119, 0]
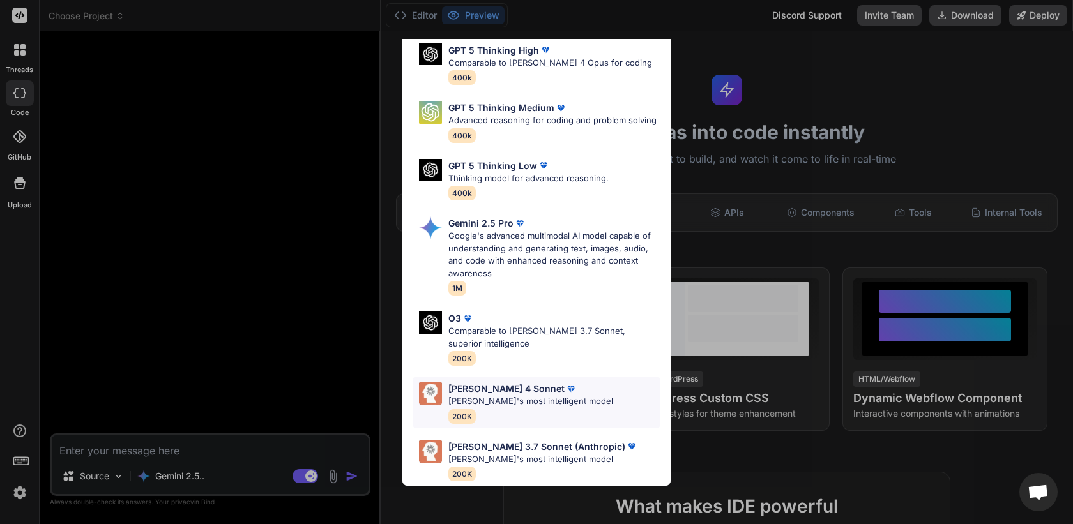
click at [503, 402] on p "[PERSON_NAME]'s most intelligent model" at bounding box center [530, 401] width 165 height 13
type textarea "x"
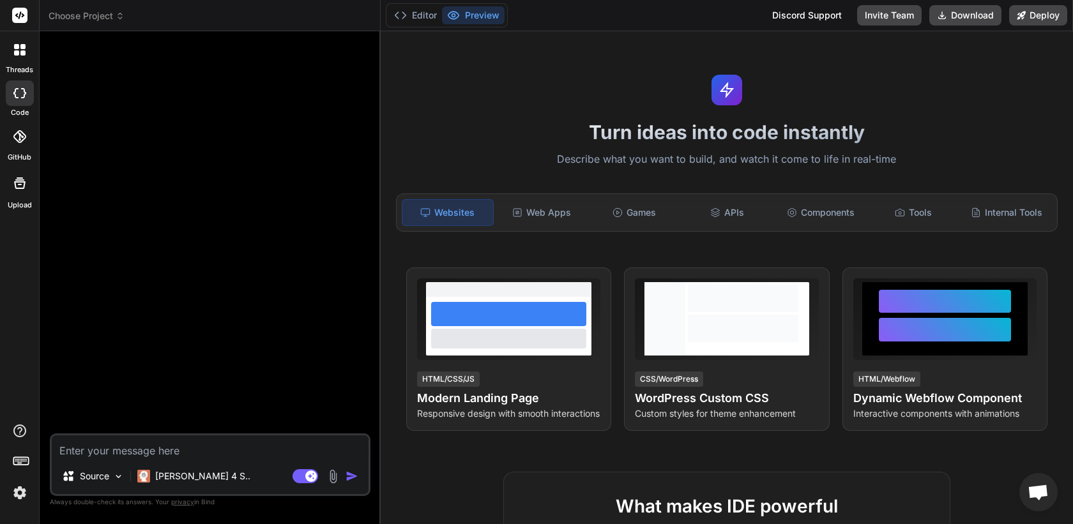
click at [243, 450] on textarea at bounding box center [210, 446] width 317 height 23
paste textarea "create a landing page in NextJS for a real estate firm"
type textarea "create a landing page in NextJS for a real estate firm"
type textarea "x"
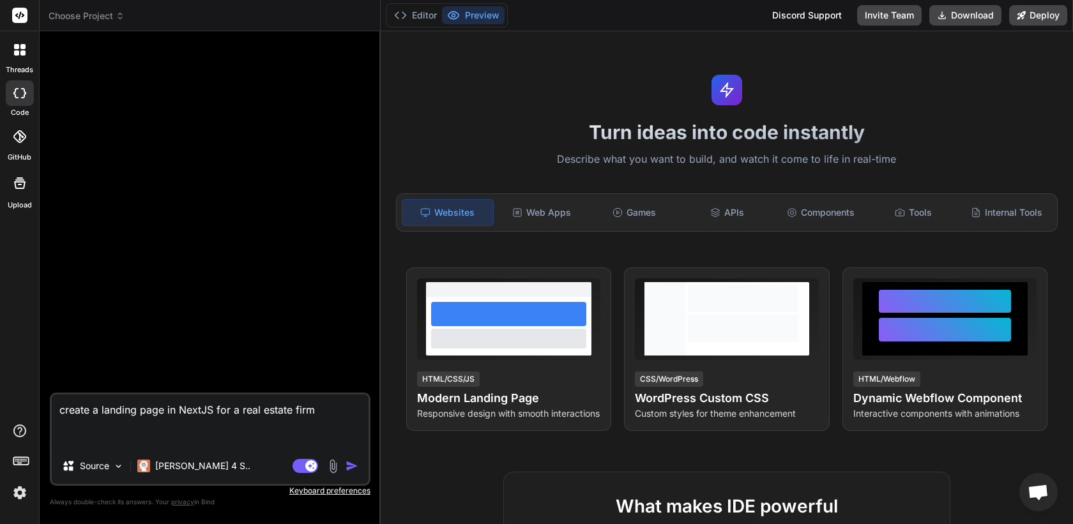
type textarea "create a landing page in NextJS for a real estate firm"
click at [349, 464] on img "button" at bounding box center [351, 466] width 13 height 13
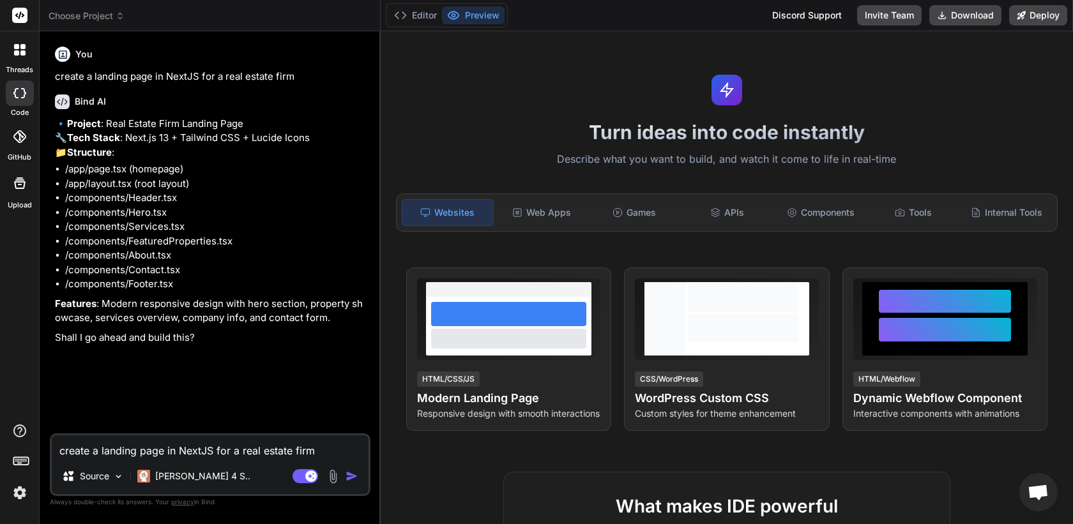
type textarea "x"
click at [215, 442] on textarea "create a landing page in NextJS for a real estate firm" at bounding box center [210, 446] width 317 height 23
type textarea "g"
type textarea "x"
type textarea "go"
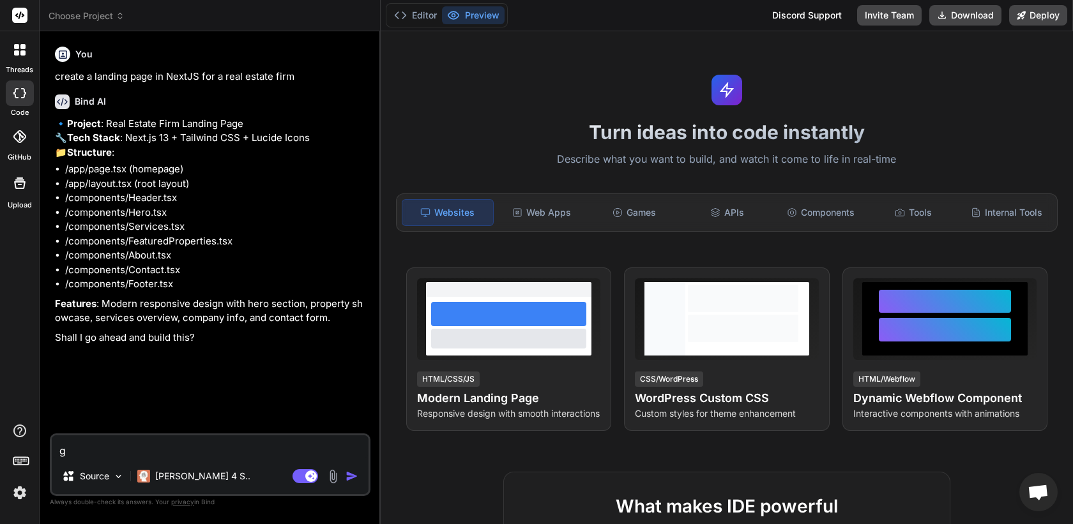
type textarea "x"
type textarea "go"
type textarea "x"
type textarea "go a"
type textarea "x"
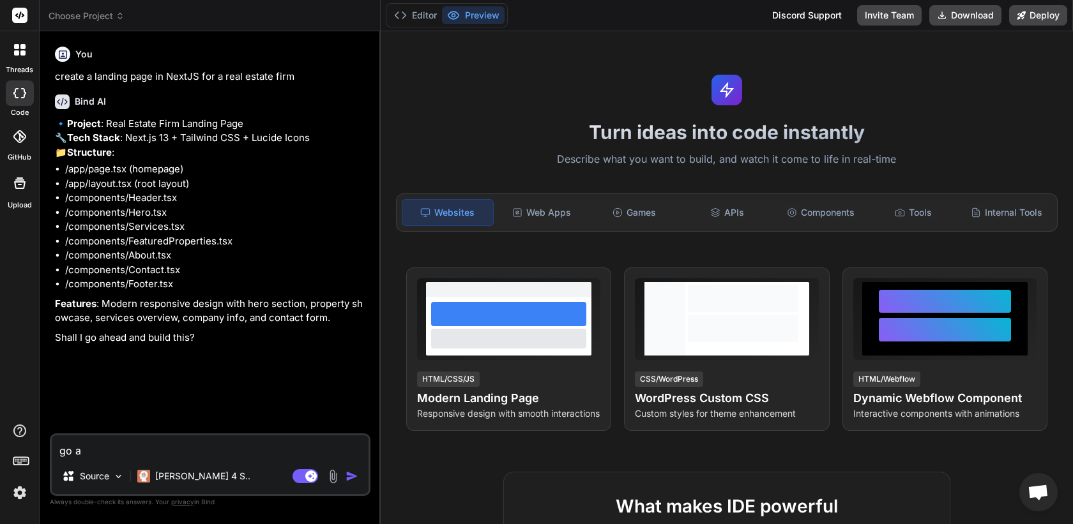
type textarea "go ah"
type textarea "x"
type textarea "go ahe"
type textarea "x"
type textarea "go ahea"
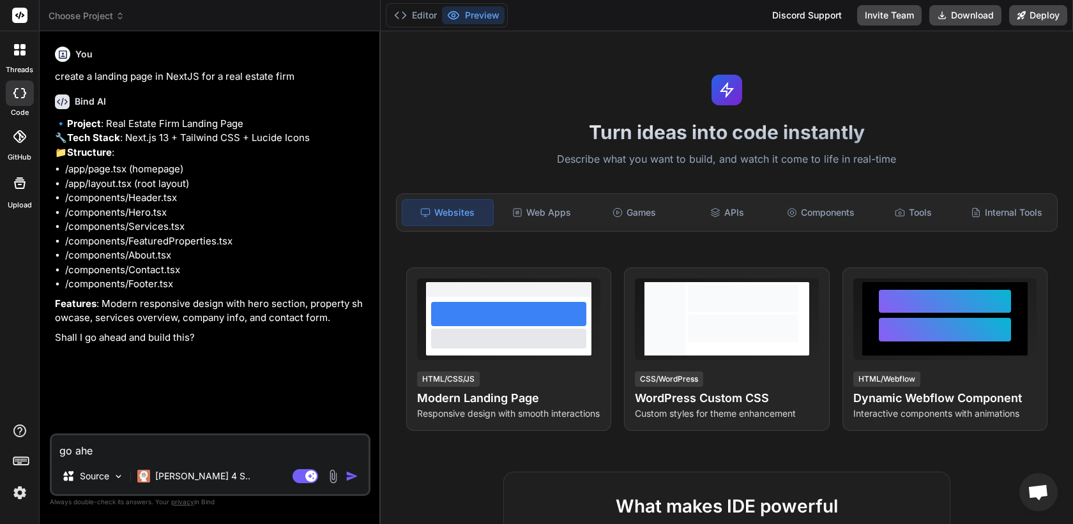
type textarea "x"
type textarea "go ahead"
type textarea "x"
type textarea "go ahead"
click at [353, 474] on img "button" at bounding box center [351, 476] width 13 height 13
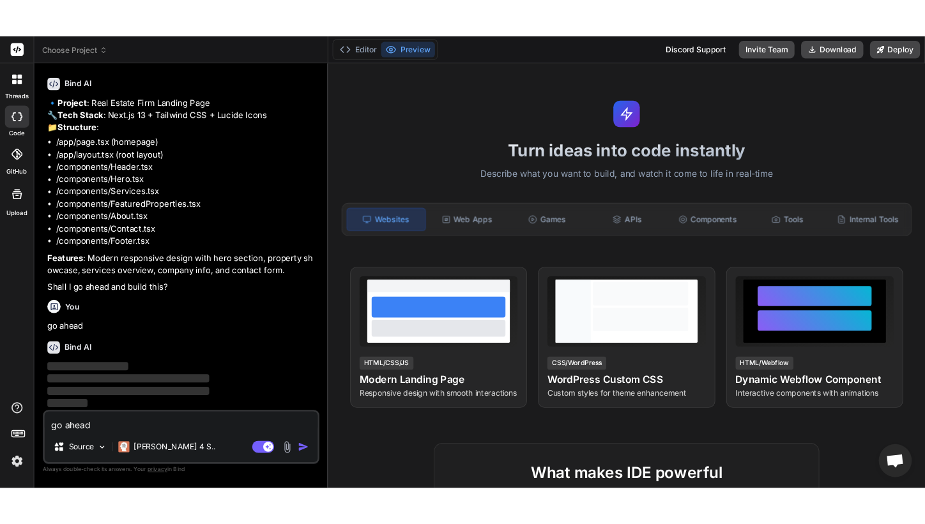
scroll to position [75, 0]
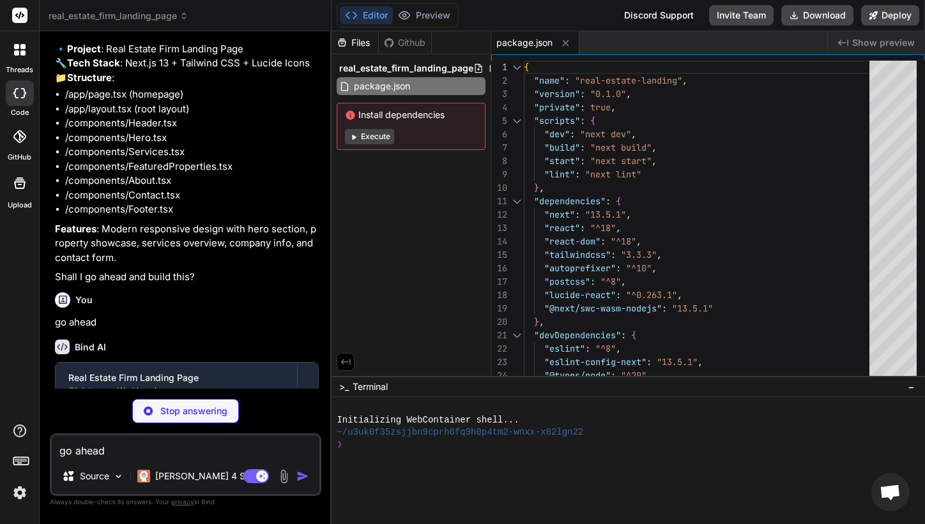
type textarea "x"
type textarea "module.exports = nextConfig"
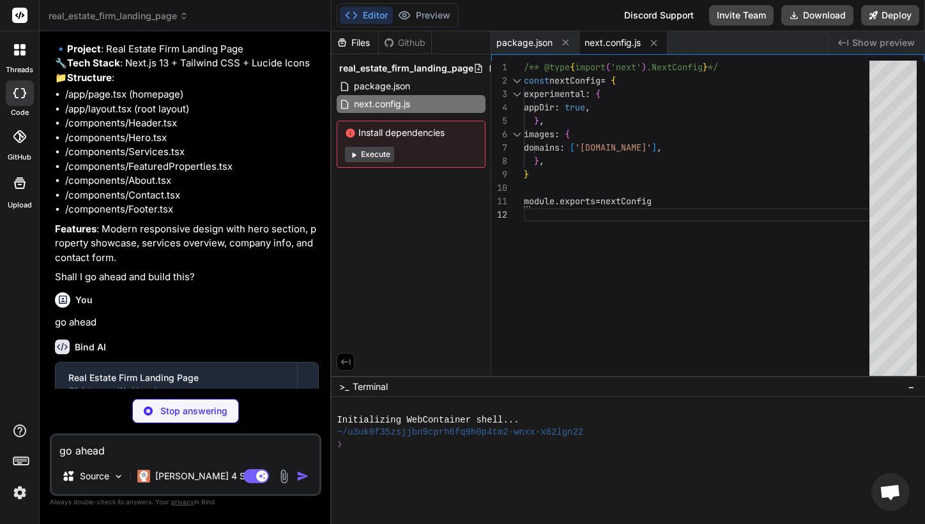
type textarea "x"
type textarea "sans: ['Inter', 'sans-serif'], }, }, }, plugins: [], }"
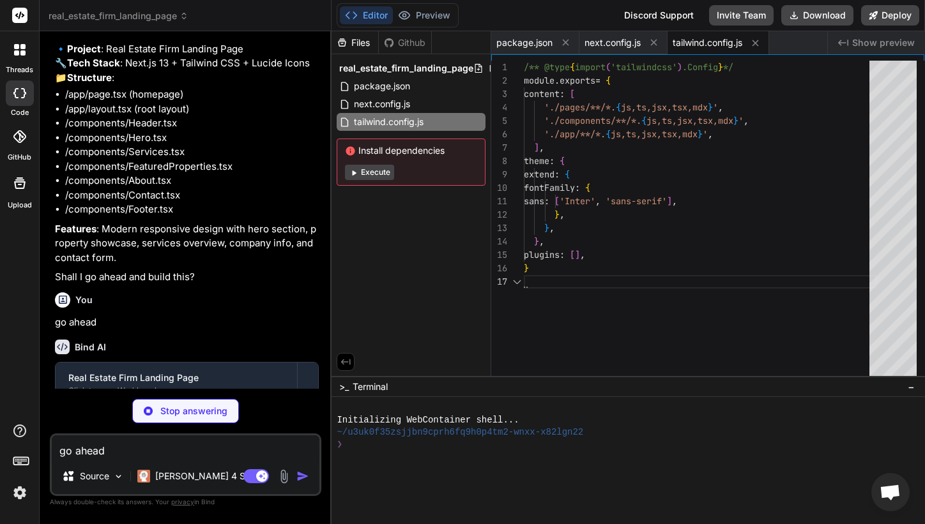
type textarea "x"
type textarea "module.exports = { plugins: { tailwindcss: {}, autoprefixer: {}, }, }"
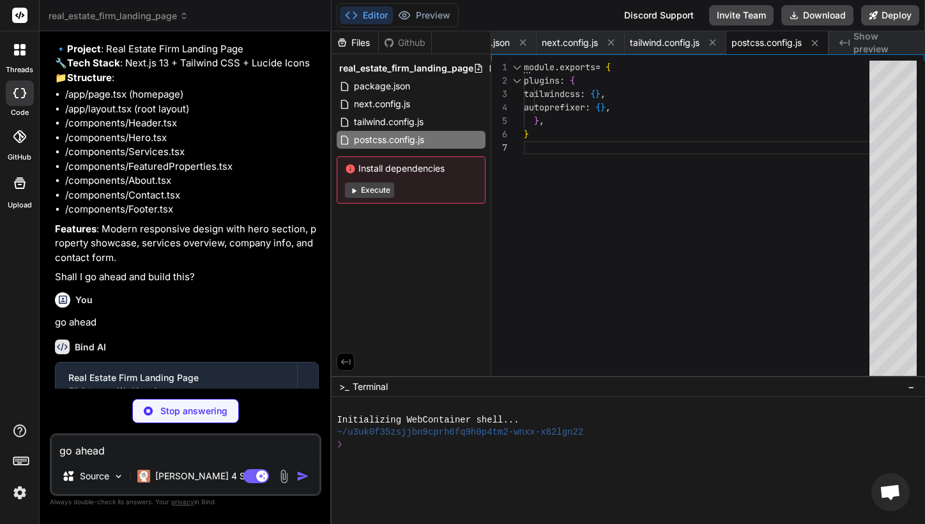
type textarea "x"
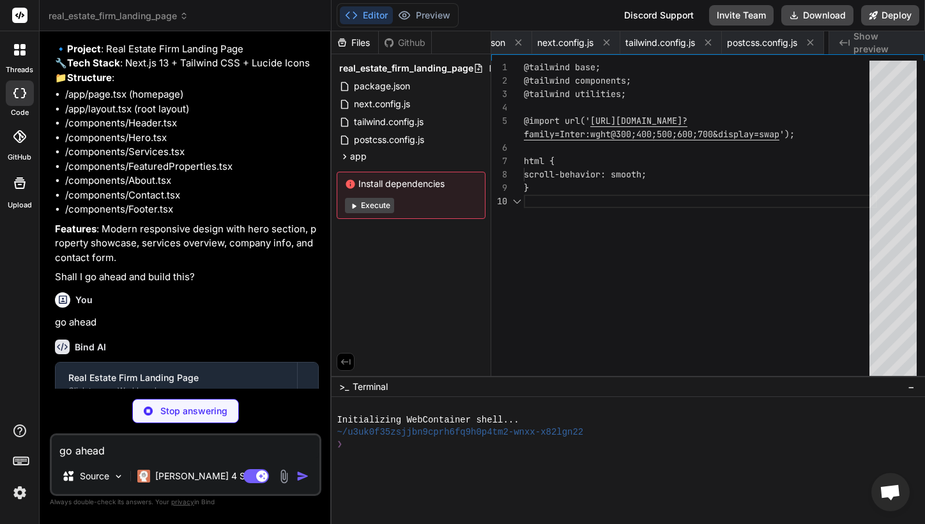
scroll to position [0, 0]
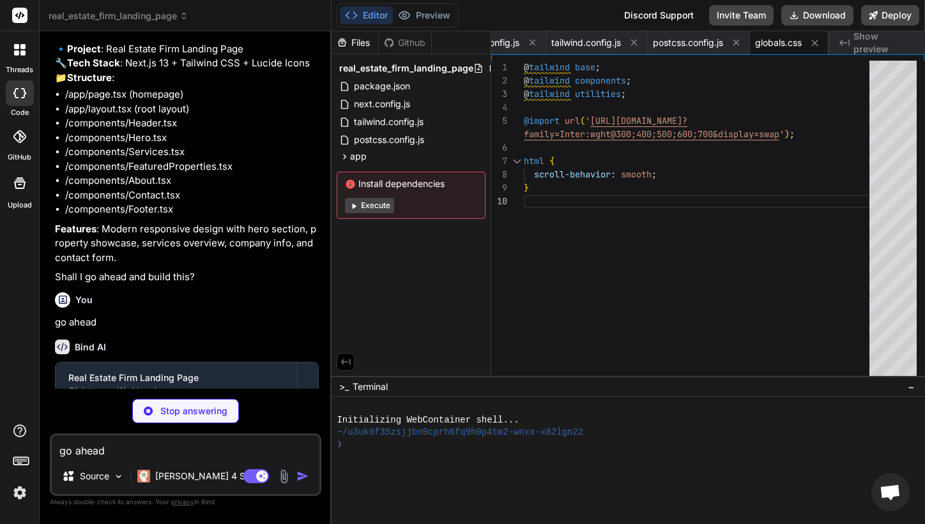
type textarea "x"
type textarea "</html> ) }"
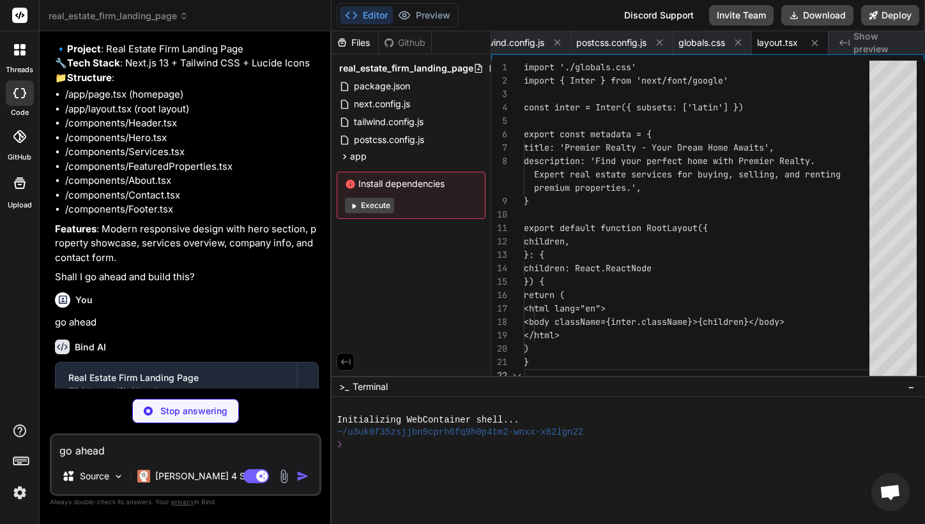
scroll to position [40, 0]
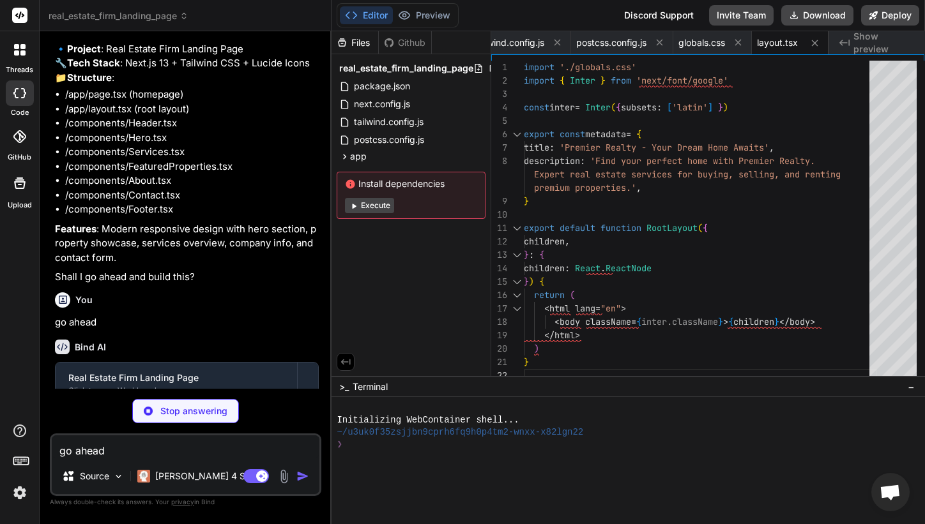
type textarea "x"
type textarea "}"
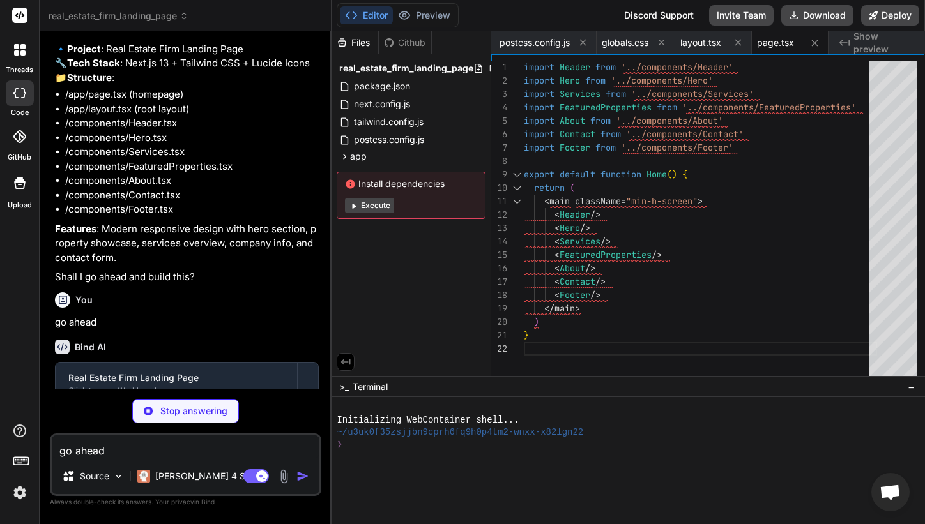
scroll to position [0, 357]
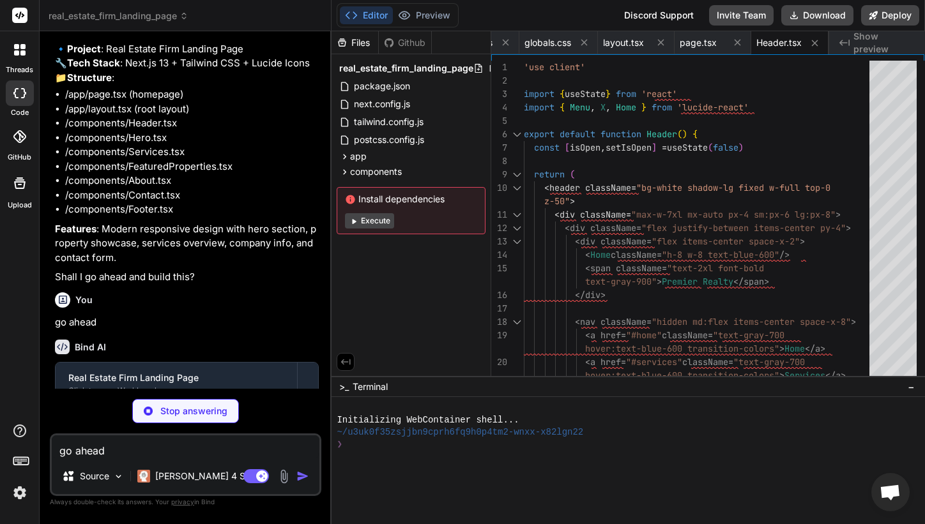
type textarea "x"
type textarea "</div> </div> </div> </div> </div> </div> </section> ) }"
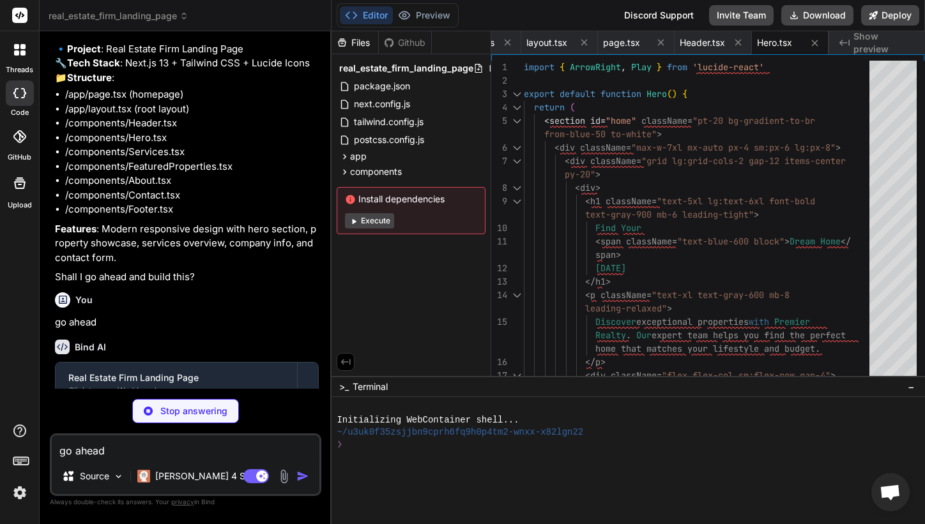
type textarea "x"
type textarea "</div> ))} </div> </div> </section> ) }"
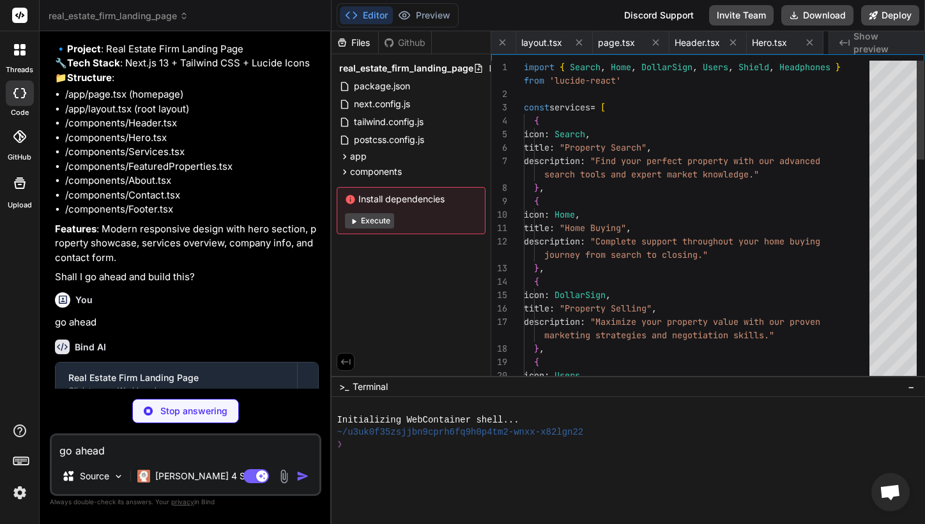
scroll to position [0, 517]
type textarea "x"
type textarea "</div> </section> ) }"
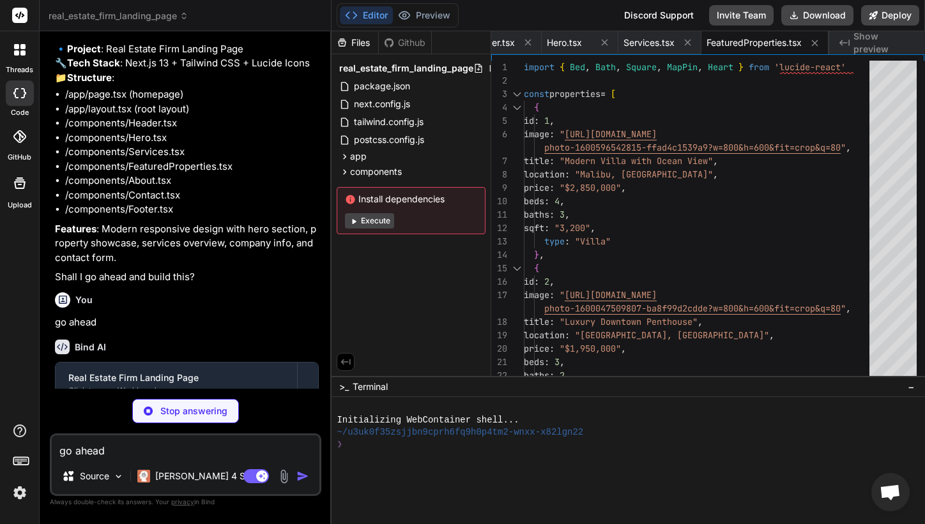
type textarea "x"
type textarea "</div> </div> </section> ) }"
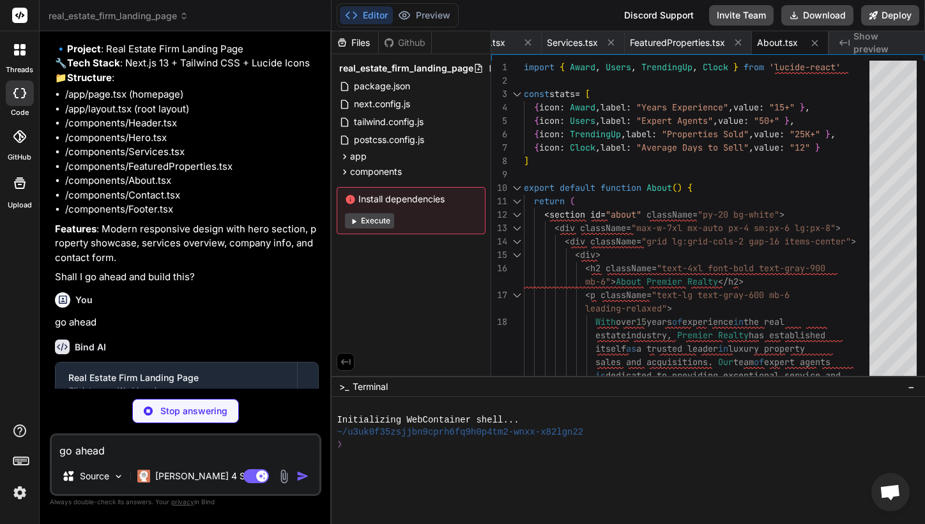
type textarea "x"
type textarea "</div> </section> ) }"
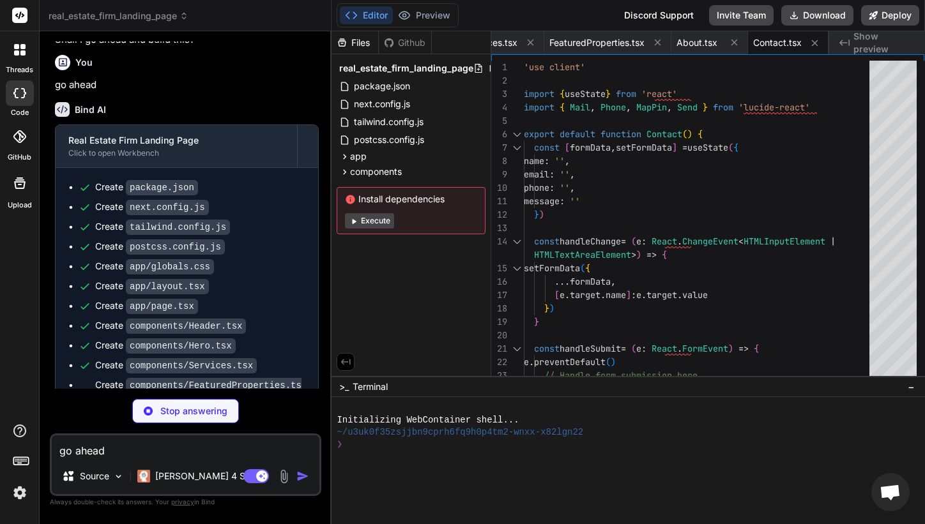
scroll to position [425, 0]
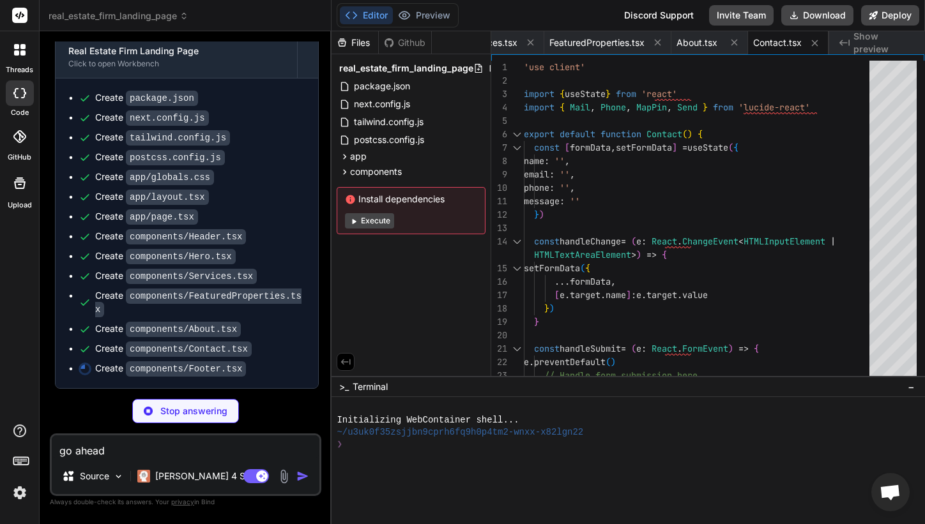
type textarea "x"
type textarea "hover:text-white text-sm transition-colors">Cookie Policy</a> </div> </div> </d…"
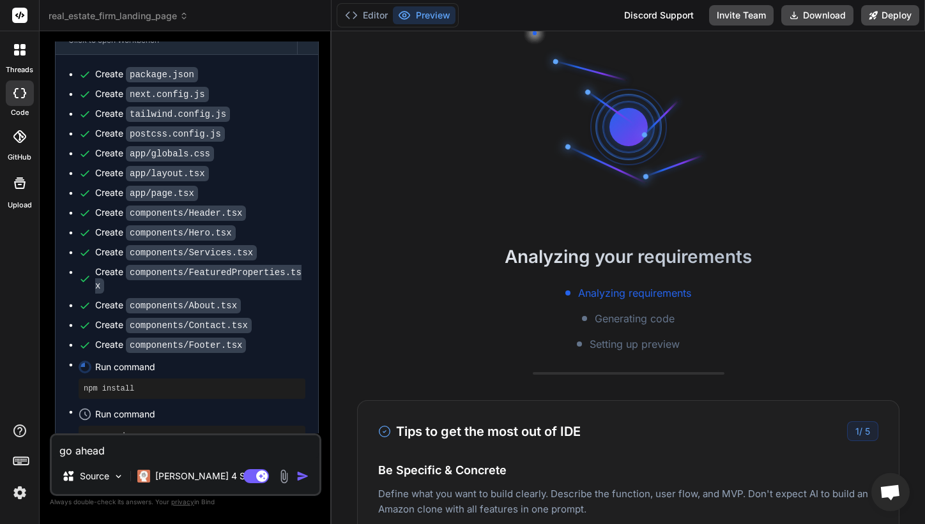
scroll to position [194, 0]
type textarea "x"
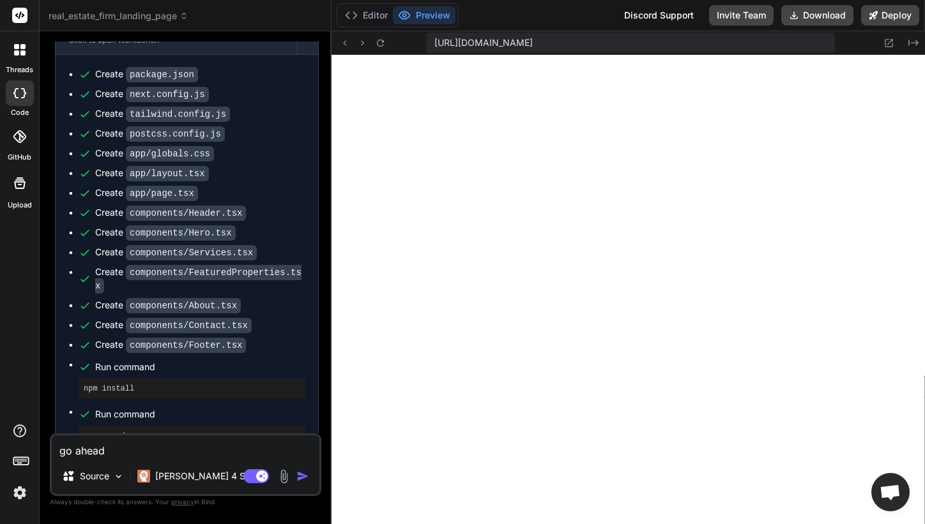
scroll to position [677, 0]
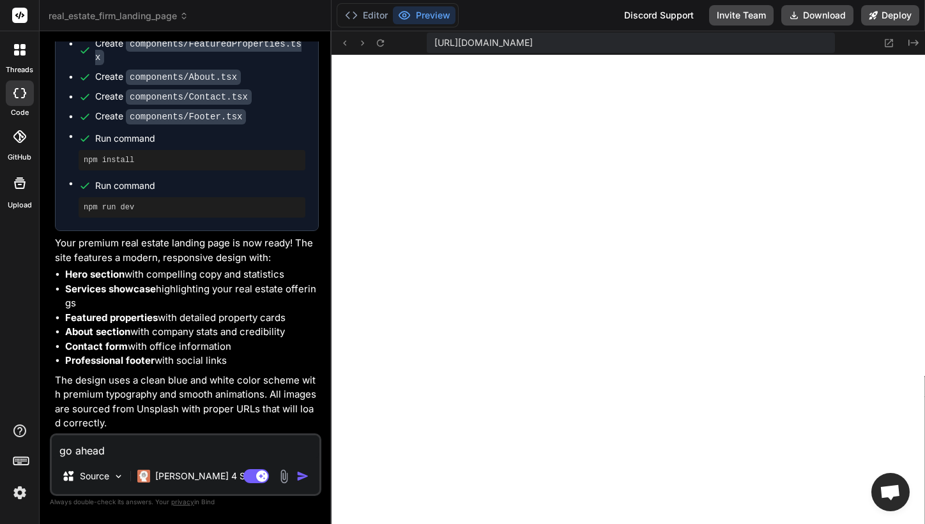
click at [193, 458] on div "go ahead Source [PERSON_NAME] 4 S.. Agent Mode. When this toggle is activated, …" at bounding box center [185, 465] width 271 height 63
click at [190, 453] on textarea "go ahead" at bounding box center [186, 446] width 268 height 23
paste textarea "components/Hero.tsx (52:19) @ Home 50 | <div className="flex items-center gap-4…"
type textarea "components/Hero.tsx (52:19) @ Home 50 | <div className="flex items-center gap-4…"
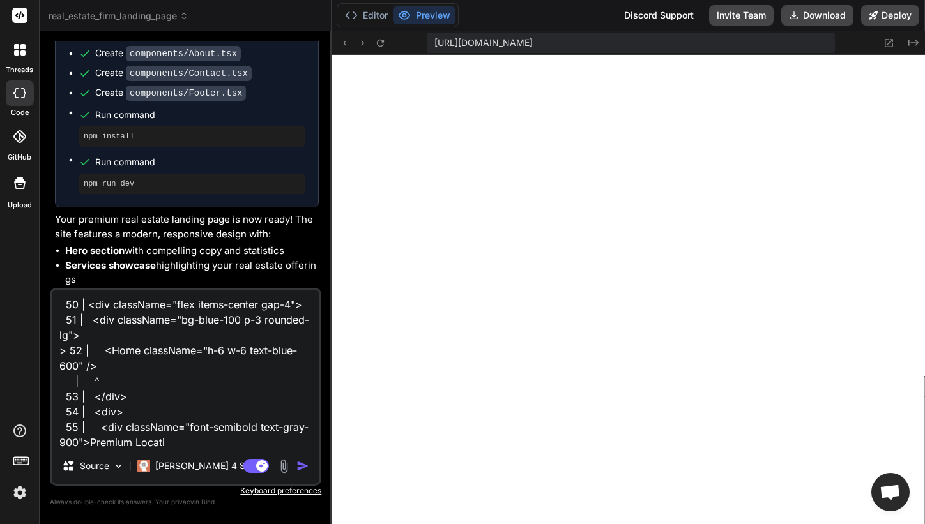
type textarea "x"
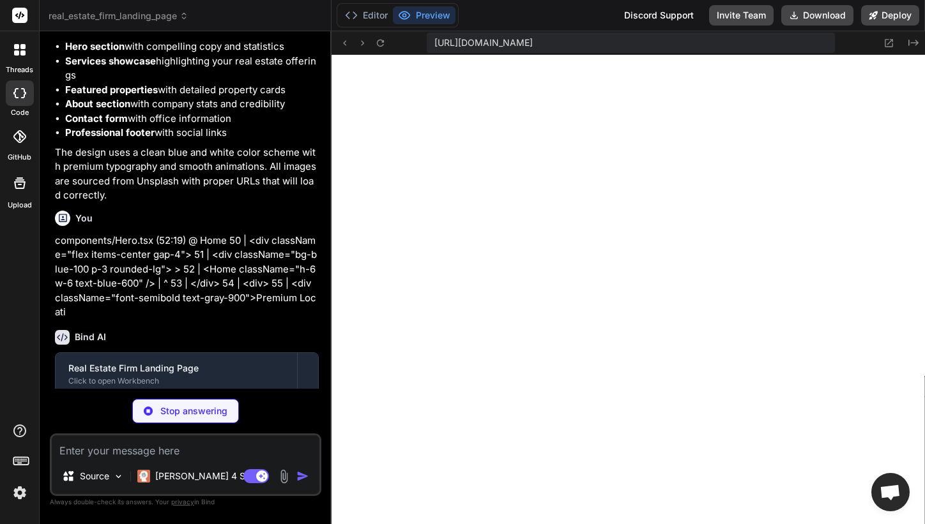
scroll to position [951, 0]
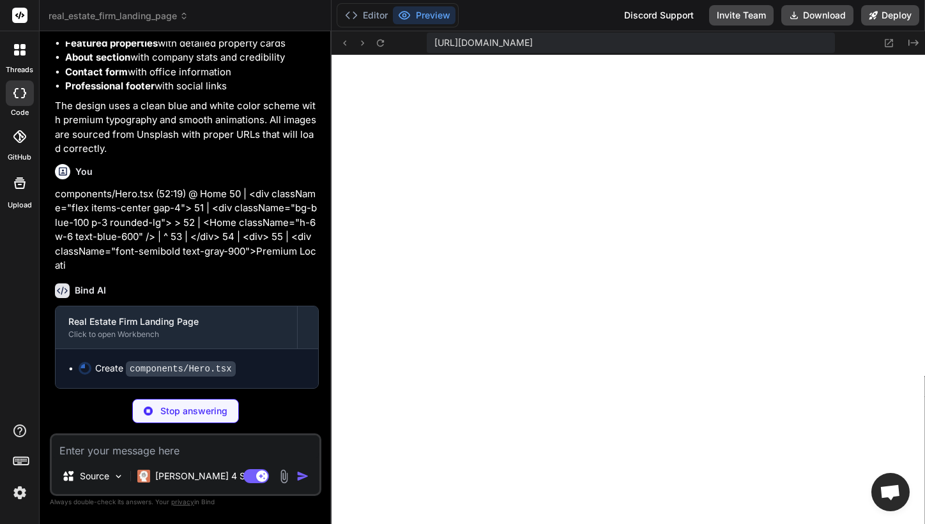
type textarea "x"
type textarea "</div> </div> </div> </div> </div> </div> </section> ) }"
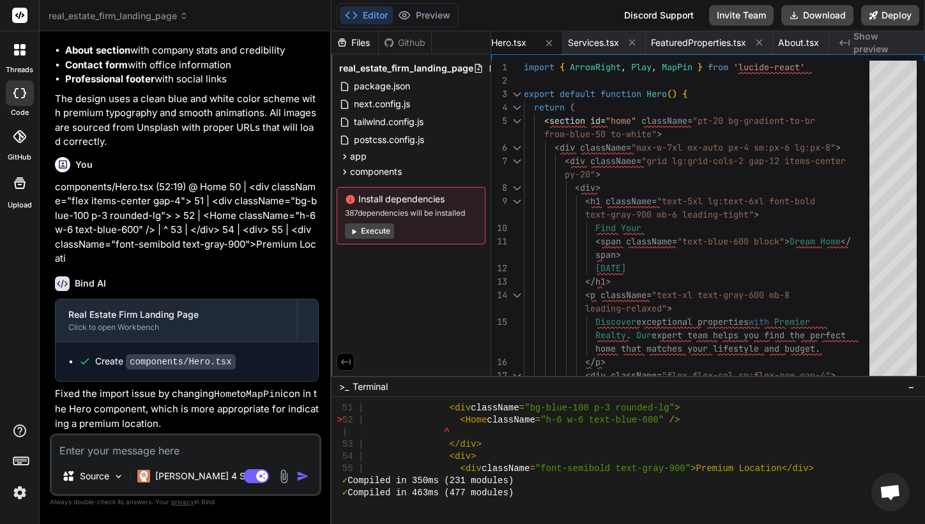
scroll to position [958, 0]
click at [419, 13] on button "Preview" at bounding box center [424, 15] width 63 height 18
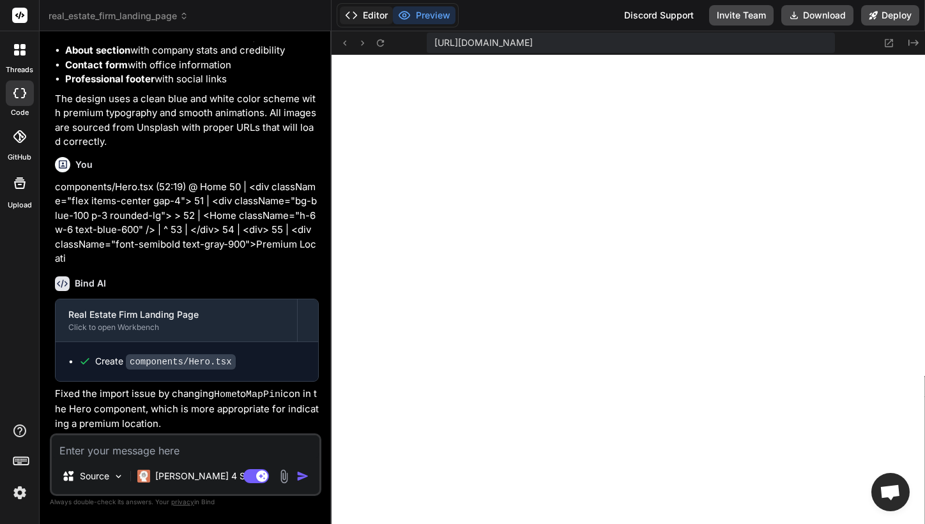
click at [369, 17] on button "Editor" at bounding box center [366, 15] width 53 height 18
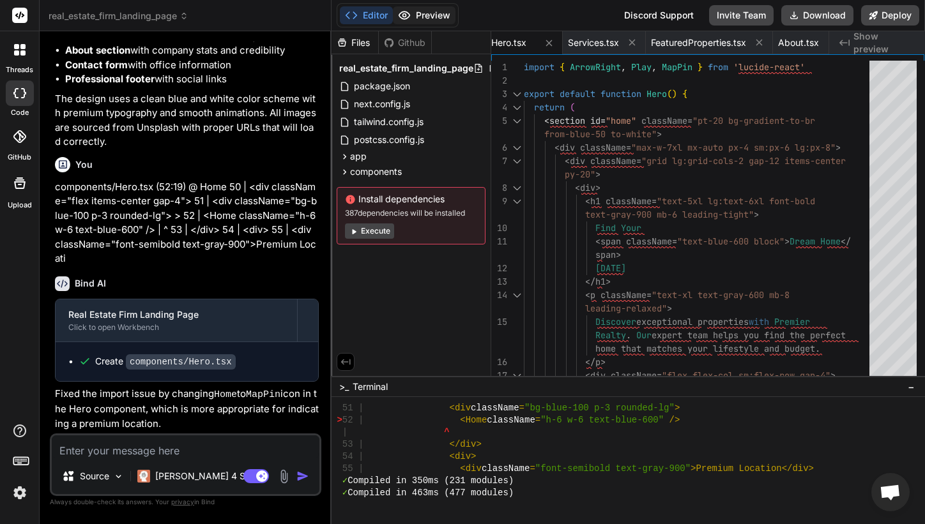
click at [425, 16] on button "Preview" at bounding box center [424, 15] width 63 height 18
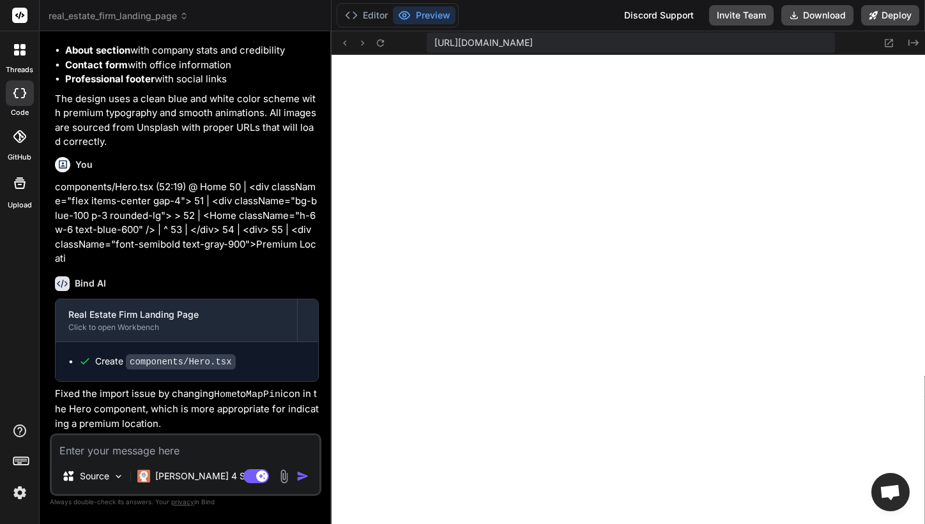
click at [22, 64] on label "threads" at bounding box center [19, 69] width 27 height 11
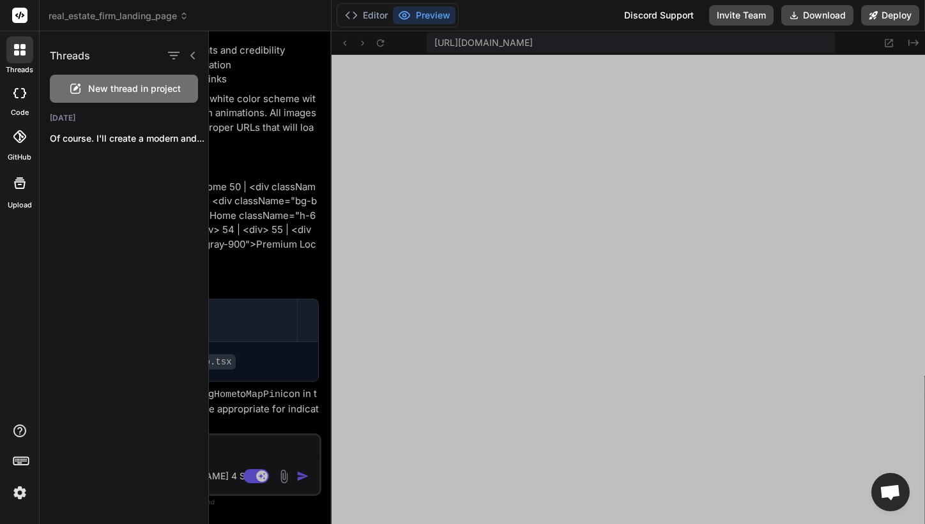
click at [72, 93] on icon at bounding box center [75, 89] width 10 height 10
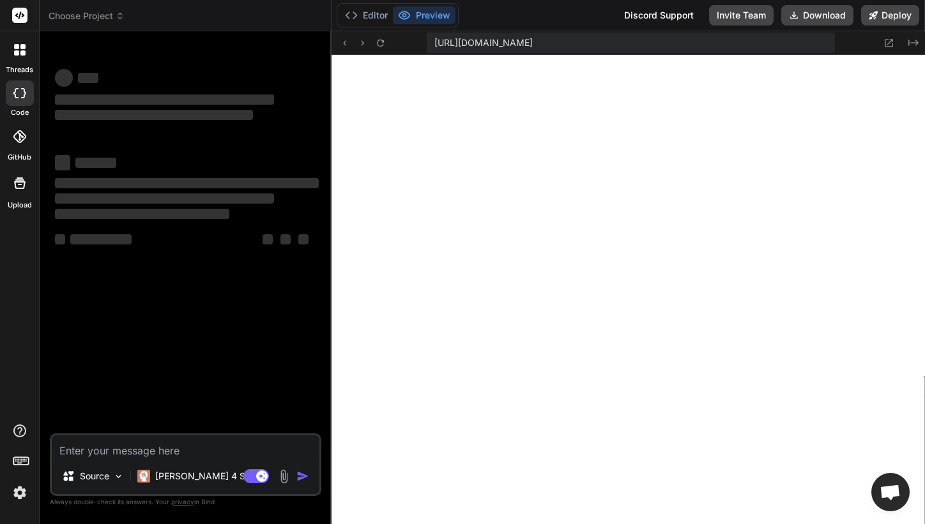
click at [150, 450] on textarea at bounding box center [186, 446] width 268 height 23
type textarea "x"
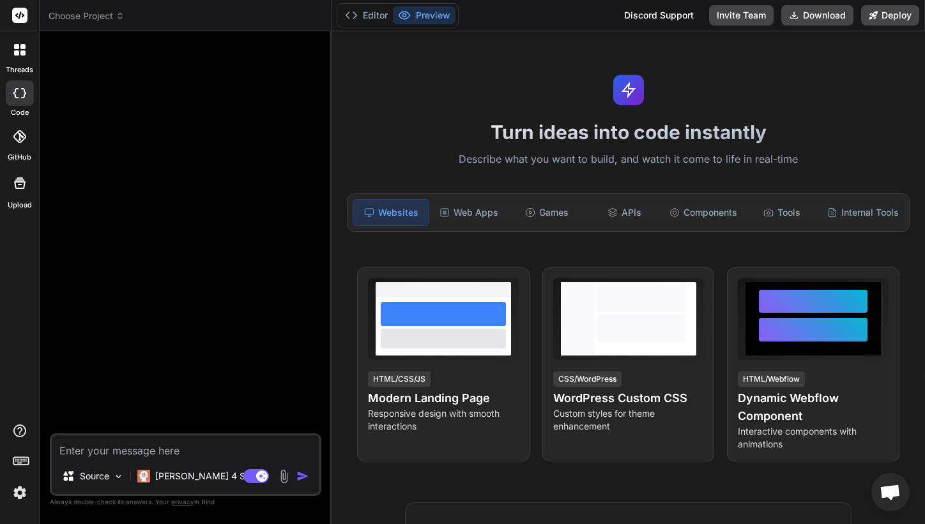
paste textarea "build an app that displays software as a service "saas" tools in a stock market…"
type textarea "build an app that displays software as a service "saas" tools in a stock market…"
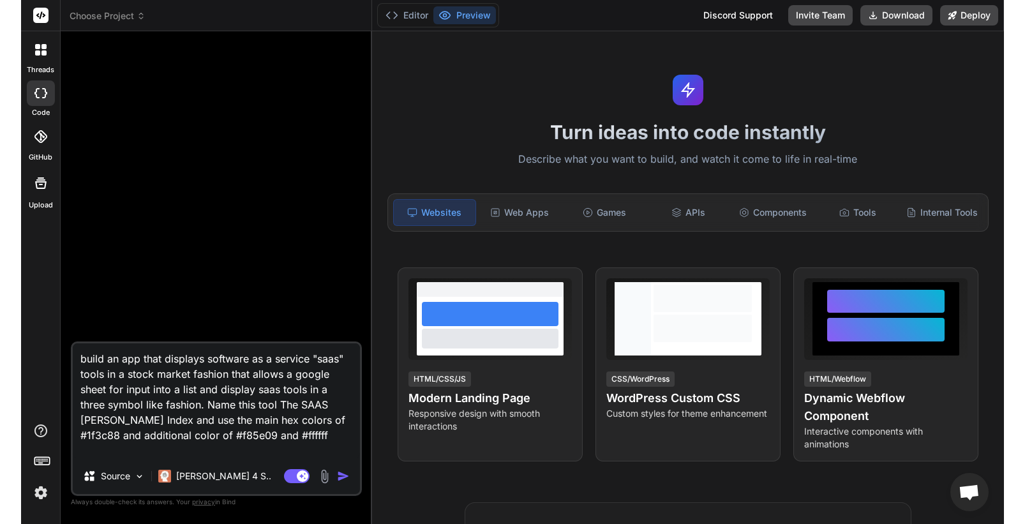
scroll to position [4355, 0]
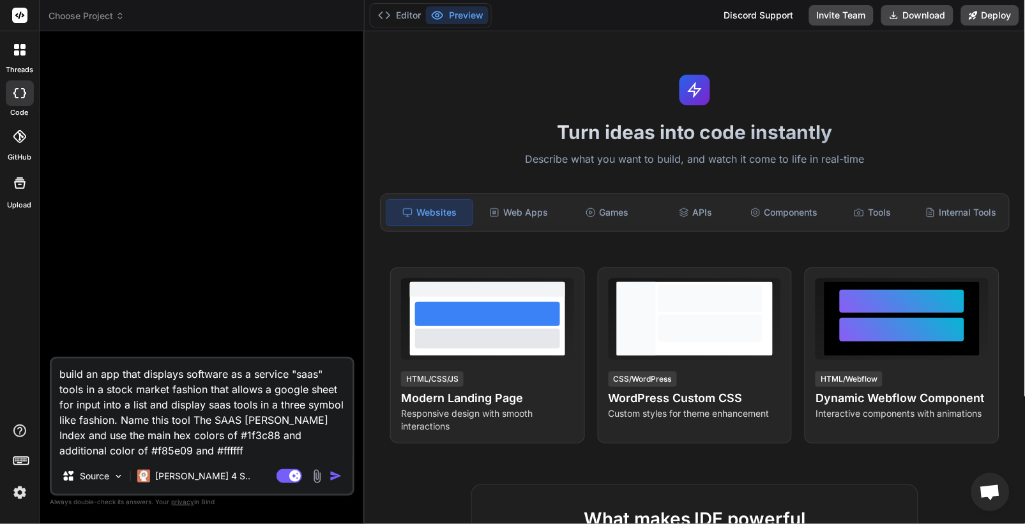
type textarea "x"
click at [63, 386] on textarea "build an app that displays software as a service "saas" tools in a stock market…" at bounding box center [202, 409] width 301 height 100
click at [64, 366] on textarea "build an app that displays software as a service "saas" tools in a stock market…" at bounding box center [202, 409] width 301 height 100
type textarea "uild an app that displays software as a service "saas" tools in a stock market …"
type textarea "x"
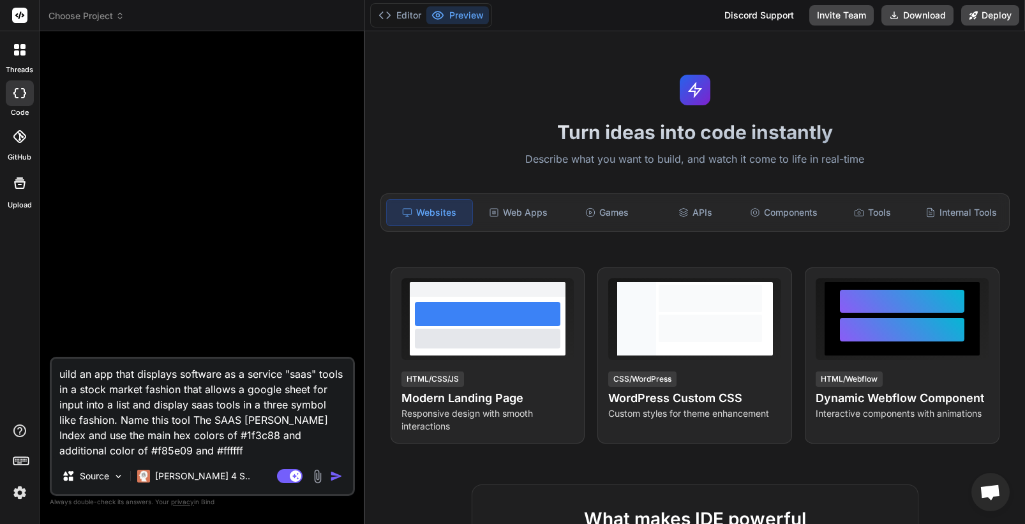
type textarea "Build an app that displays software as a service "saas" tools in a stock market…"
type textarea "x"
click at [94, 371] on textarea "Build an app that displays software as a service "saas" tools in a stock market…" at bounding box center [202, 409] width 301 height 100
type textarea "Build a app that displays software as a service "saas" tools in a stock market …"
type textarea "x"
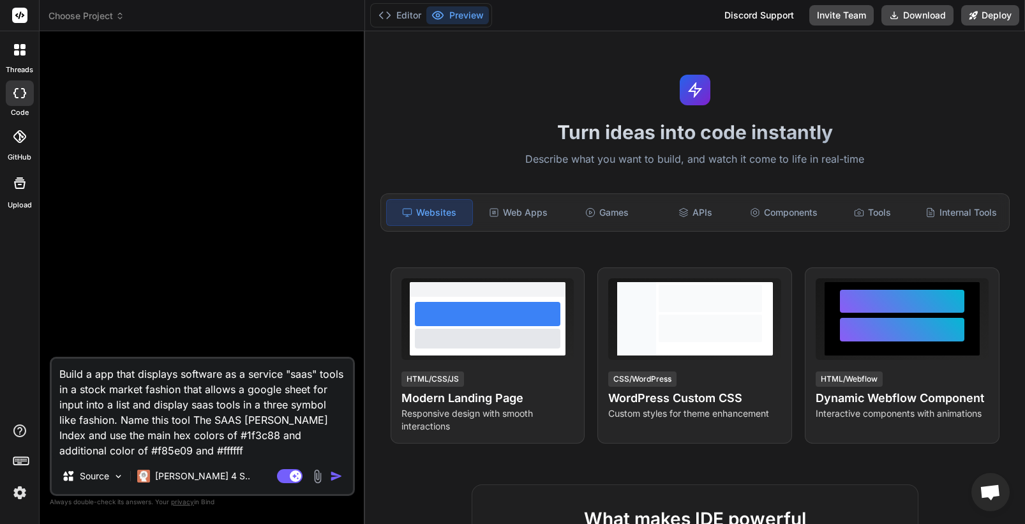
type textarea "Build a app that displays software as a service "saas" tools in a stock market …"
type textarea "x"
type textarea "Build a S app that displays software as a service "saas" tools in a stock marke…"
type textarea "x"
type textarea "Build a Sa app that displays software as a service "saas" tools in a stock mark…"
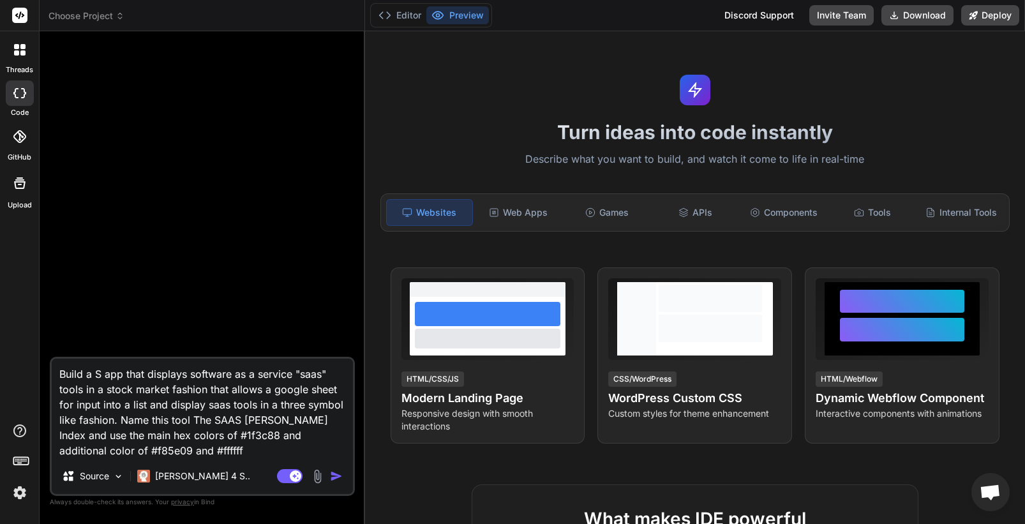
type textarea "x"
type textarea "Build a Saa app that displays software as a service "saas" tools in a stock mar…"
type textarea "x"
type textarea "Build a SaaS app that displays software as a service "saas" tools in a stock ma…"
type textarea "x"
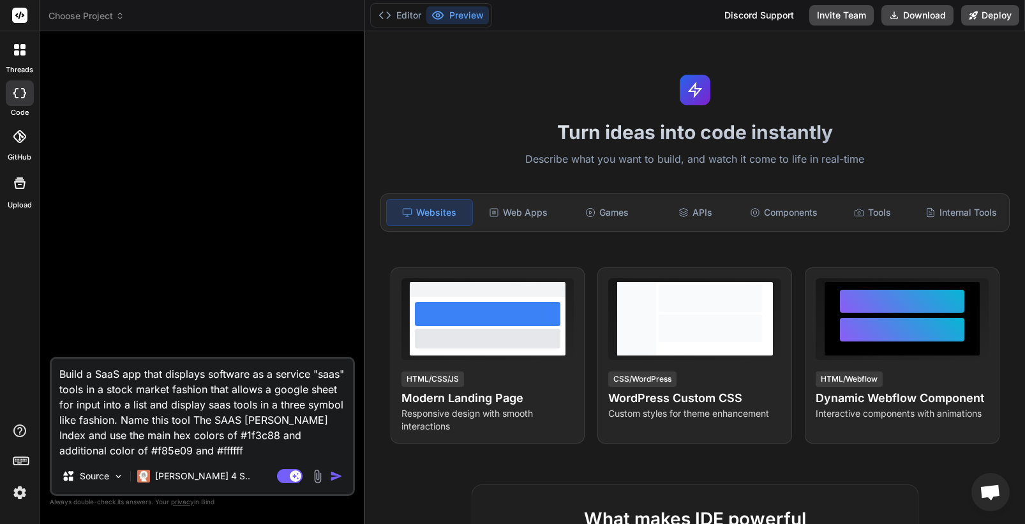
drag, startPoint x: 313, startPoint y: 375, endPoint x: 209, endPoint y: 375, distance: 103.4
click at [209, 375] on textarea "Build a SaaS app that displays software as a service "saas" tools in a stock ma…" at bounding box center [202, 409] width 301 height 100
click at [101, 378] on textarea "Build a SaaS app that displays software as a service "saas" tools in a stock ma…" at bounding box center [202, 409] width 301 height 100
type textarea "Build a app that displays software as a service "saas" tools in a stock market …"
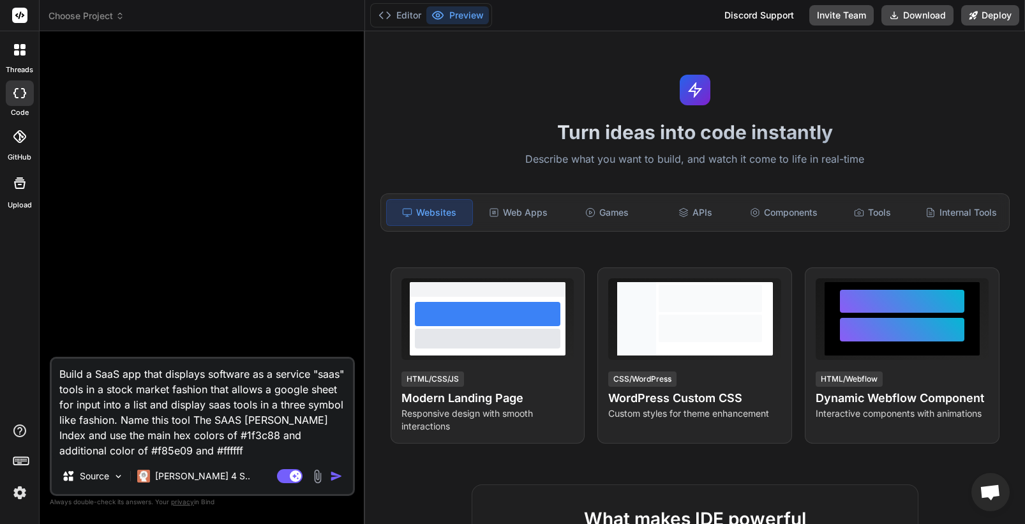
type textarea "x"
type textarea "Build an app that displays software as a service "saas" tools in a stock market…"
type textarea "x"
click at [119, 375] on textarea "Build an app that displays software as a service "saas" tools in a stock market…" at bounding box center [202, 409] width 301 height 100
type textarea "Build an appl that displays software as a service "saas" tools in a stock marke…"
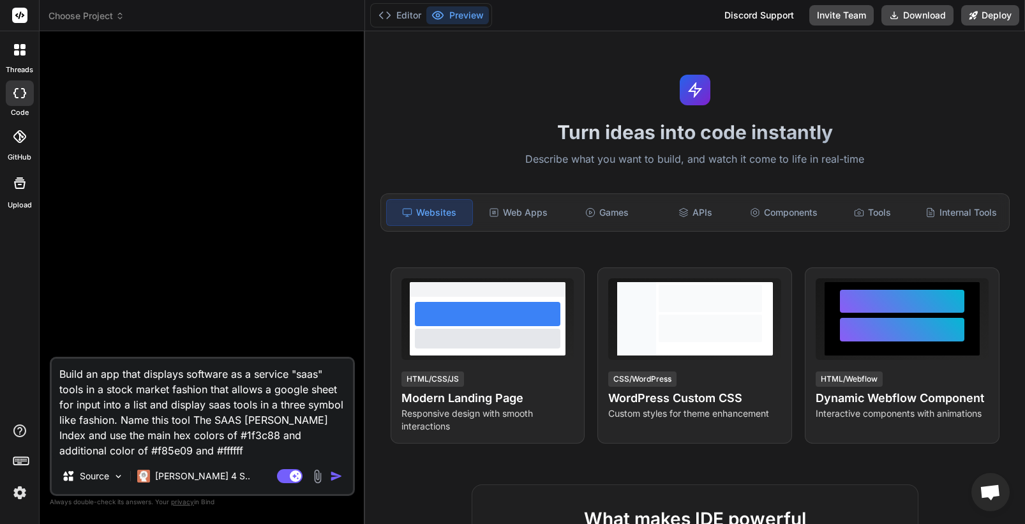
type textarea "x"
type textarea "Build an appli that displays software as a service "saas" tools in a stock mark…"
type textarea "x"
type textarea "Build an applic that displays software as a service "saas" tools in a stock mar…"
type textarea "x"
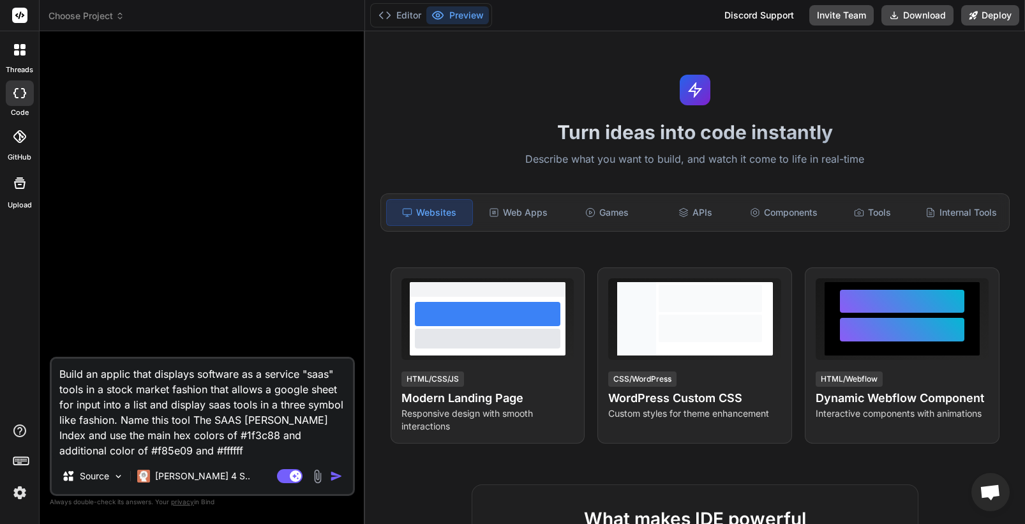
type textarea "Build an applica that displays software as a service "saas" tools in a stock ma…"
type textarea "x"
type textarea "Build an applicat that displays software as a service "saas" tools in a stock m…"
type textarea "x"
type textarea "Build an applicato that displays software as a service "saas" tools in a stock …"
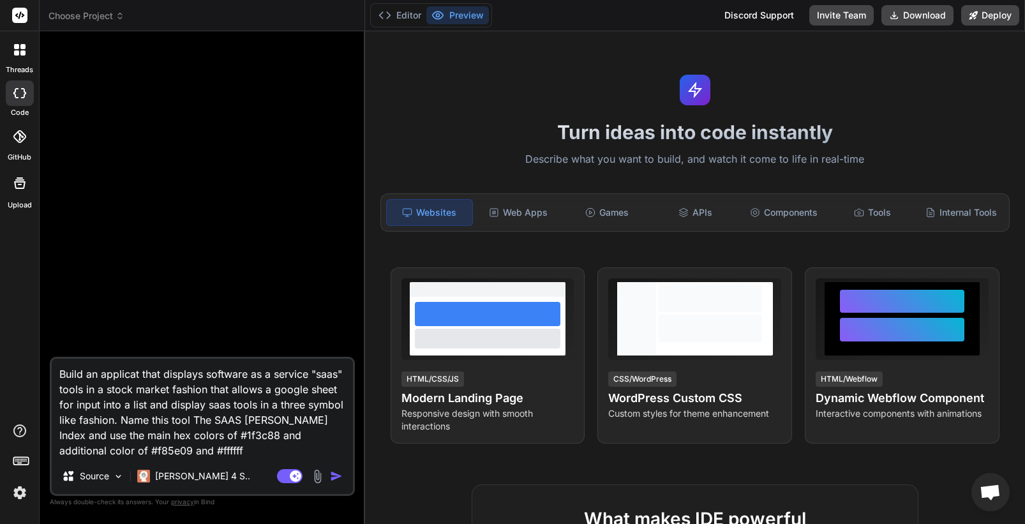
type textarea "x"
type textarea "Build an applicat that displays software as a service "saas" tools in a stock m…"
type textarea "x"
type textarea "Build an applicati that displays software as a service "saas" tools in a stock …"
type textarea "x"
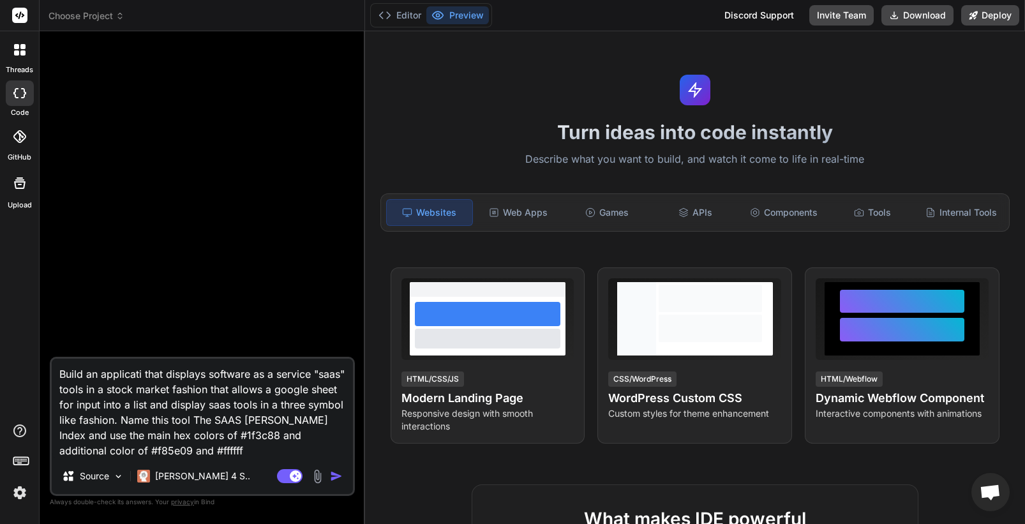
type textarea "Build an applicatio that displays software as a service "saas" tools in a stock…"
type textarea "x"
type textarea "Build an application that displays software as a service "saas" tools in a stoc…"
type textarea "x"
click at [117, 393] on textarea "Build an application that displays software as a service "saas" tools in a stoc…" at bounding box center [202, 409] width 301 height 100
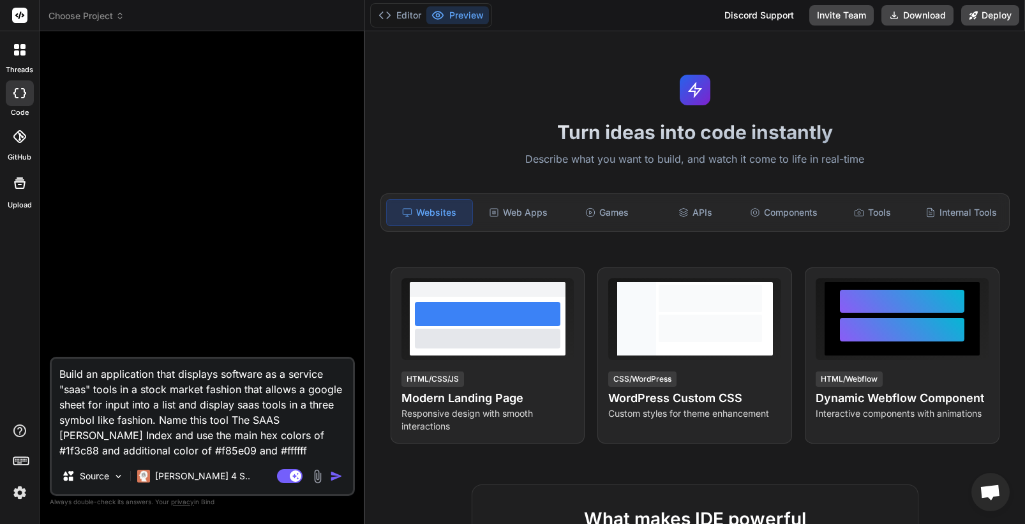
type textarea "Build an application that displays software as a service "saas" tools in a stoc…"
type textarea "x"
type textarea "Build an application that displays software as a service "saas" tools ( in a st…"
type textarea "x"
type textarea "Build an application that displays software as a service "saas" tools (e in a s…"
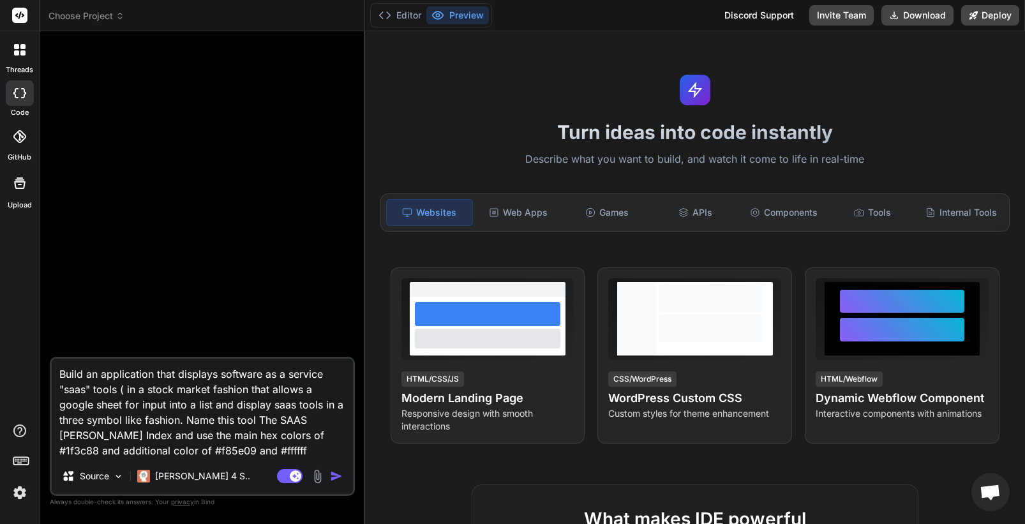
type textarea "x"
type textarea "Build an application that displays software as a service "saas" tools (e. in a …"
type textarea "x"
type textarea "Build an application that displays software as a service "saas" tools (e.g in a…"
type textarea "x"
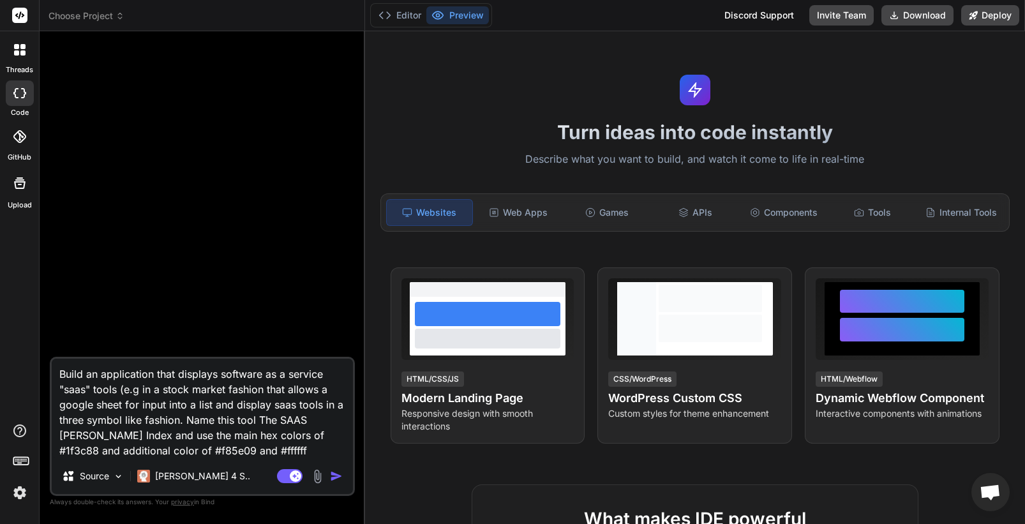
type textarea "Build an application that displays software as a service "saas" tools (e.g. in …"
type textarea "x"
type textarea "Build an application that displays software as a service "saas" tools (e.g. in …"
type textarea "x"
type textarea "Build an application that displays software as a service "saas" tools (e.g. h i…"
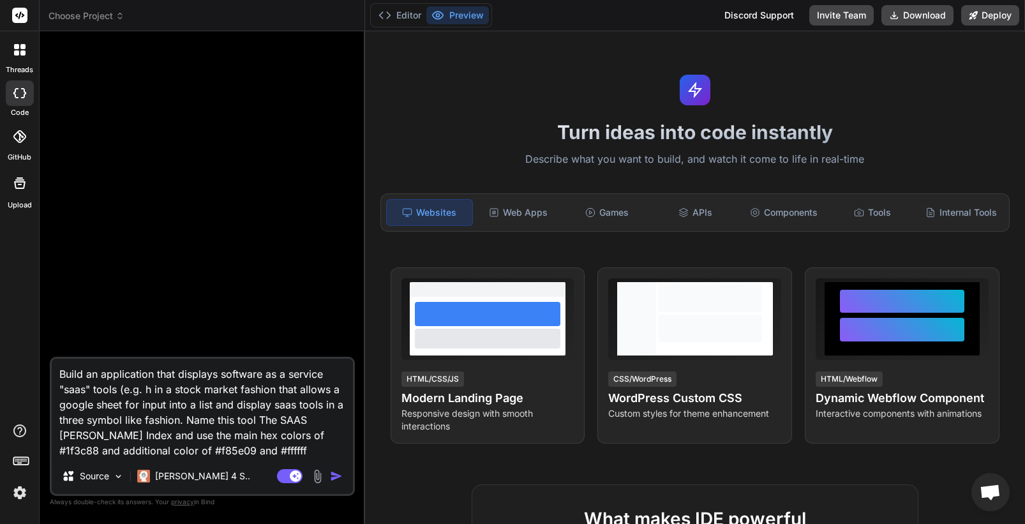
type textarea "x"
type textarea "Build an application that displays software as a service "saas" tools (e.g. hu …"
type textarea "x"
type textarea "Build an application that displays software as a service "saas" tools (e.g. hub…"
type textarea "x"
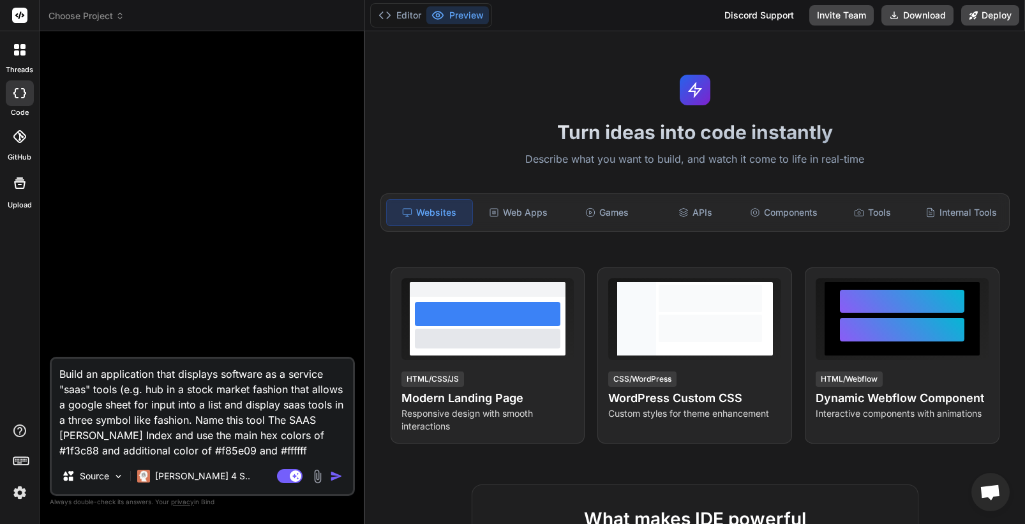
type textarea "Build an application that displays software as a service "saas" tools (e.g. hub…"
type textarea "x"
type textarea "Build an application that displays software as a service "saas" tools (e.g. hub…"
type textarea "x"
type textarea "Build an application that displays software as a service "saas" tools (e.g. hub…"
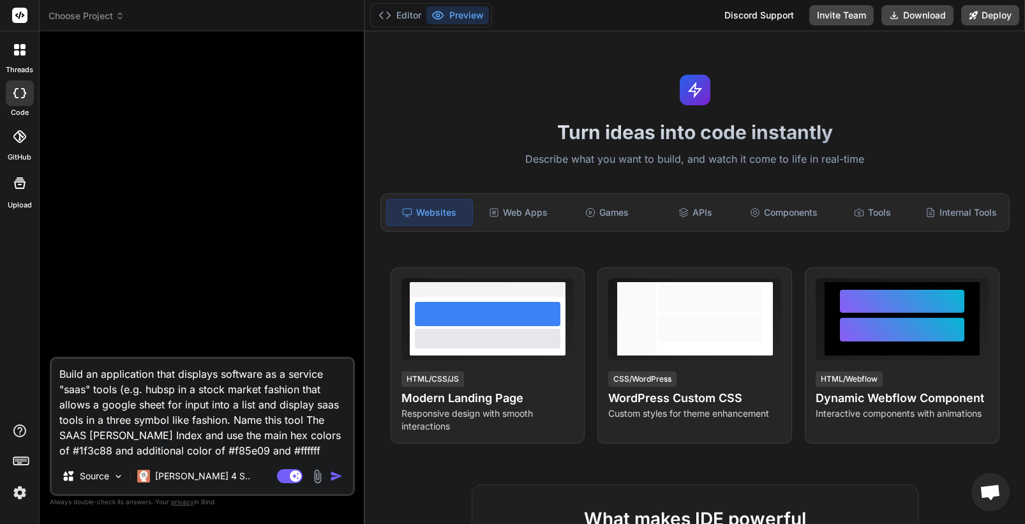
type textarea "x"
type textarea "Build an application that displays software as a service "saas" tools (e.g. hub…"
type textarea "x"
type textarea "Build an application that displays software as a service "saas" tools (e.g. hub…"
type textarea "x"
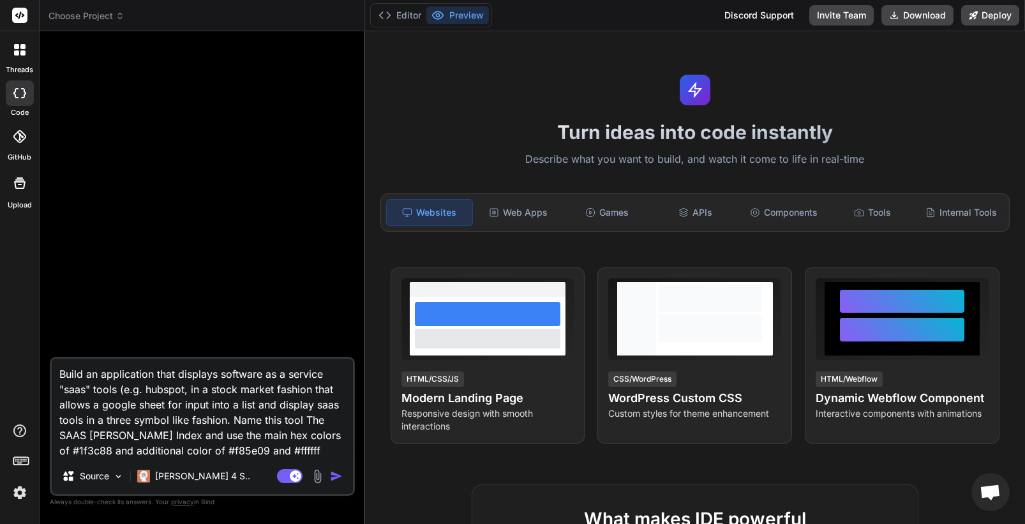
type textarea "Build an application that displays software as a service "saas" tools (e.g. hub…"
type textarea "x"
type textarea "Build an application that displays software as a service "saas" tools (e.g. hub…"
type textarea "x"
type textarea "Build an application that displays software as a service "saas" tools (e.g. hub…"
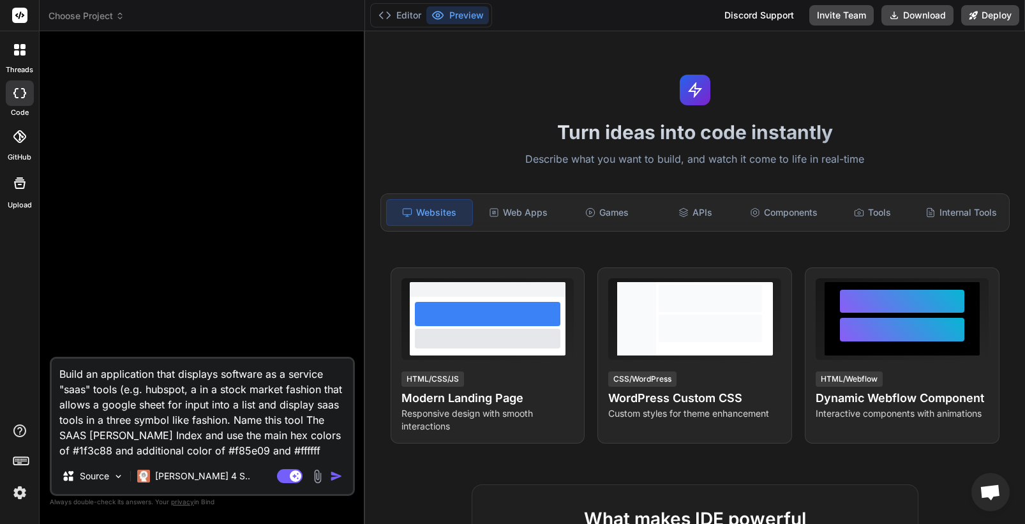
type textarea "x"
type textarea "Build an application that displays software as a service "saas" tools (e.g. hub…"
type textarea "x"
type textarea "Build an application that displays software as a service "saas" tools (e.g. hub…"
type textarea "x"
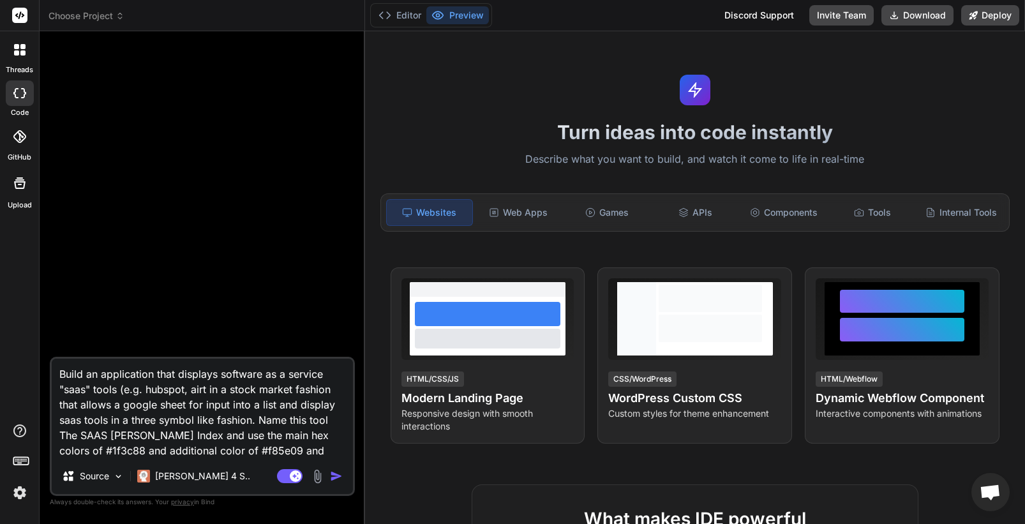
type textarea "Build an application that displays software as a service "saas" tools (e.g. hub…"
type textarea "x"
type textarea "Build an application that displays software as a service "saas" tools (e.g. hub…"
type textarea "x"
type textarea "Build an application that displays software as a service "saas" tools (e.g. hub…"
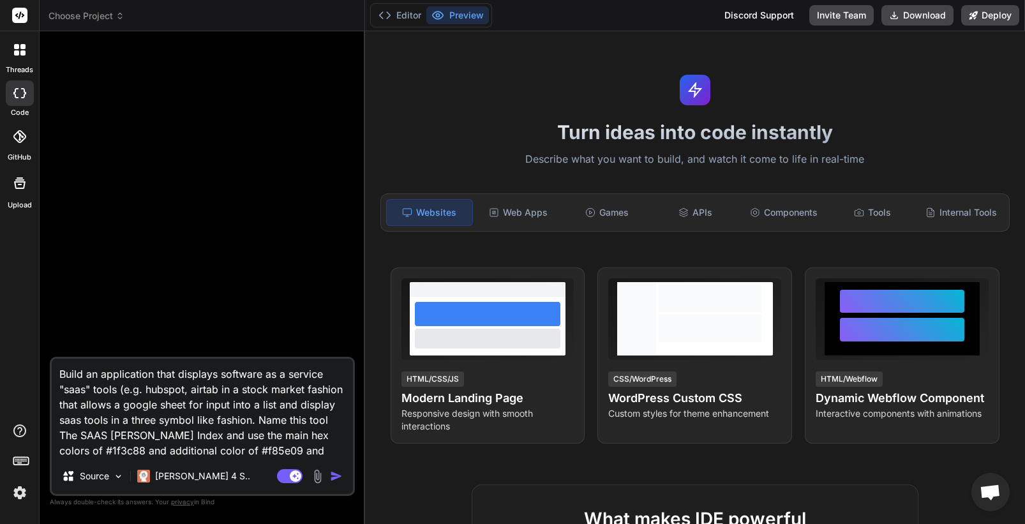
type textarea "x"
type textarea "Build an application that displays software as a service "saas" tools (e.g. hub…"
type textarea "x"
type textarea "Build an application that displays software as a service "saas" tools (e.g. hub…"
type textarea "x"
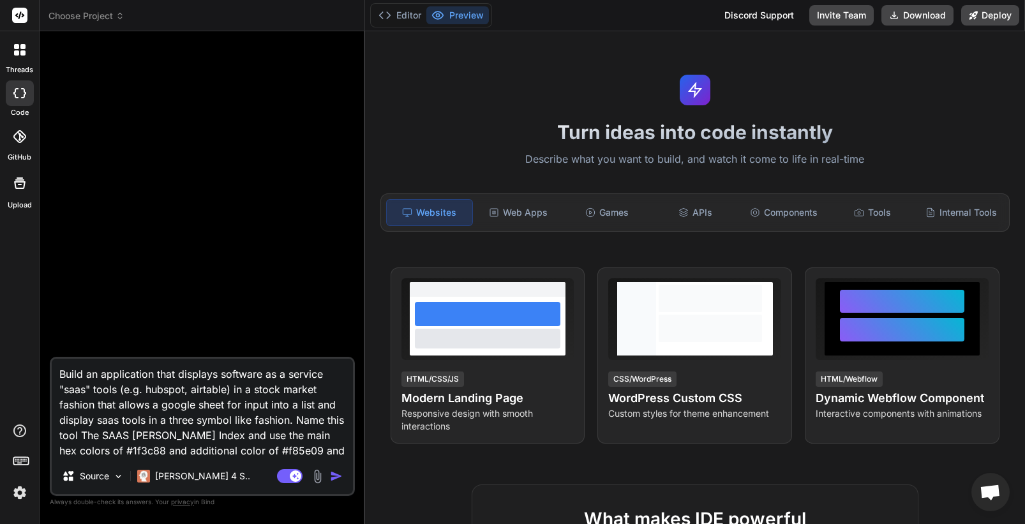
click at [102, 403] on textarea "Build an application that displays software as a service "saas" tools (e.g. hub…" at bounding box center [202, 409] width 301 height 100
click at [98, 402] on textarea "Build an application that displays software as a service "saas" tools (e.g. hub…" at bounding box center [202, 409] width 301 height 100
type textarea "Build an application that displays software as a service "saas" tools (e.g. hub…"
type textarea "x"
type textarea "Build an application that displays software as a service "saas" tools (e.g. hub…"
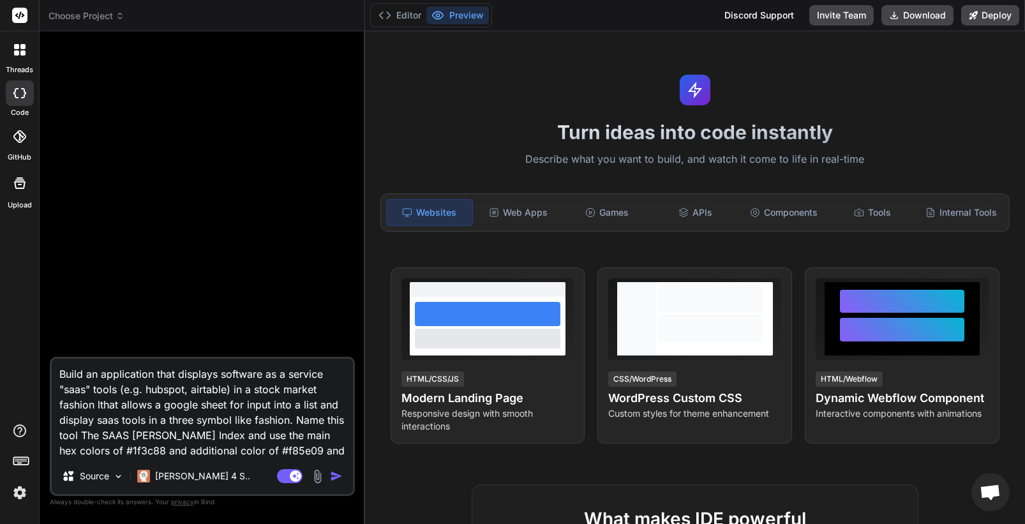
type textarea "x"
type textarea "Build an application that displays software as a service "saas" tools (e.g. hub…"
type textarea "x"
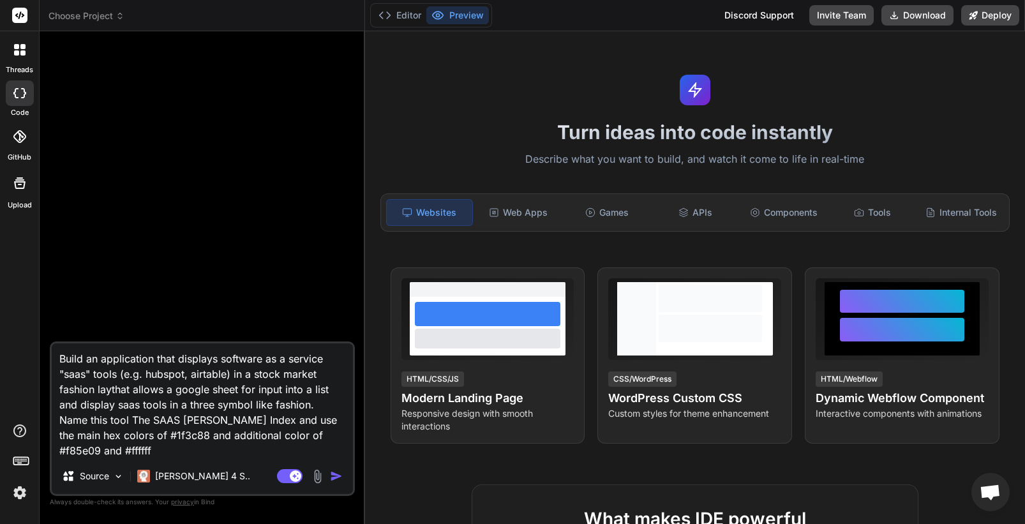
type textarea "Build an application that displays software as a service "saas" tools (e.g. hub…"
type textarea "x"
type textarea "Build an application that displays software as a service "saas" tools (e.g. hub…"
type textarea "x"
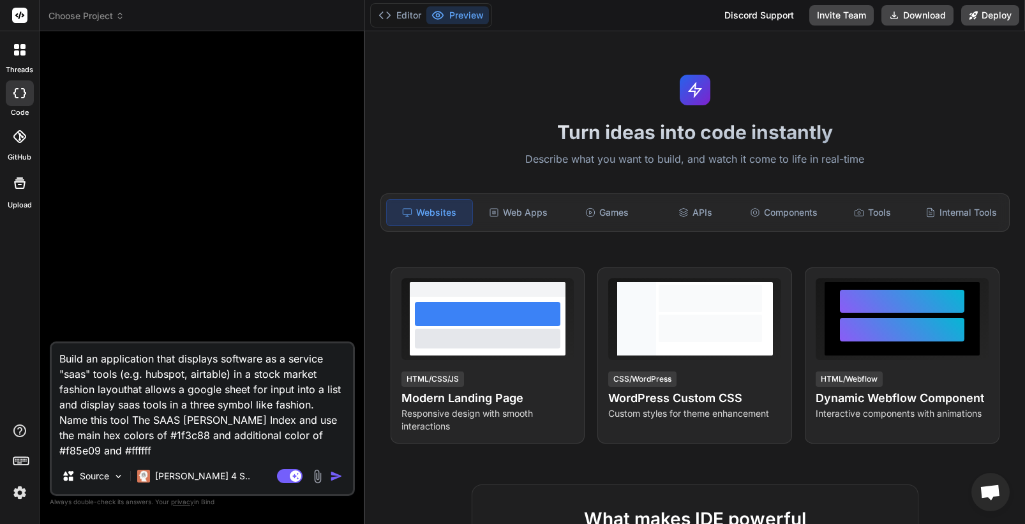
type textarea "Build an application that displays software as a service "saas" tools (e.g. hub…"
type textarea "x"
type textarea "Build an application that displays software as a service "saas" tools (e.g. hub…"
type textarea "x"
type textarea "Build an application that displays software as a service "saas" tools (e.g. hub…"
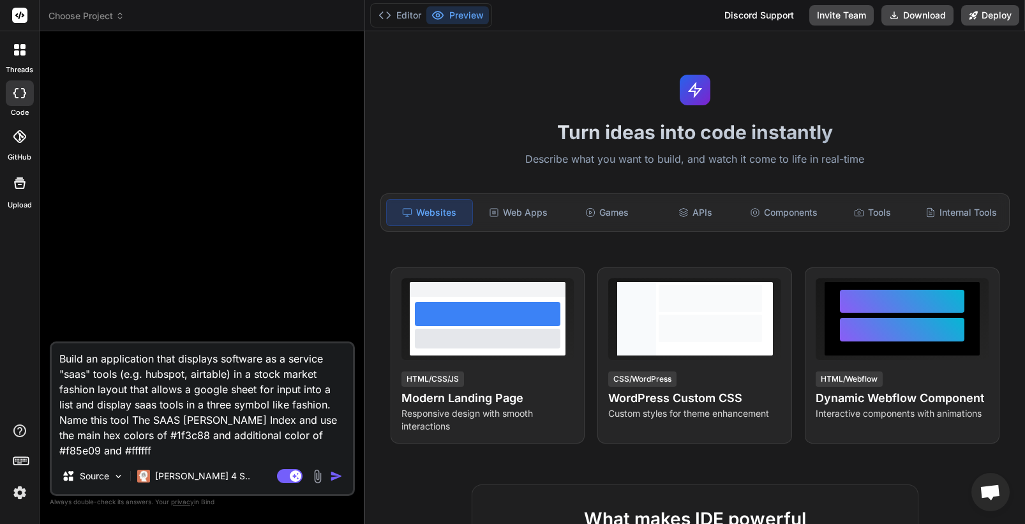
type textarea "x"
type textarea "Build an application that displays software as a service "saas" tools (e.g. hub…"
type textarea "x"
type textarea "Build an application that displays software as a service "saas" tools (e.g. hub…"
type textarea "x"
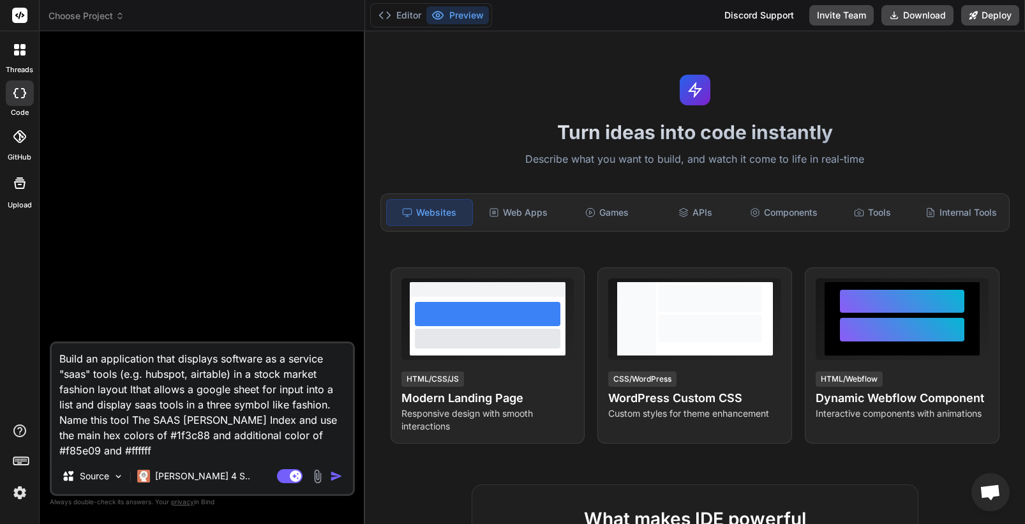
type textarea "Build an application that displays software as a service "saas" tools (e.g. hub…"
type textarea "x"
type textarea "Build an application that displays software as a service "saas" tools (e.g. hub…"
type textarea "x"
type textarea "Build an application that displays software as a service "saas" tools (e.g. hub…"
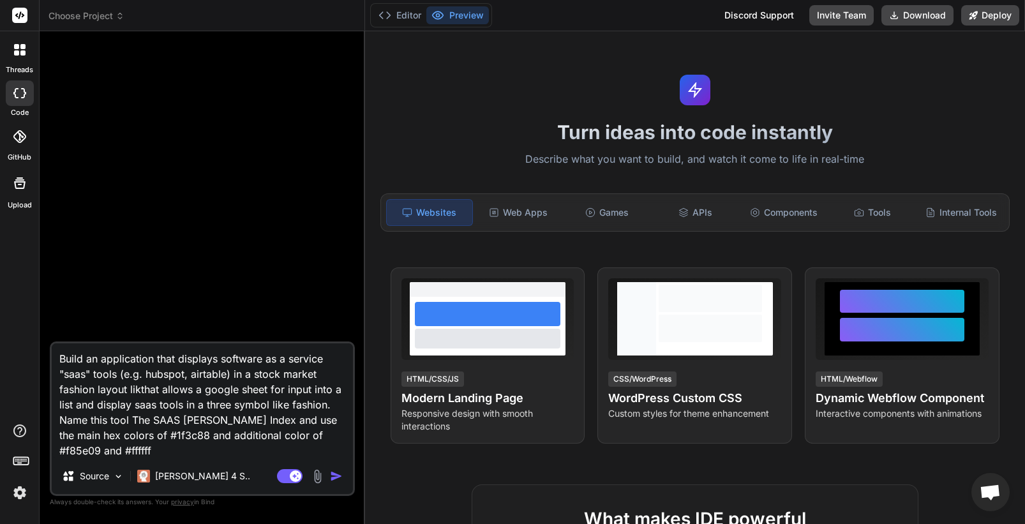
type textarea "x"
type textarea "Build an application that displays software as a service "saas" tools (e.g. hub…"
type textarea "x"
type textarea "Build an application that displays software as a service "saas" tools (e.g. hub…"
type textarea "x"
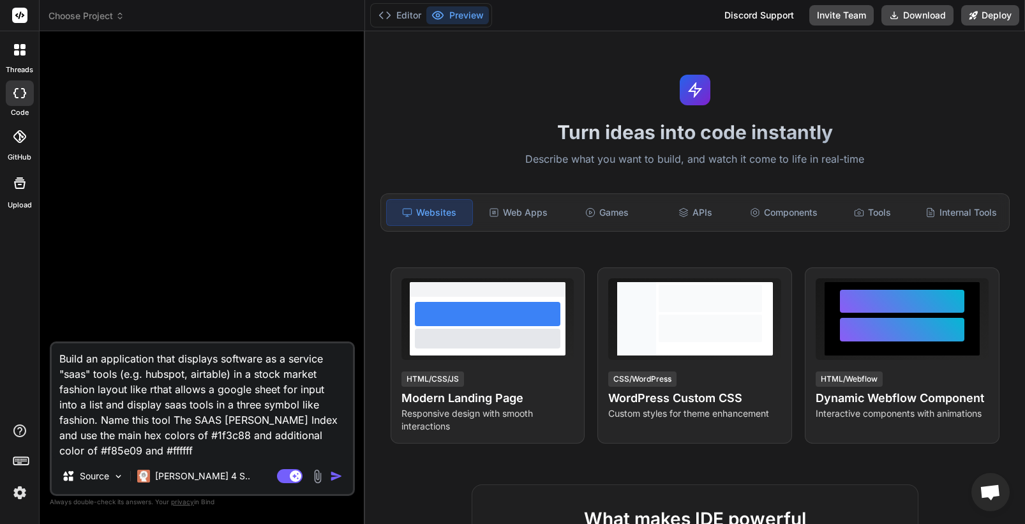
type textarea "Build an application that displays software as a service "saas" tools (e.g. hub…"
type textarea "x"
type textarea "Build an application that displays software as a service "saas" tools (e.g. hub…"
type textarea "x"
type textarea "Build an application that displays software as a service "saas" tools (e.g. hub…"
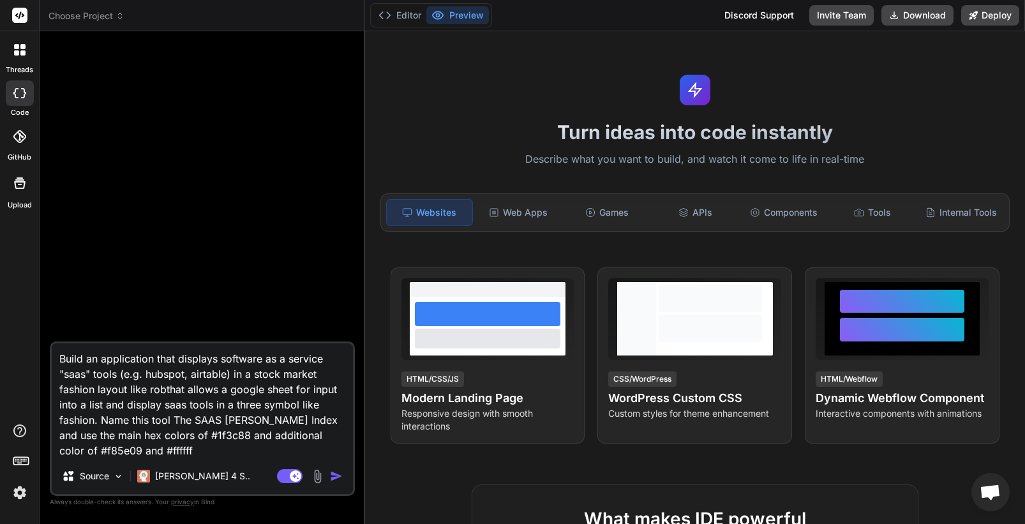
type textarea "x"
type textarea "Build an application that displays software as a service "saas" tools (e.g. hub…"
type textarea "x"
type textarea "Build an application that displays software as a service "saas" tools (e.g. hub…"
type textarea "x"
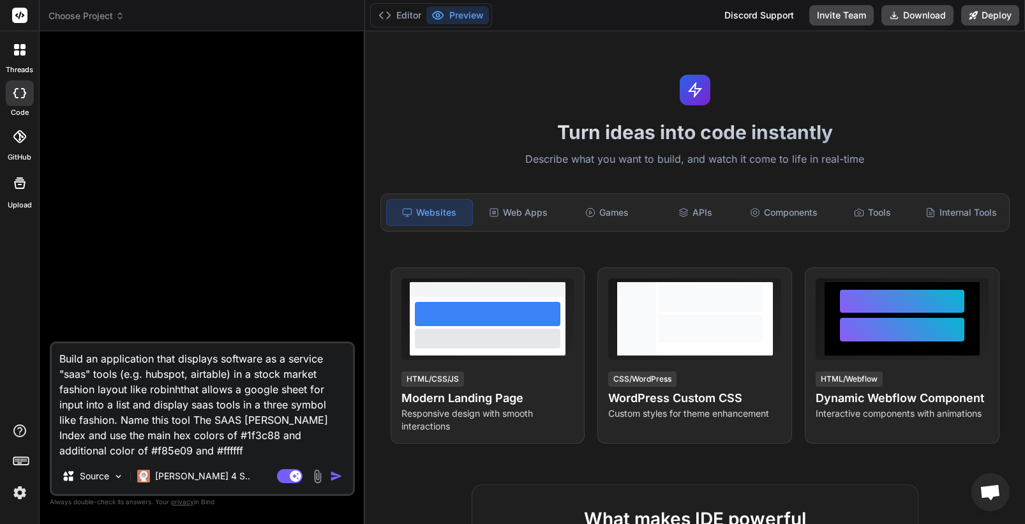
type textarea "Build an application that displays software as a service "saas" tools (e.g. hub…"
type textarea "x"
type textarea "Build an application that displays software as a service "saas" tools (e.g. hub…"
type textarea "x"
type textarea "Build an application that displays software as a service "saas" tools (e.g. hub…"
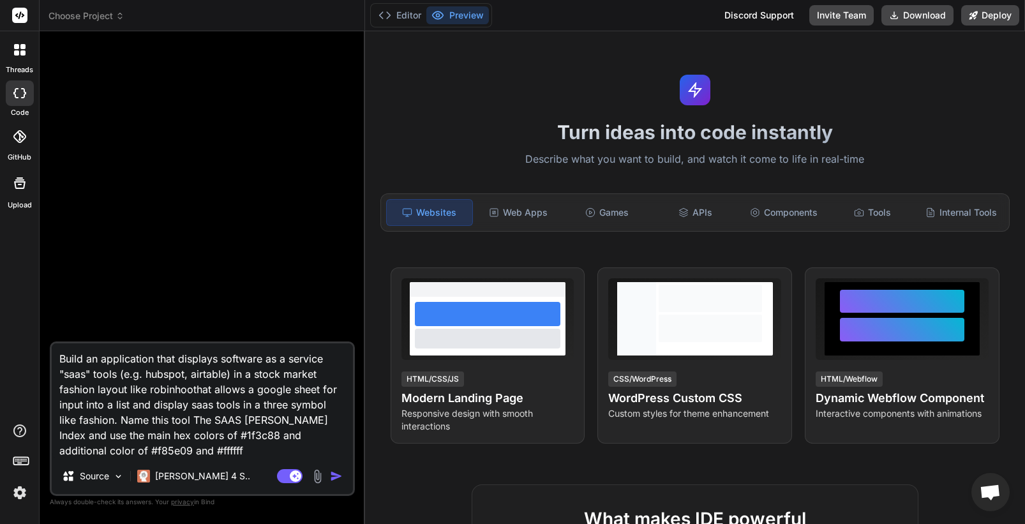
type textarea "x"
type textarea "Build an application that displays software as a service "saas" tools (e.g. hub…"
type textarea "x"
type textarea "Build an application that displays software as a service "saas" tools (e.g. hub…"
type textarea "x"
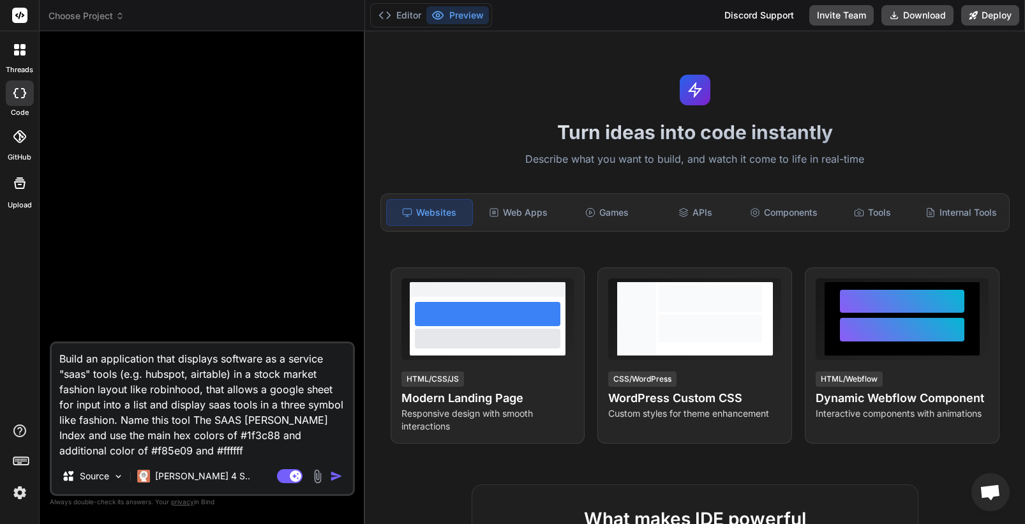
click at [255, 391] on textarea "Build an application that displays software as a service "saas" tools (e.g. hub…" at bounding box center [202, 401] width 301 height 115
type textarea "Build an application that displays software as a service "saas" tools (e.g. hub…"
type textarea "x"
type textarea "Build an application that displays software as a service "saas" tools (e.g. hub…"
type textarea "x"
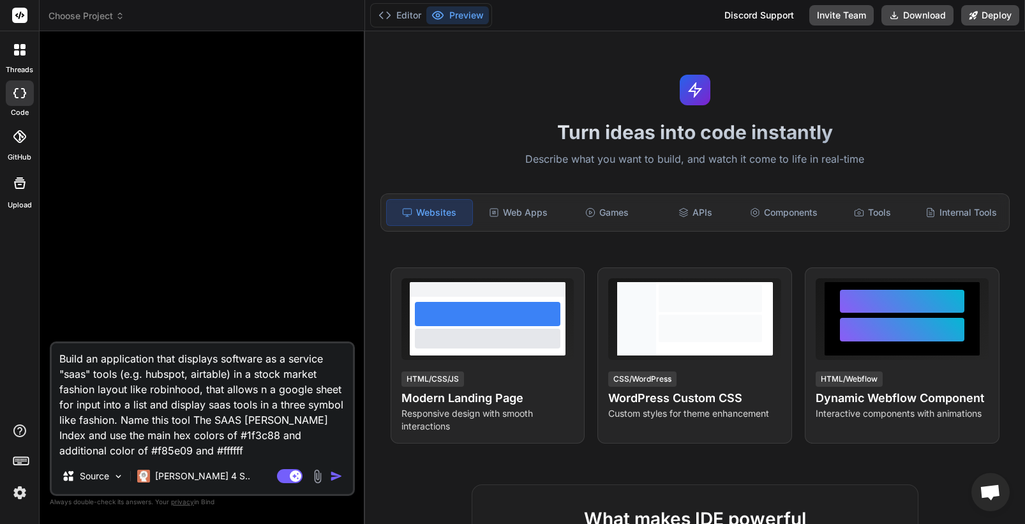
type textarea "Build an application that displays software as a service "saas" tools (e.g. hub…"
click at [204, 390] on textarea "Build an application that displays software as a service "saas" tools (e.g. hub…" at bounding box center [202, 401] width 301 height 115
drag, startPoint x: 204, startPoint y: 389, endPoint x: 244, endPoint y: 389, distance: 39.6
click at [244, 389] on textarea "Build an application that displays software as a service "saas" tools (e.g. hub…" at bounding box center [202, 401] width 301 height 115
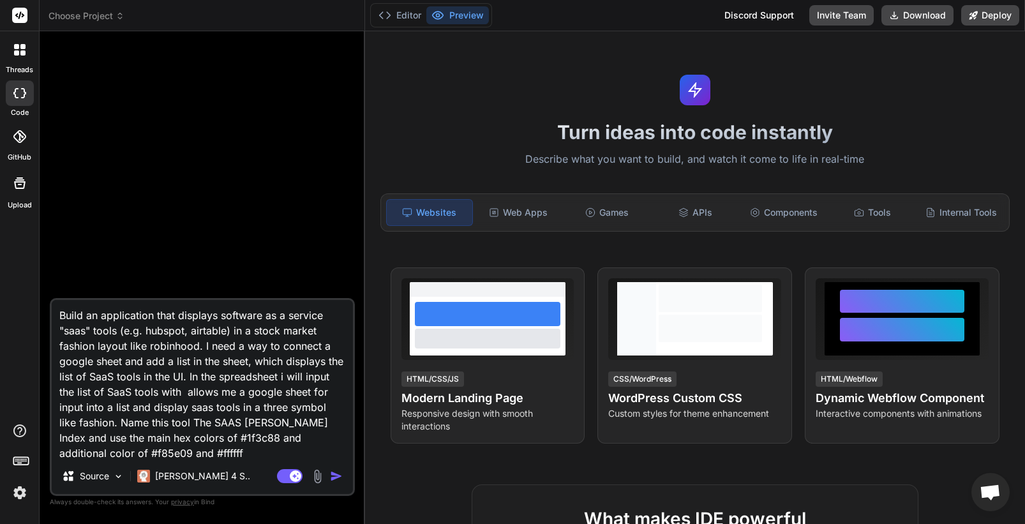
drag, startPoint x: 158, startPoint y: 391, endPoint x: 238, endPoint y: 405, distance: 80.3
click at [238, 405] on textarea "Build an application that displays software as a service "saas" tools (e.g. hub…" at bounding box center [202, 379] width 301 height 158
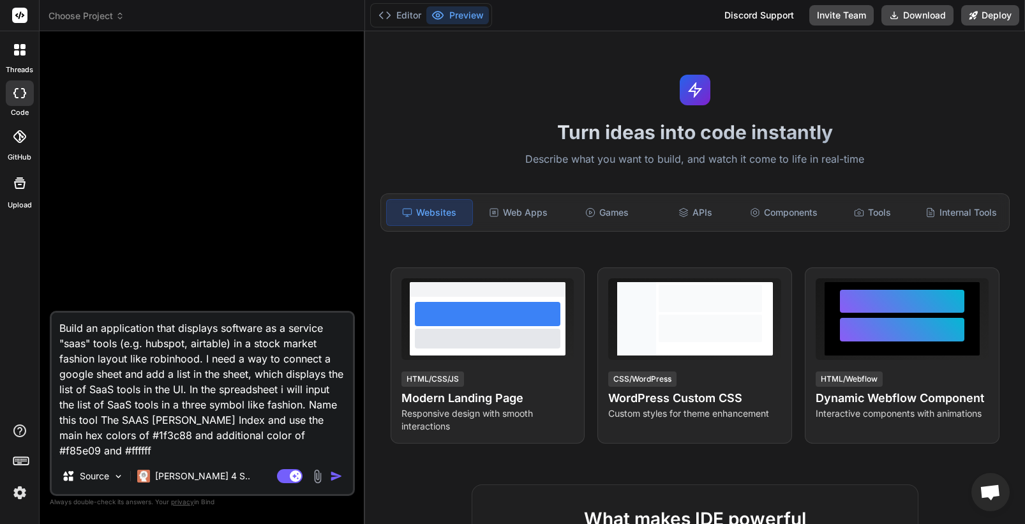
drag, startPoint x: 101, startPoint y: 420, endPoint x: 211, endPoint y: 418, distance: 109.8
click at [211, 418] on textarea "Build an application that displays software as a service "saas" tools (e.g. hub…" at bounding box center [202, 386] width 301 height 146
click at [153, 329] on textarea "Build an application that displays software as a service "saas" tools (e.g. hub…" at bounding box center [202, 386] width 301 height 146
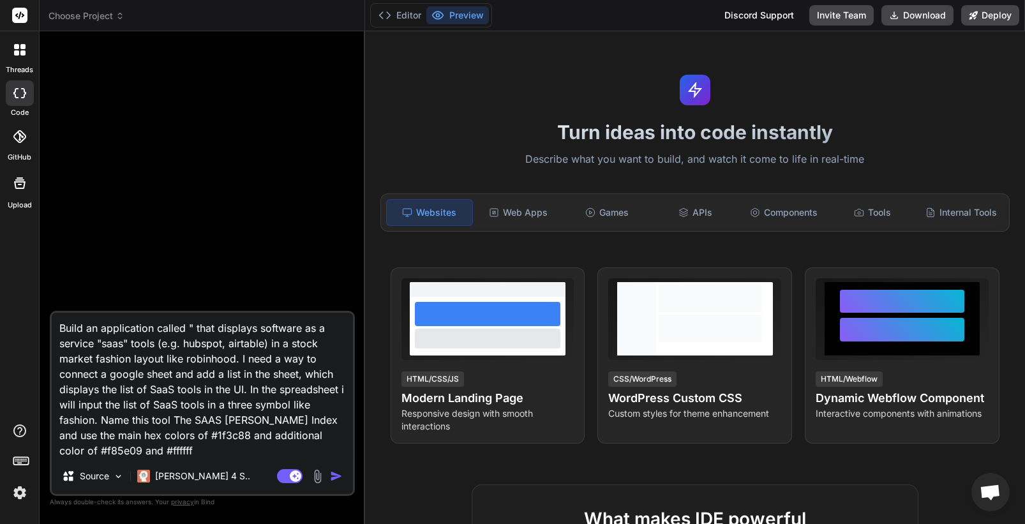
paste textarea "The SAAS [PERSON_NAME] Index"
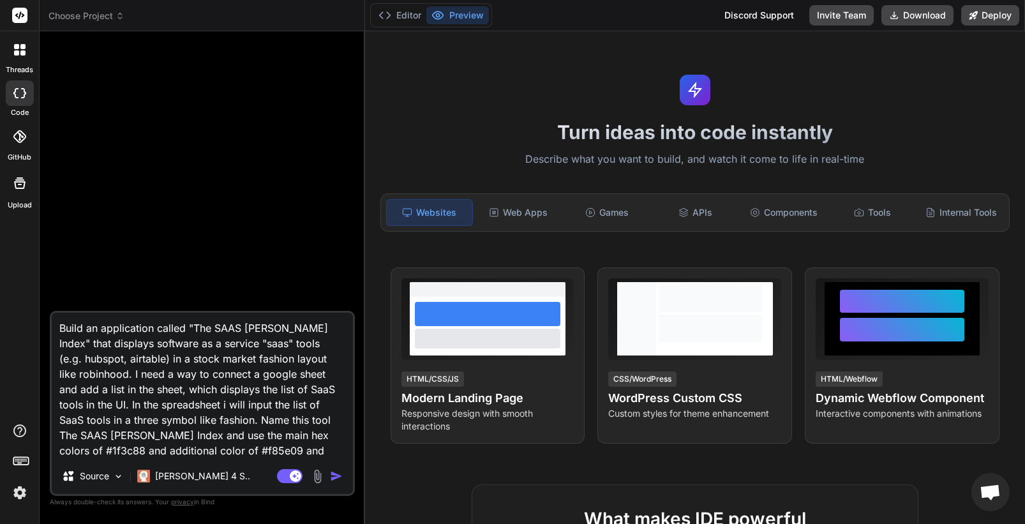
drag, startPoint x: 157, startPoint y: 421, endPoint x: 85, endPoint y: 436, distance: 73.8
click at [85, 436] on textarea "Build an application called "The SAAS [PERSON_NAME] Index" that displays softwa…" at bounding box center [202, 386] width 301 height 146
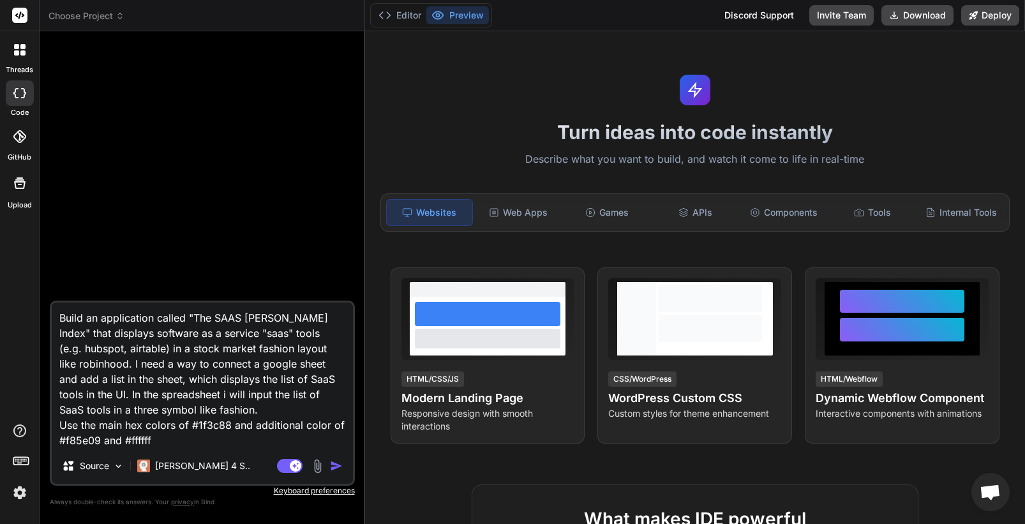
click at [64, 426] on textarea "Build an application called "The SAAS [PERSON_NAME] Index" that displays softwa…" at bounding box center [202, 376] width 301 height 146
click at [61, 425] on textarea "Build an application called "The SAAS [PERSON_NAME] Index" that displays softwa…" at bounding box center [202, 376] width 301 height 146
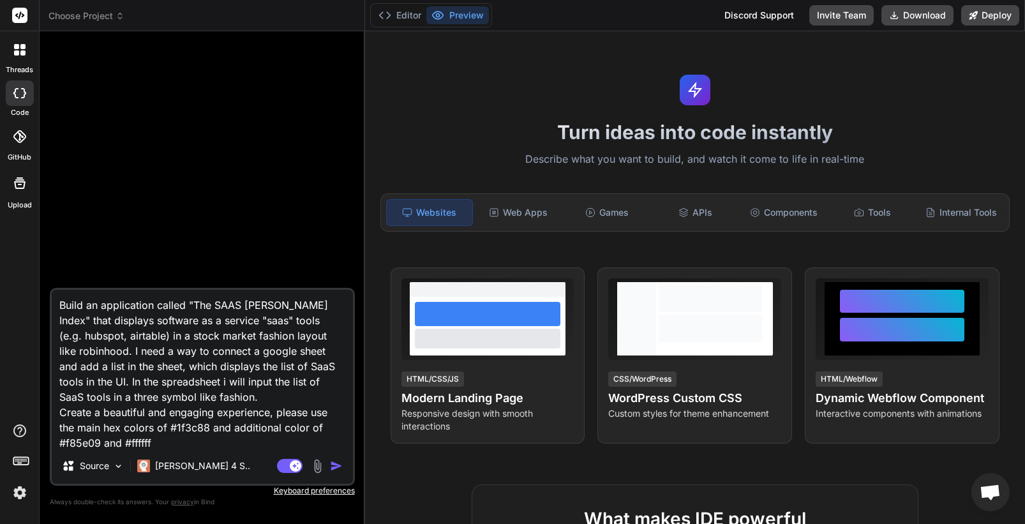
scroll to position [3, 0]
click at [195, 443] on textarea "Build an application called "The SAAS [PERSON_NAME] Index" that displays softwa…" at bounding box center [202, 369] width 301 height 158
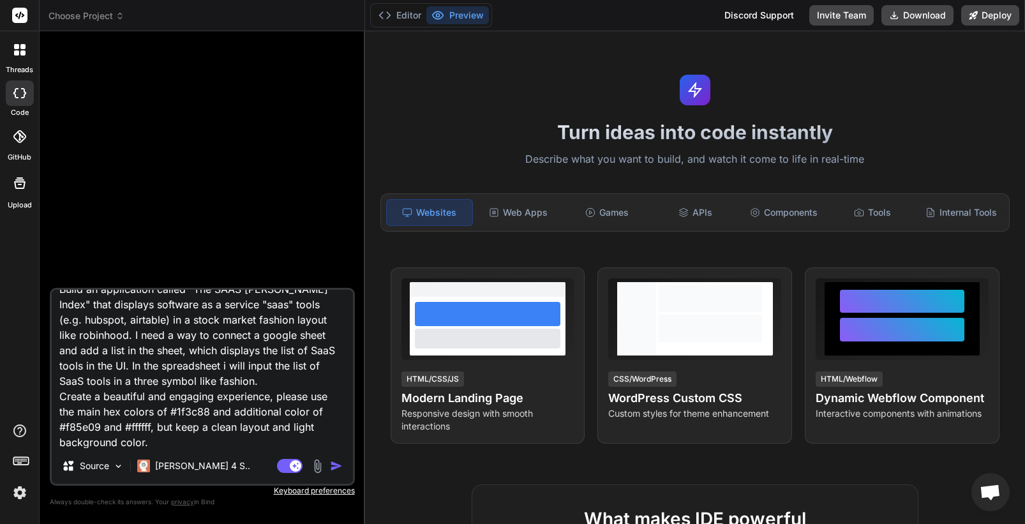
click at [192, 398] on textarea "Build an application called "The SAAS [PERSON_NAME] Index" that displays softwa…" at bounding box center [202, 369] width 301 height 158
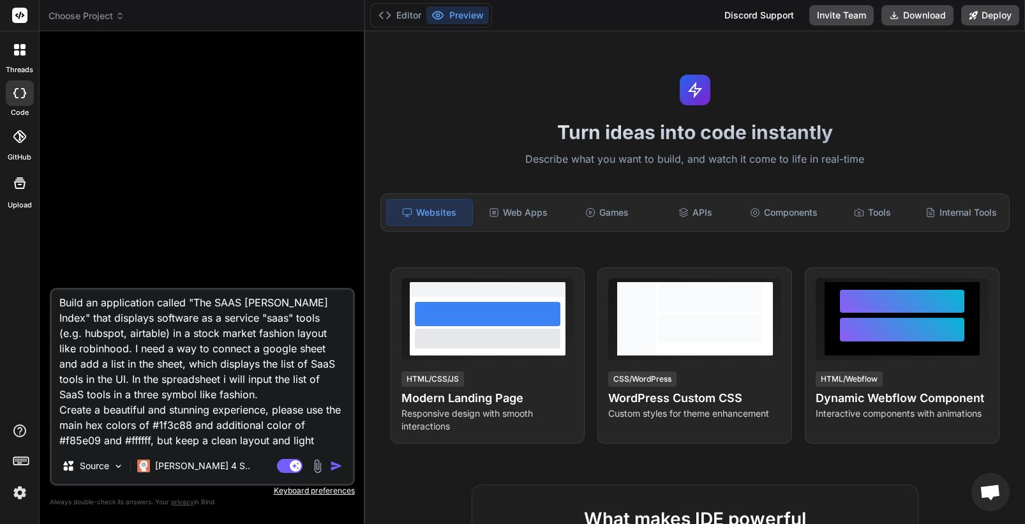
scroll to position [0, 0]
click at [243, 319] on textarea "Build an application called "The SAAS [PERSON_NAME] Index" that displays softwa…" at bounding box center [202, 369] width 301 height 158
click at [253, 368] on textarea "Build an application called "The SAAS [PERSON_NAME] Index" that displays softwa…" at bounding box center [202, 369] width 301 height 158
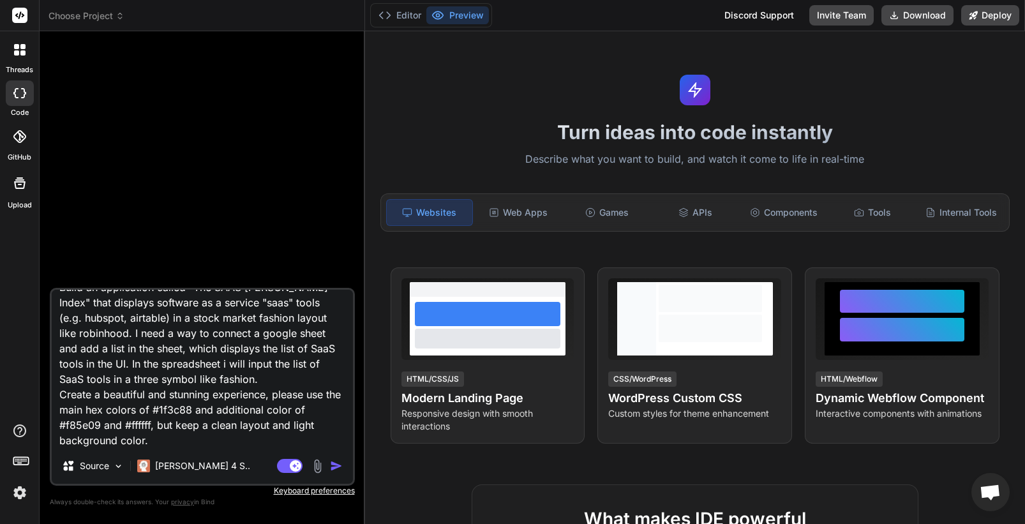
click at [253, 368] on textarea "Build an application called "The SAAS [PERSON_NAME] Index" that displays softwa…" at bounding box center [202, 369] width 301 height 158
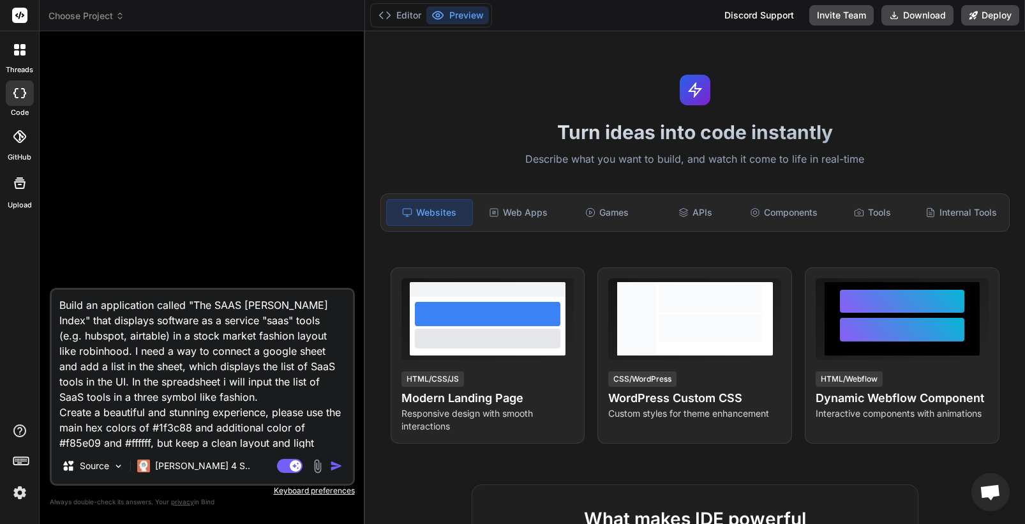
click at [212, 335] on textarea "Build an application called "The SAAS [PERSON_NAME] Index" that displays softwa…" at bounding box center [202, 369] width 301 height 158
click at [318, 334] on textarea "Build an application called "The SAAS [PERSON_NAME] Index" that displays softwa…" at bounding box center [202, 369] width 301 height 158
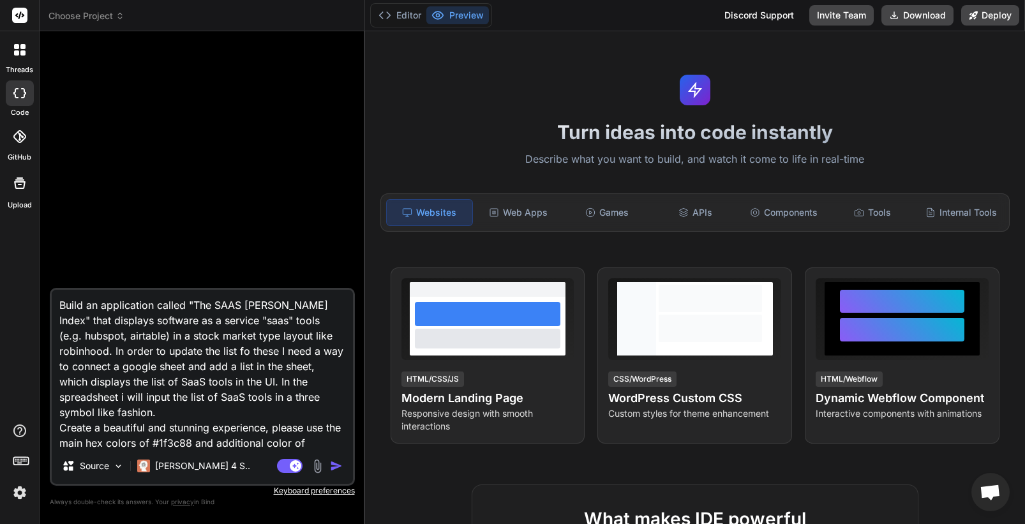
click at [176, 346] on textarea "Build an application called "The SAAS [PERSON_NAME] Index" that displays softwa…" at bounding box center [202, 369] width 301 height 158
click at [213, 353] on textarea "Build an application called "The SAAS [PERSON_NAME] Index" that displays softwa…" at bounding box center [202, 369] width 301 height 158
drag, startPoint x: 225, startPoint y: 411, endPoint x: 318, endPoint y: 335, distance: 119.9
click at [318, 335] on textarea "Build an application called "The SAAS [PERSON_NAME] Index" that displays softwa…" at bounding box center [202, 369] width 301 height 158
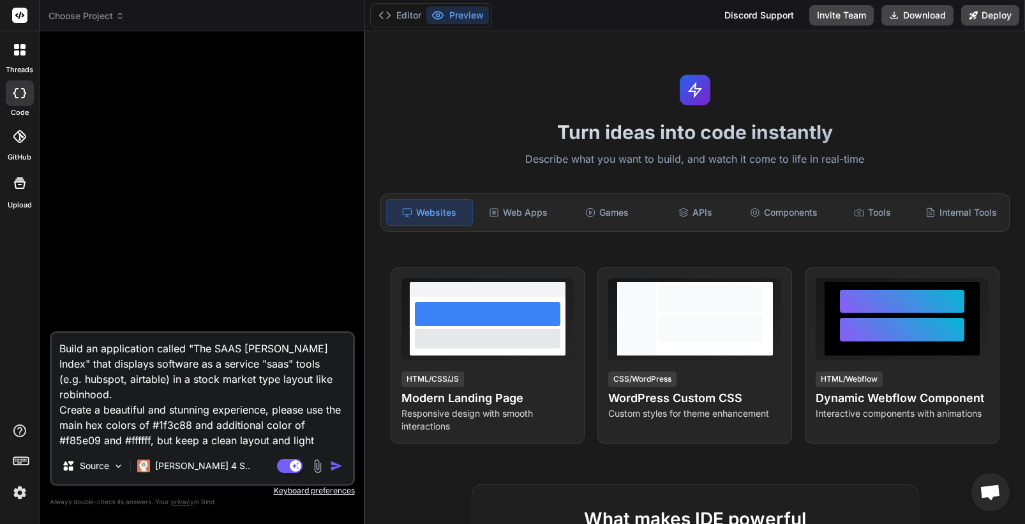
click at [272, 436] on textarea "Build an application called "The SAAS [PERSON_NAME] Index" that displays softwa…" at bounding box center [202, 390] width 301 height 115
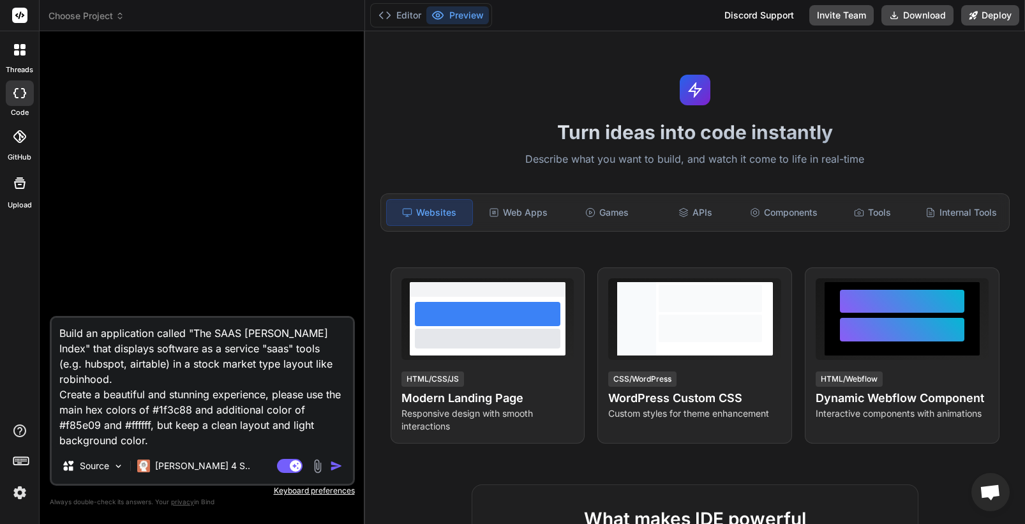
paste textarea "In order to update the list of these SaaS Stocks, I need a way to connect a goo…"
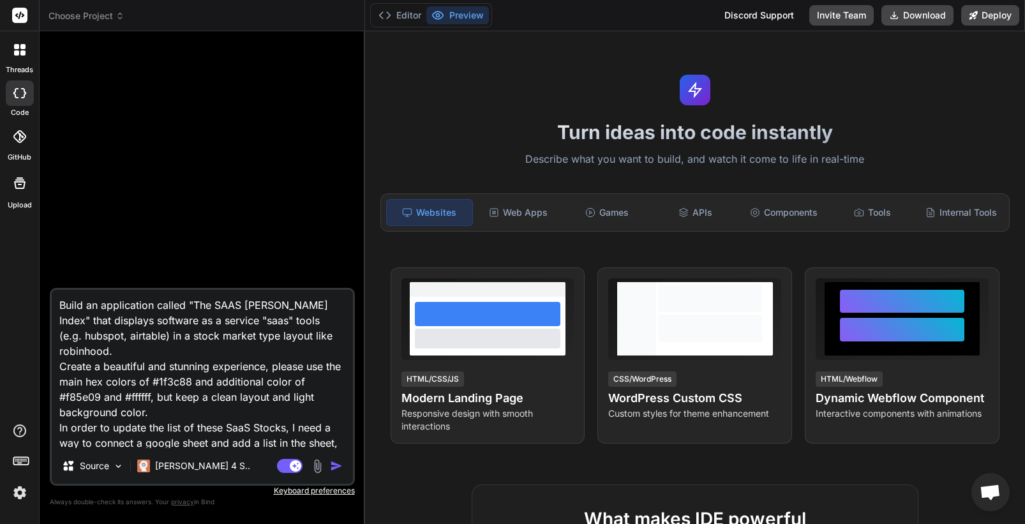
click at [94, 338] on textarea "Build an application called "The SAAS [PERSON_NAME] Index" that displays softwa…" at bounding box center [202, 369] width 301 height 158
click at [262, 319] on textarea "Build an application called "The SAAS [PERSON_NAME] Index" that displays softwa…" at bounding box center [202, 369] width 301 height 158
click at [261, 377] on textarea "Build an application called "The SAAS [PERSON_NAME] Index" that displays softwa…" at bounding box center [202, 369] width 301 height 158
click at [222, 349] on textarea "Build an application called "The SAAS [PERSON_NAME] Index" that displays softwa…" at bounding box center [202, 369] width 301 height 158
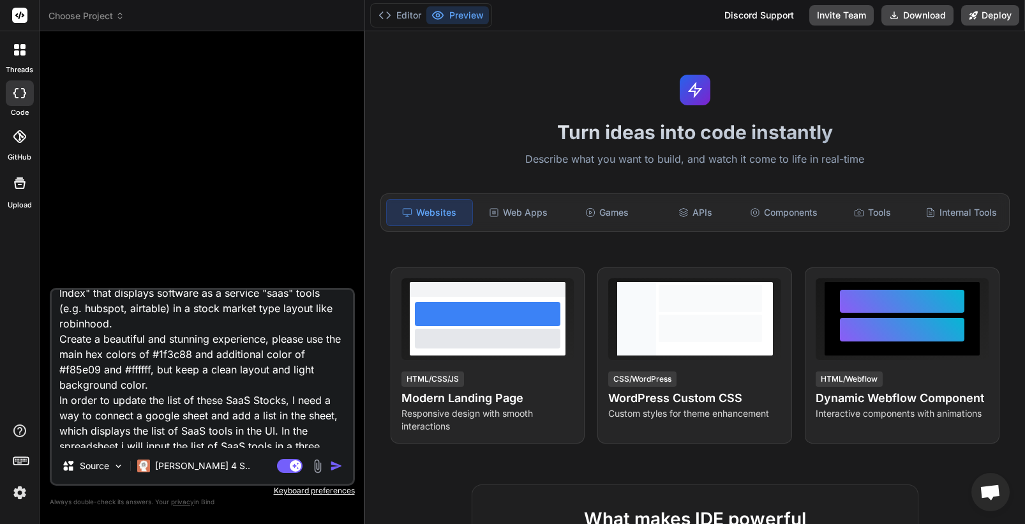
scroll to position [33, 0]
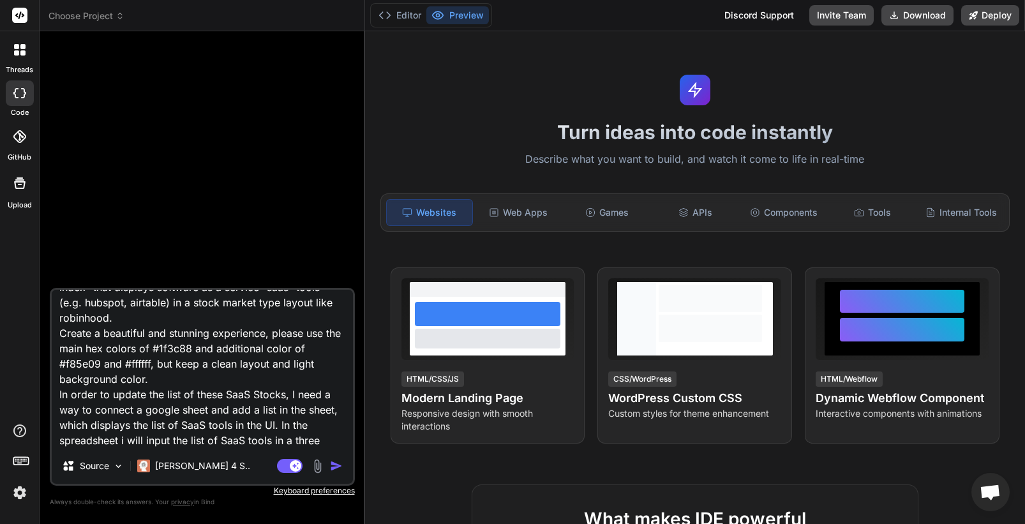
click at [208, 438] on textarea "Build an application called "The SAAS [PERSON_NAME] Index" that displays softwa…" at bounding box center [202, 369] width 301 height 158
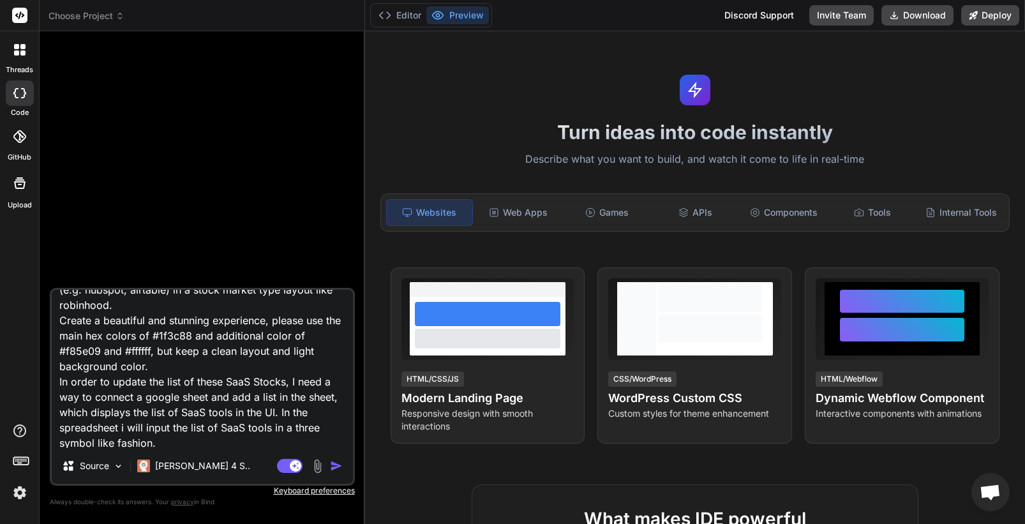
scroll to position [0, 0]
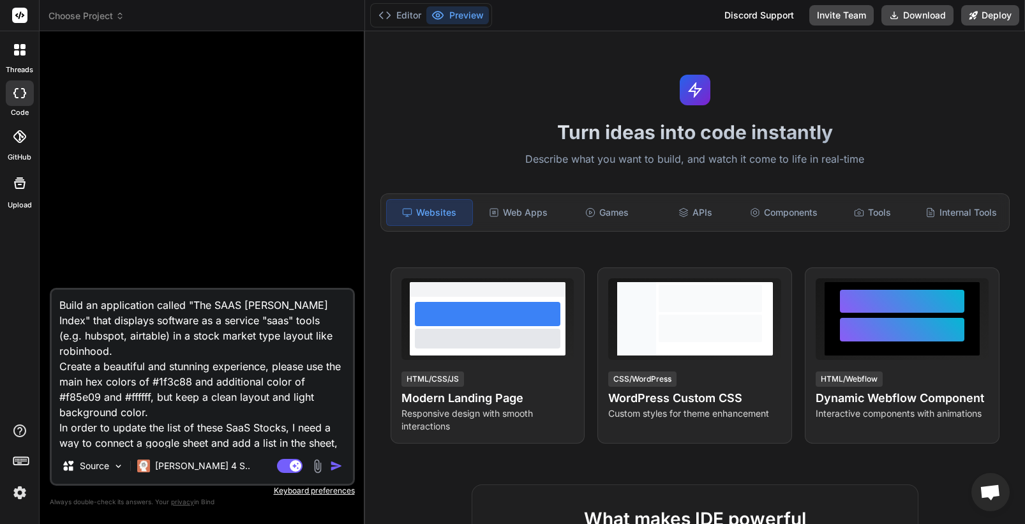
click at [291, 410] on textarea "Build an application called "The SAAS [PERSON_NAME] Index" that displays softwa…" at bounding box center [202, 369] width 301 height 158
click at [338, 466] on img "button" at bounding box center [336, 466] width 13 height 13
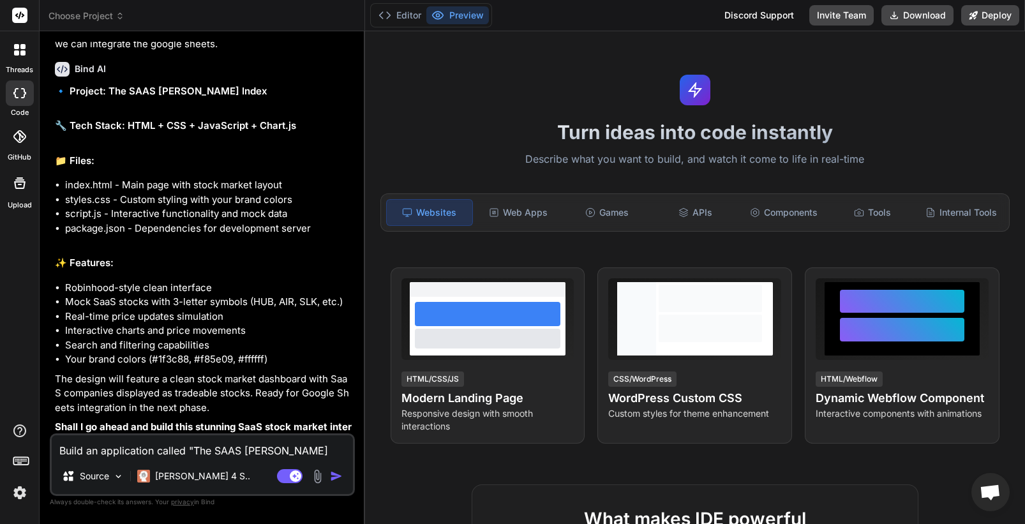
scroll to position [194, 0]
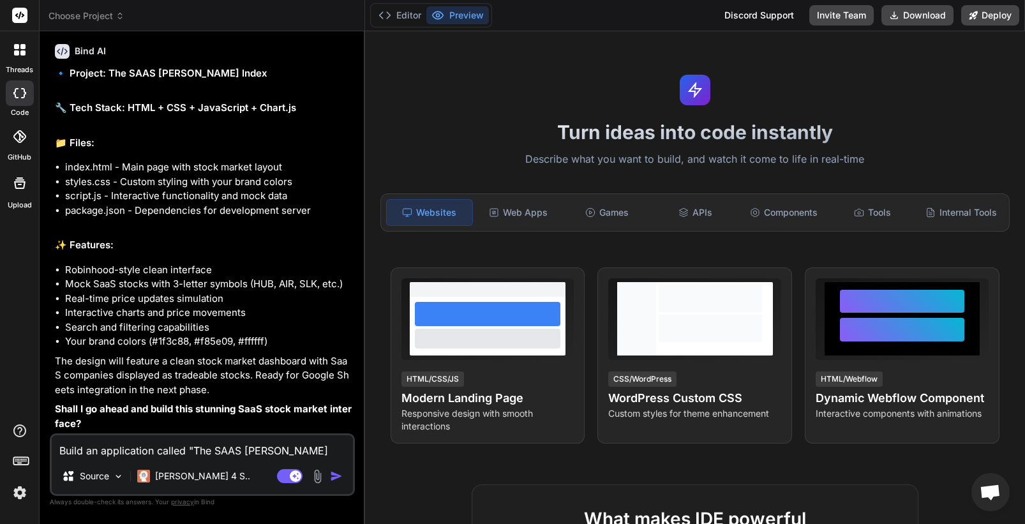
click at [168, 452] on textarea "Build an application called "The SAAS [PERSON_NAME] Index" that displays softwa…" at bounding box center [202, 446] width 301 height 23
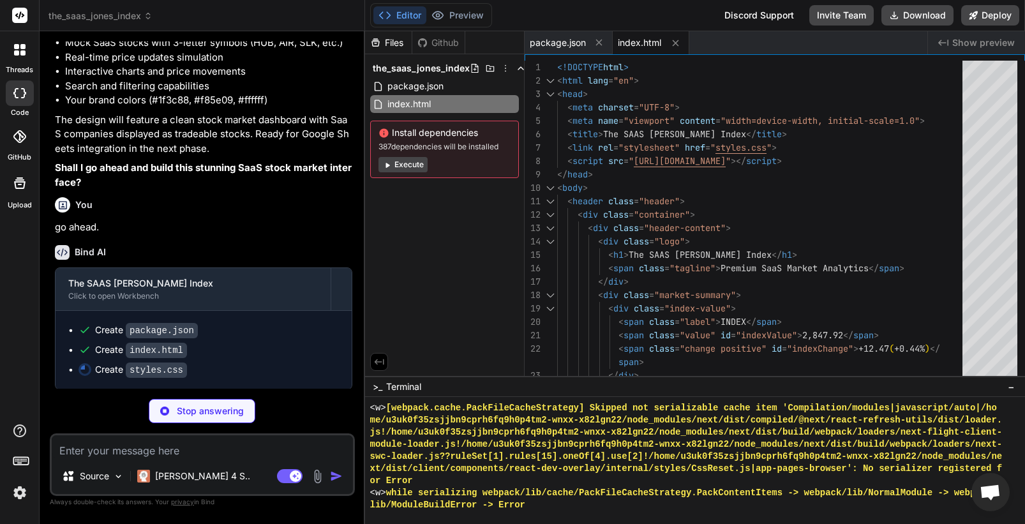
scroll to position [7315, 0]
